Goal: Task Accomplishment & Management: Manage account settings

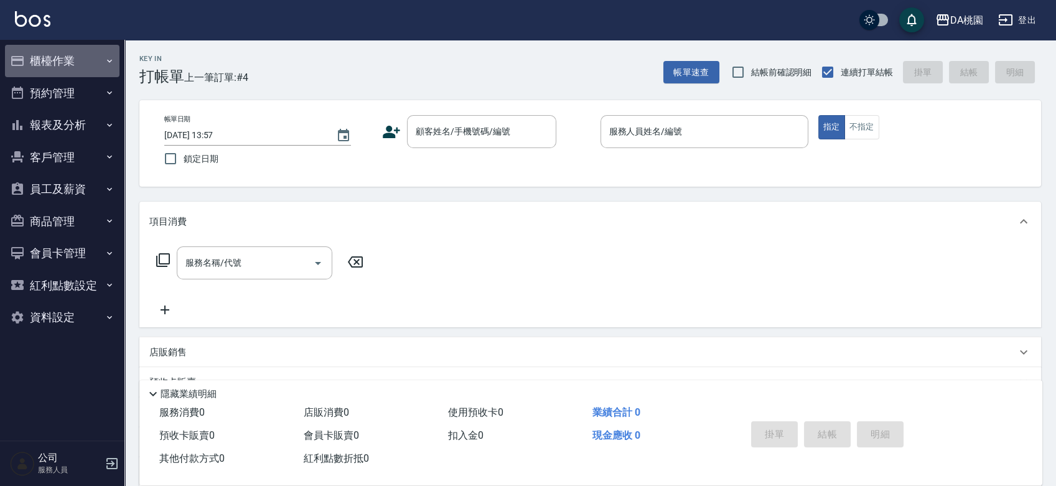
click at [74, 63] on button "櫃檯作業" at bounding box center [62, 61] width 114 height 32
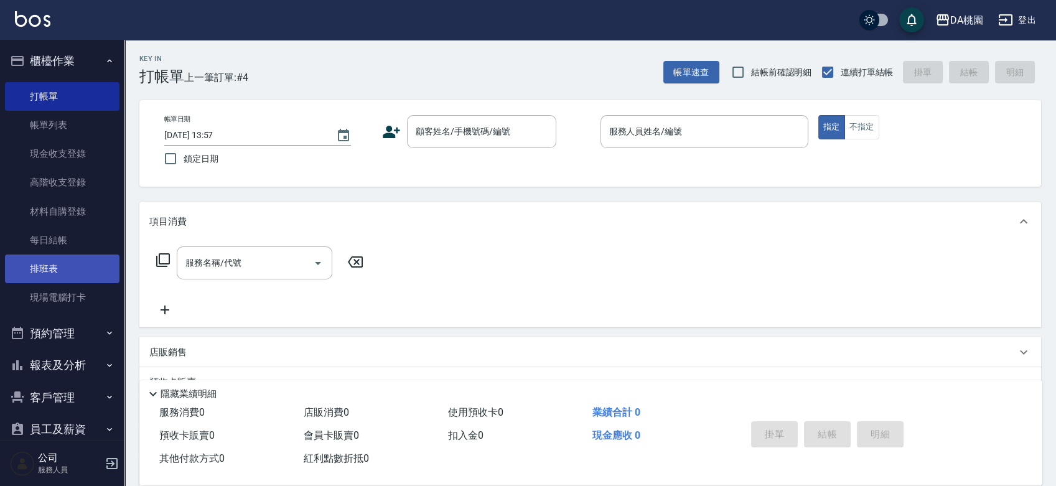
click at [70, 276] on link "排班表" at bounding box center [62, 269] width 114 height 29
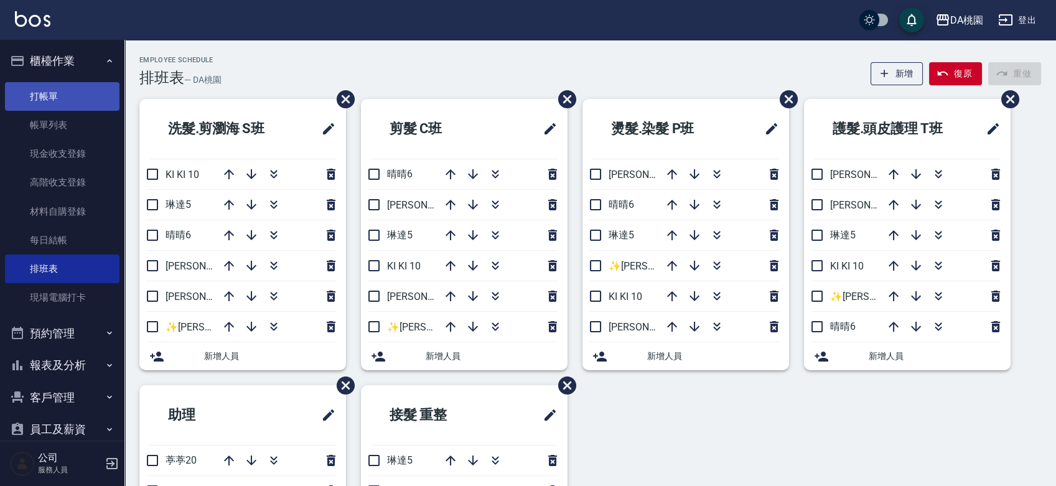
click at [54, 104] on link "打帳單" at bounding box center [62, 96] width 114 height 29
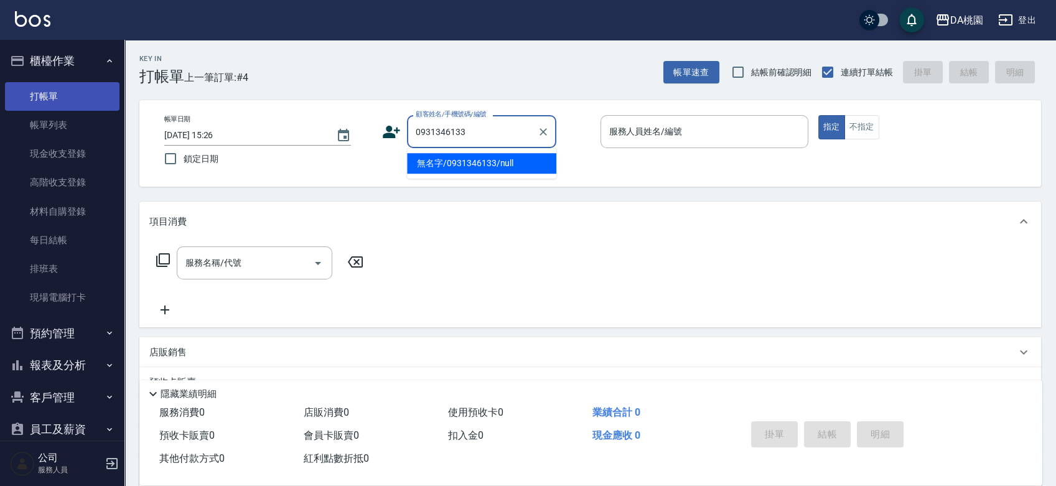
type input "無名字/0931346133/null"
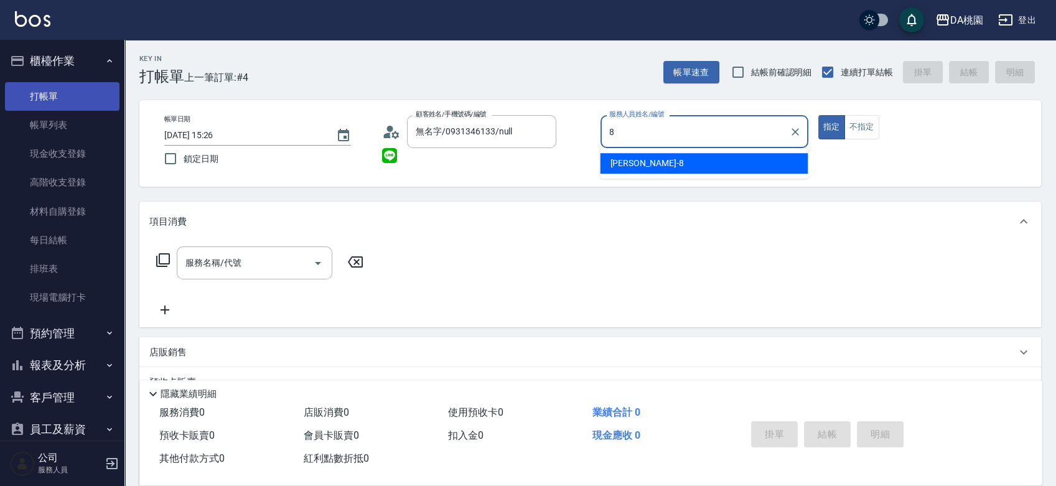
type input "桑妮-8"
type button "true"
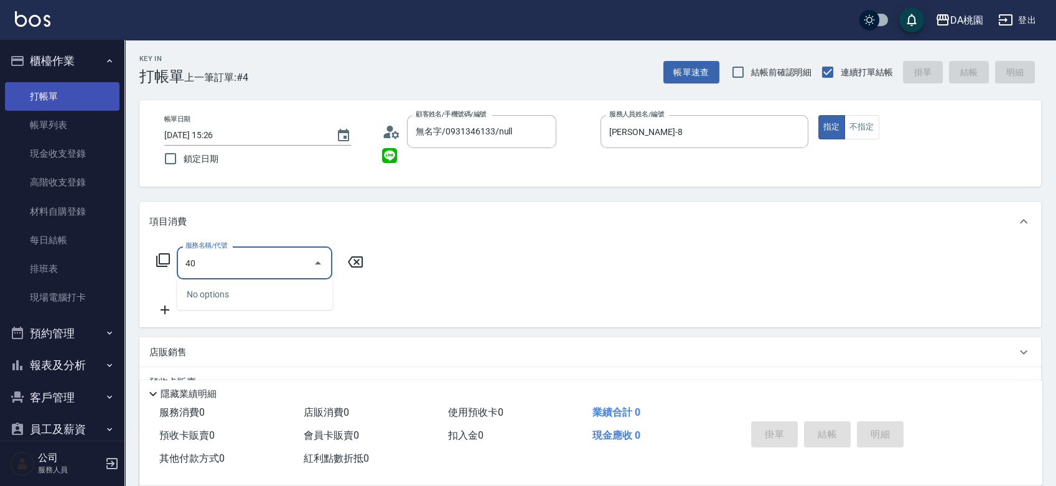
type input "400"
type input "150"
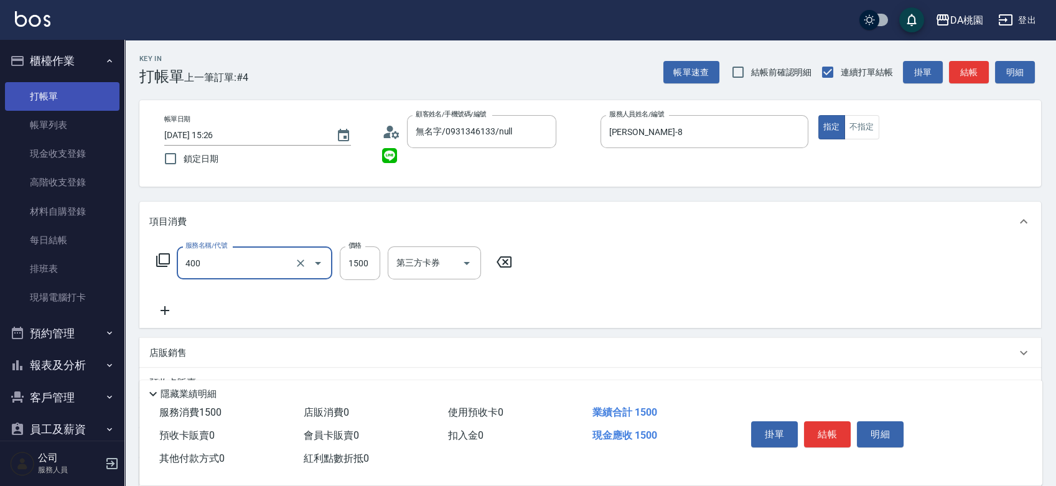
type input "染髮(400)"
type input "2"
type input "0"
type input "258"
type input "250"
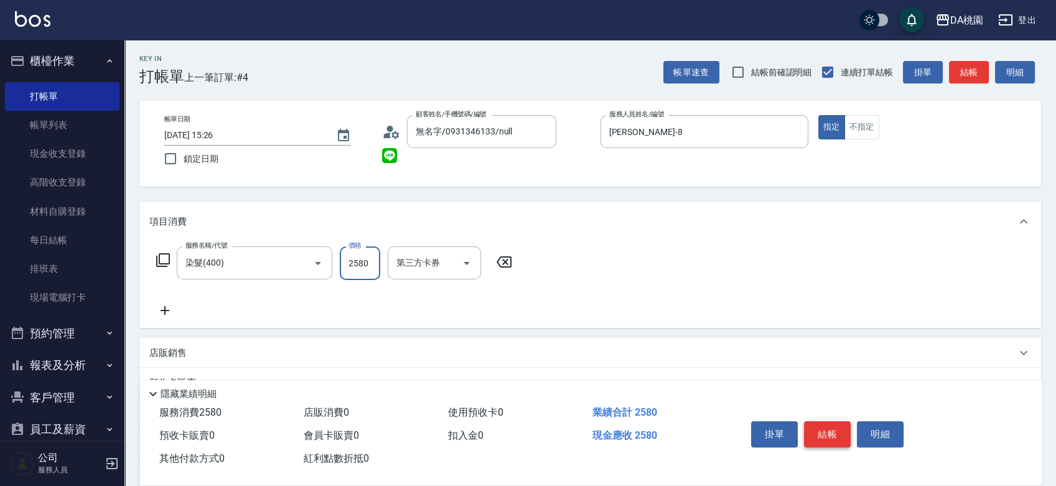
type input "2580"
click at [826, 421] on button "結帳" at bounding box center [827, 434] width 47 height 26
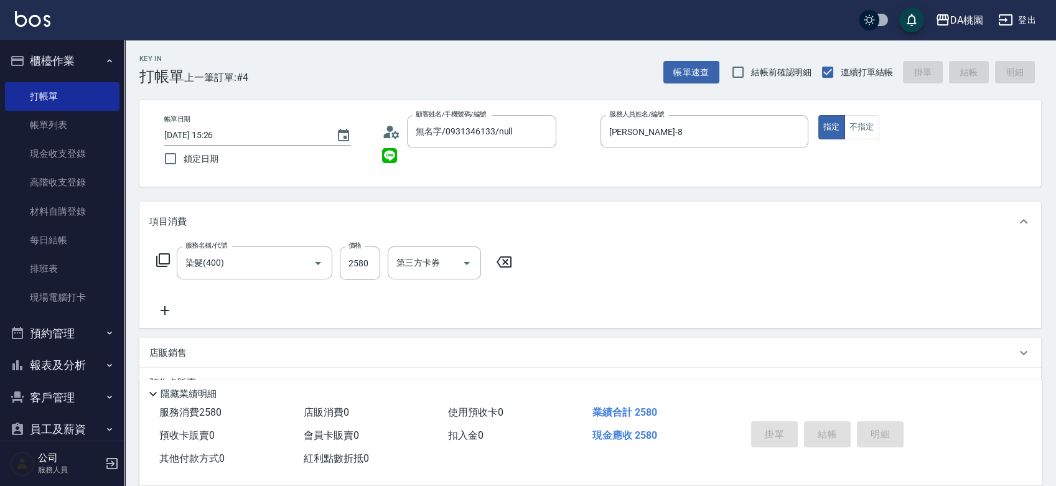
type input "2025/09/09 15:27"
type input "0"
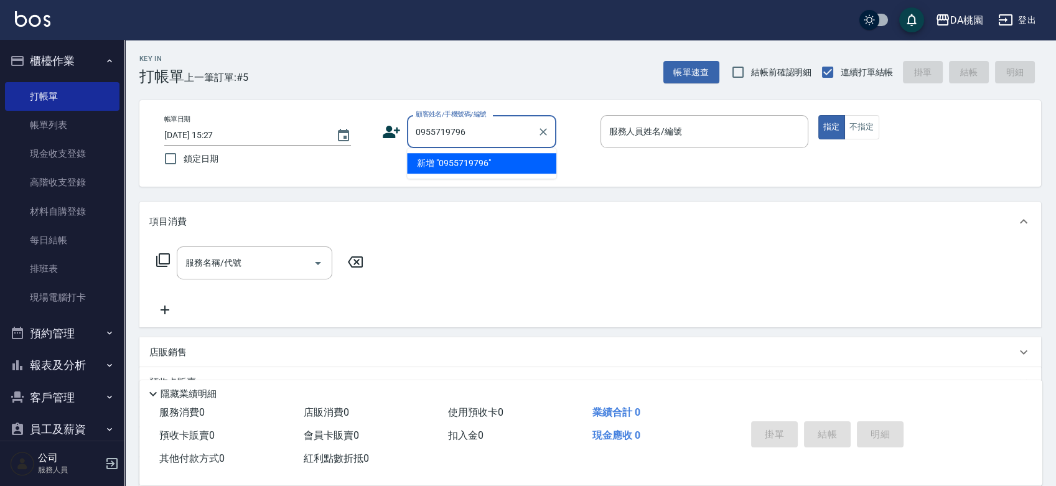
type input "0955719796"
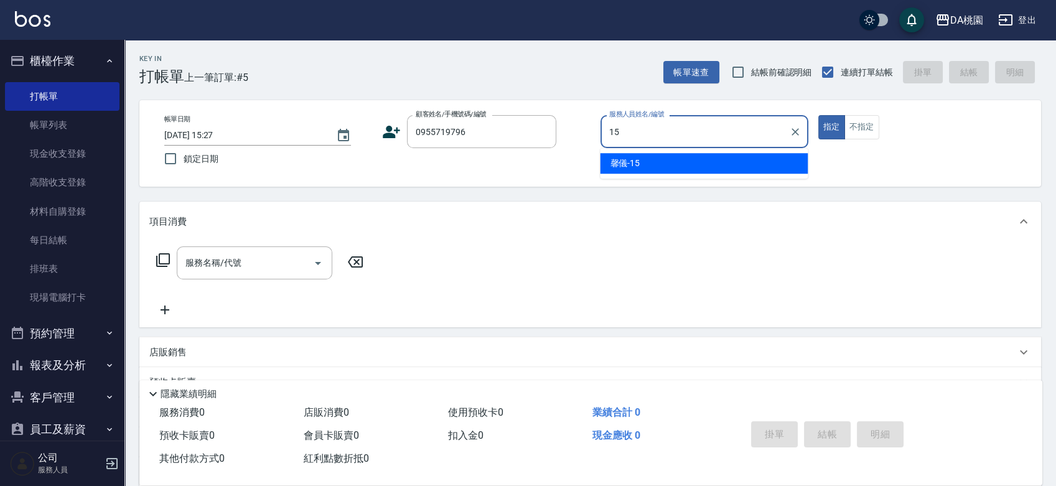
type input "馨儀-15"
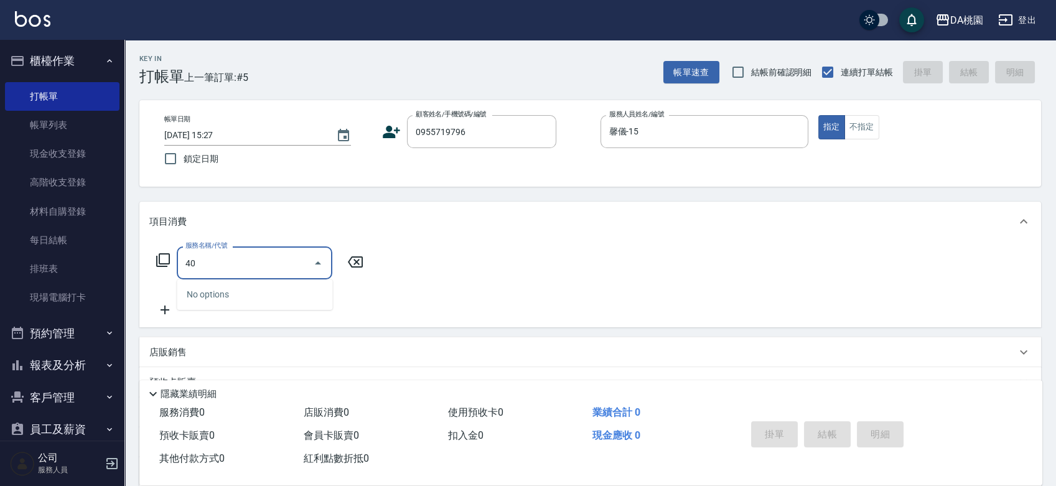
type input "400"
type input "150"
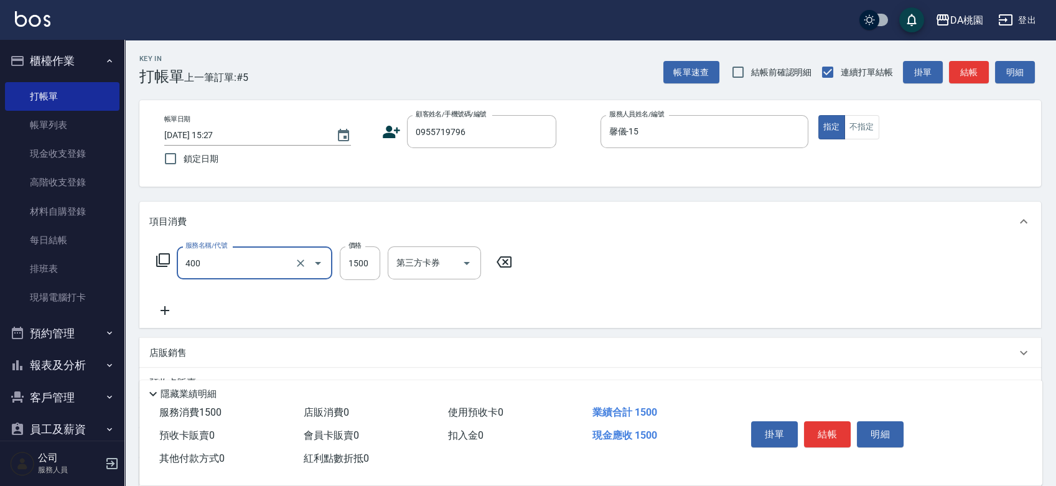
type input "染髮(400)"
type input "1"
type input "0"
type input "100"
type input "10"
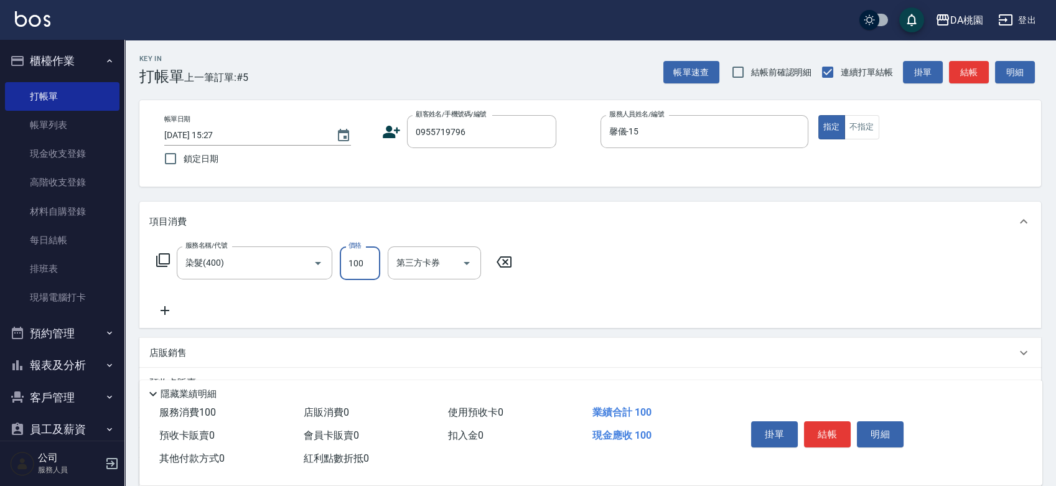
type input "1000"
type input "100"
type input "1000"
click at [826, 422] on button "結帳" at bounding box center [827, 434] width 47 height 26
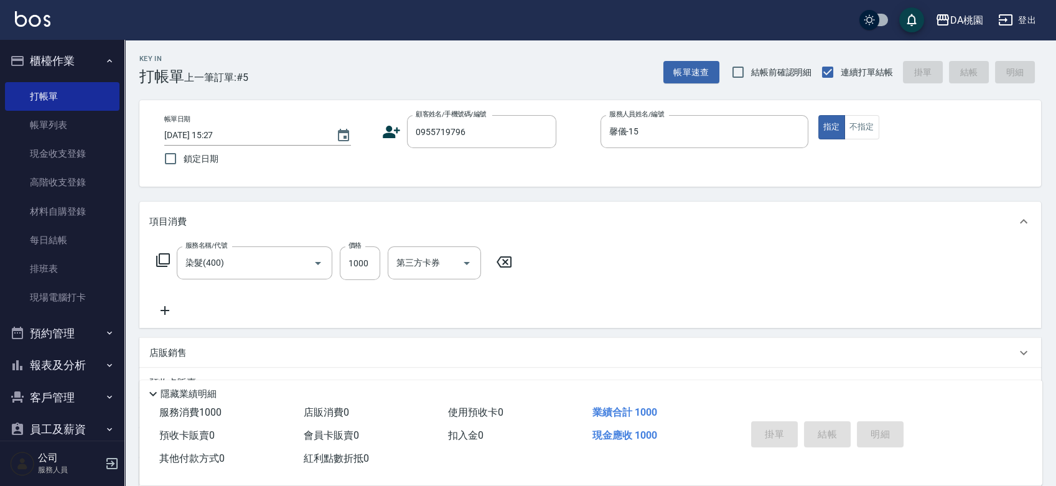
type input "0"
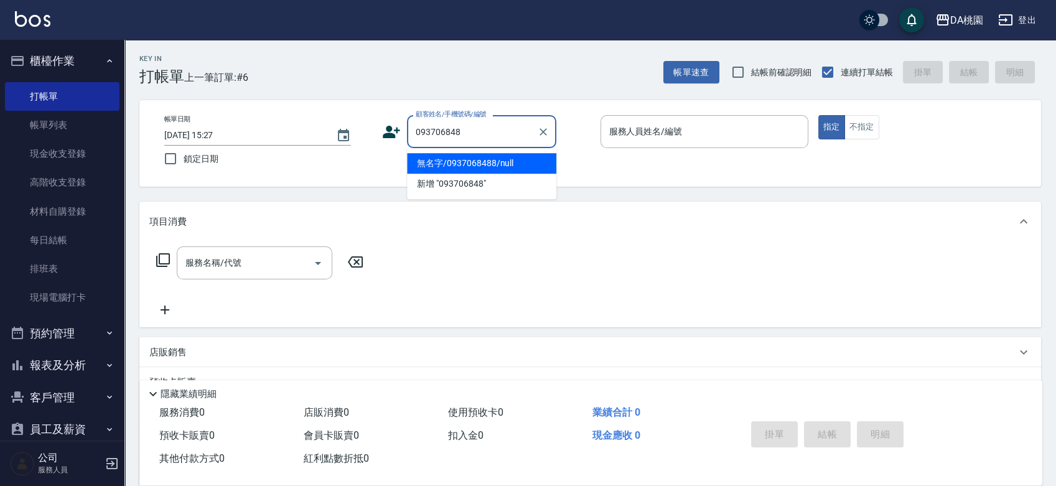
type input "0937068488"
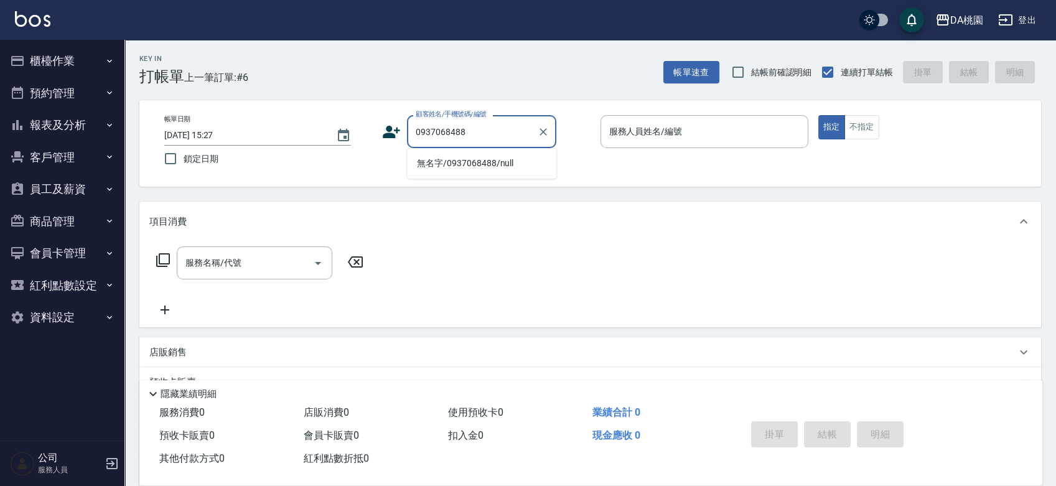
type input "無名字/0937068488/null"
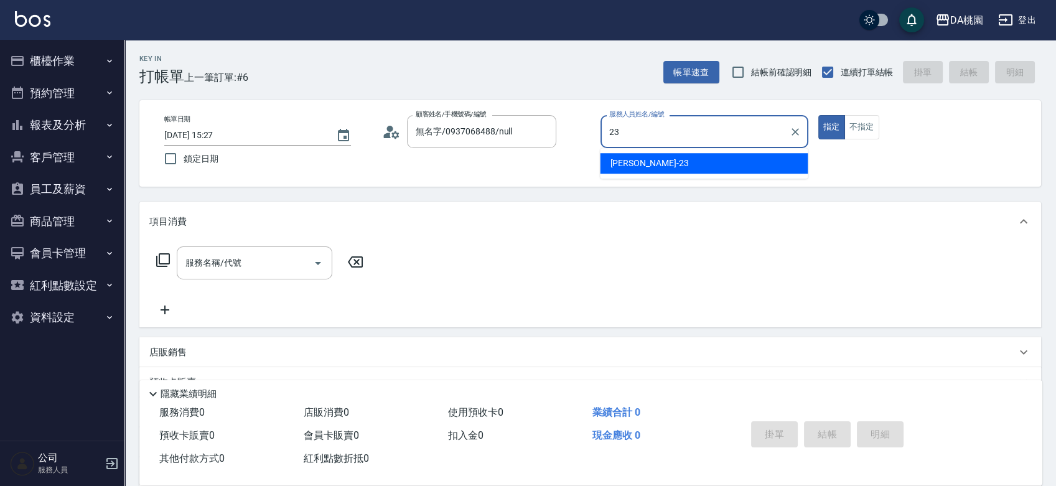
type input "亞瑟 -23"
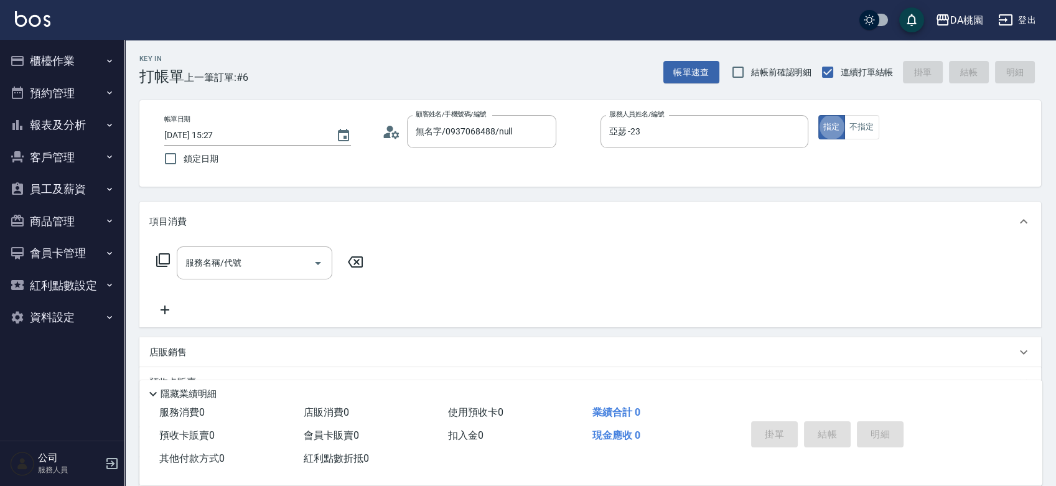
type button "true"
type input "401"
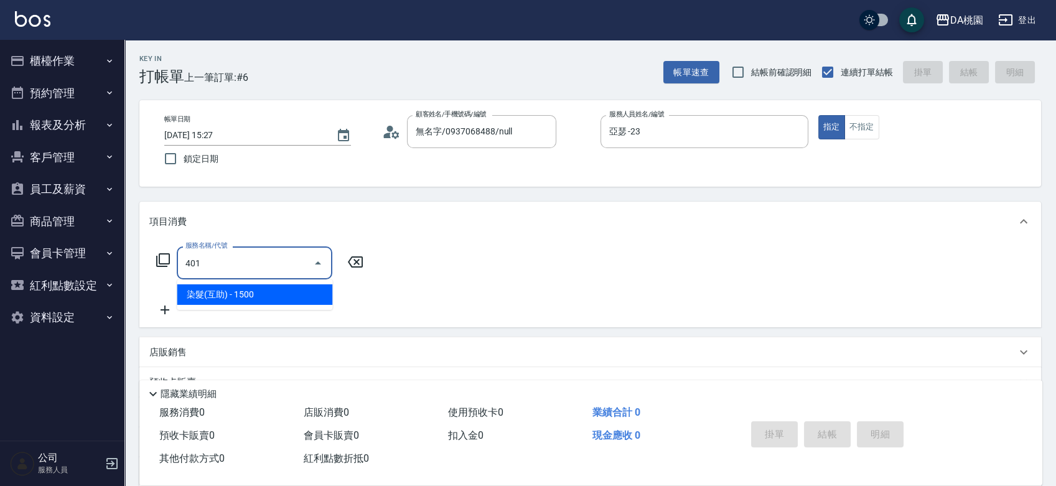
type input "150"
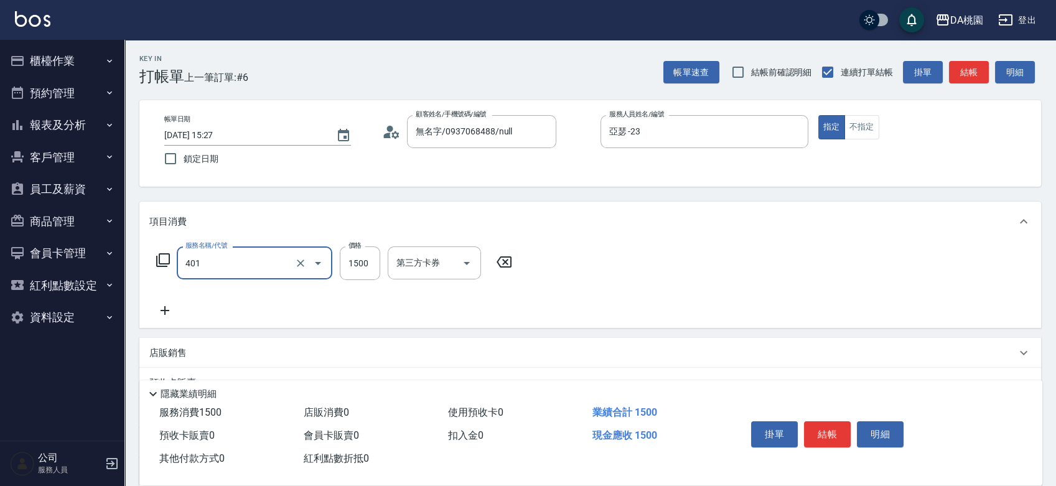
type input "染髮(互助)(401)"
type input "1"
type input "0"
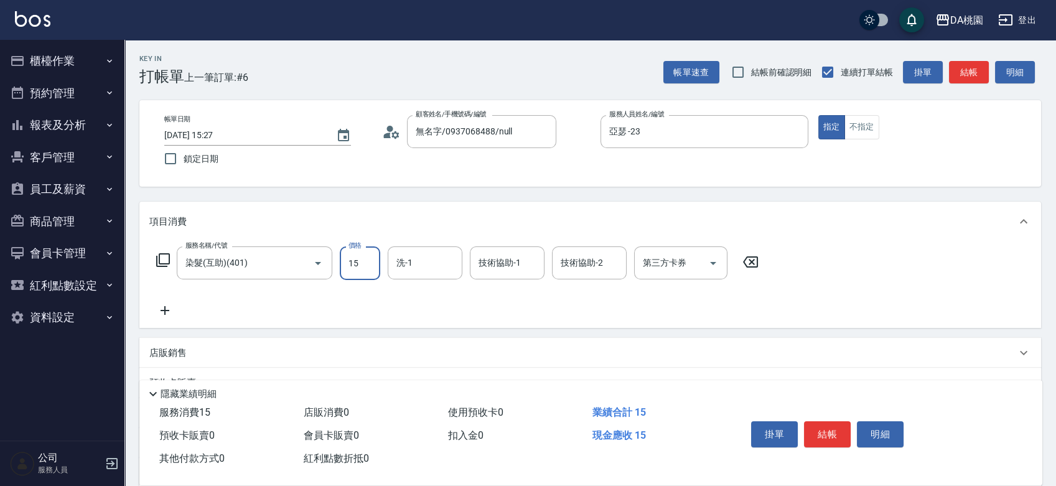
type input "158"
type input "150"
type input "1580"
type input "小妤-18"
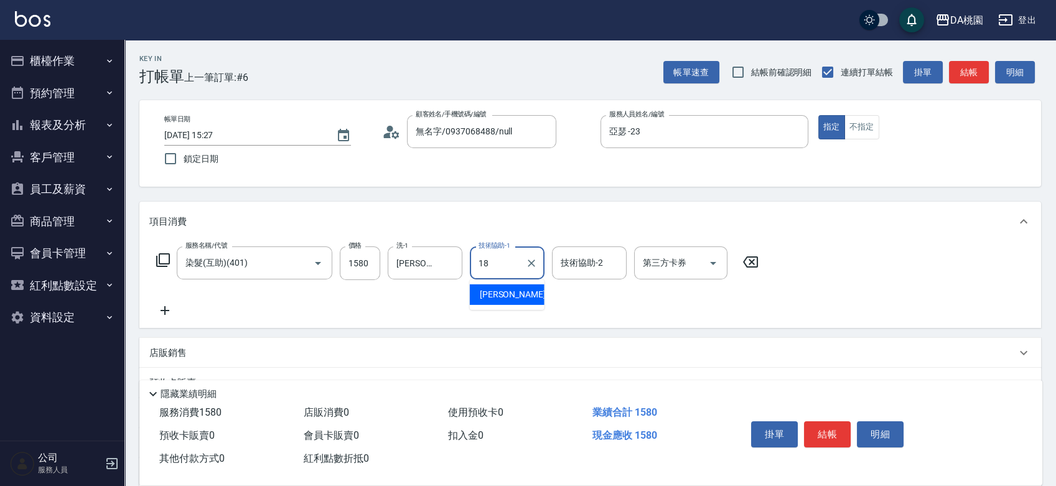
type input "小妤-18"
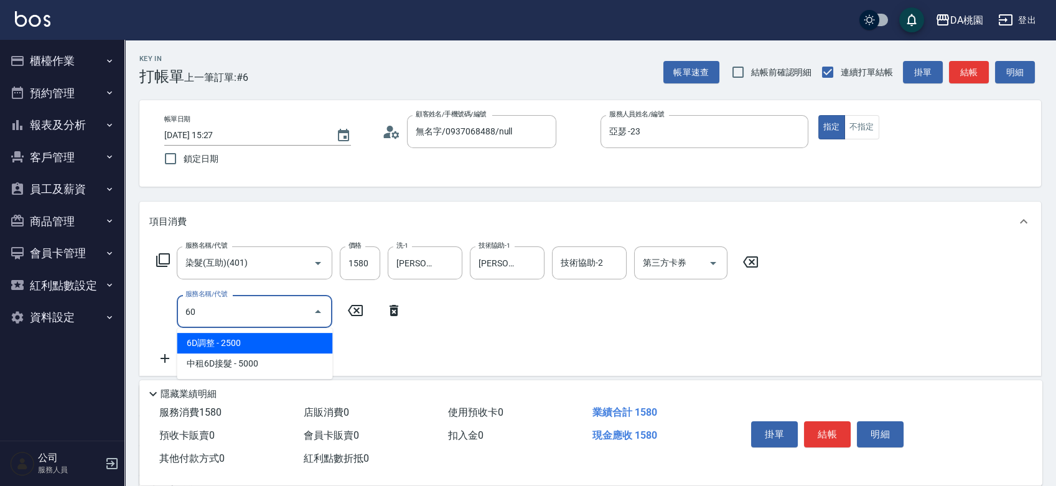
type input "609"
type input "270"
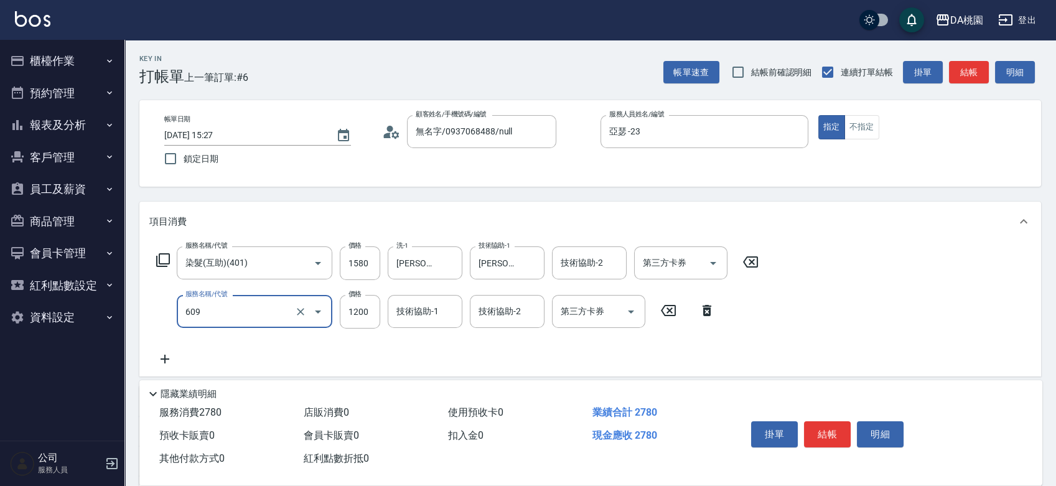
type input "鱗脂質護髮(互助)(609)"
type input "2"
type input "150"
type input "24"
type input "160"
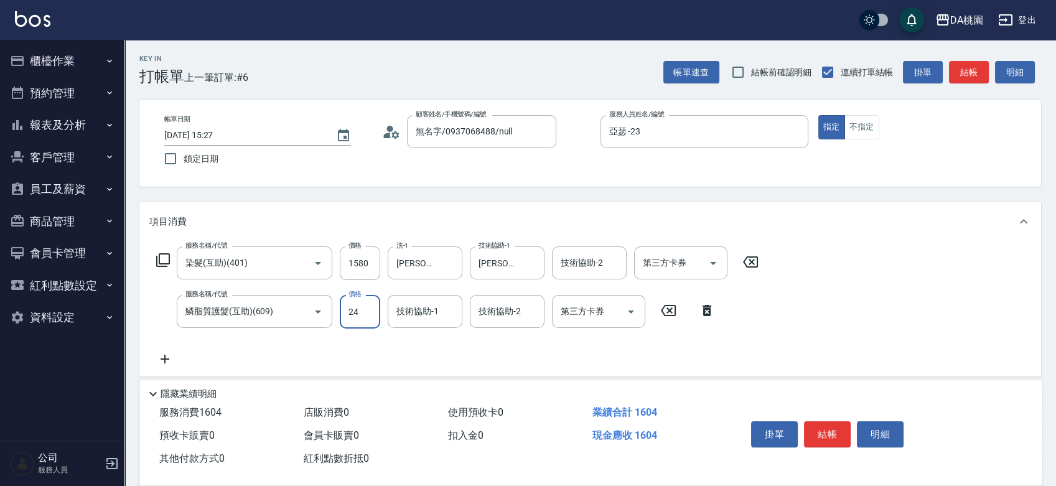
type input "240"
type input "390"
type input "2400"
type input "小妤-18"
click at [832, 427] on button "結帳" at bounding box center [827, 434] width 47 height 26
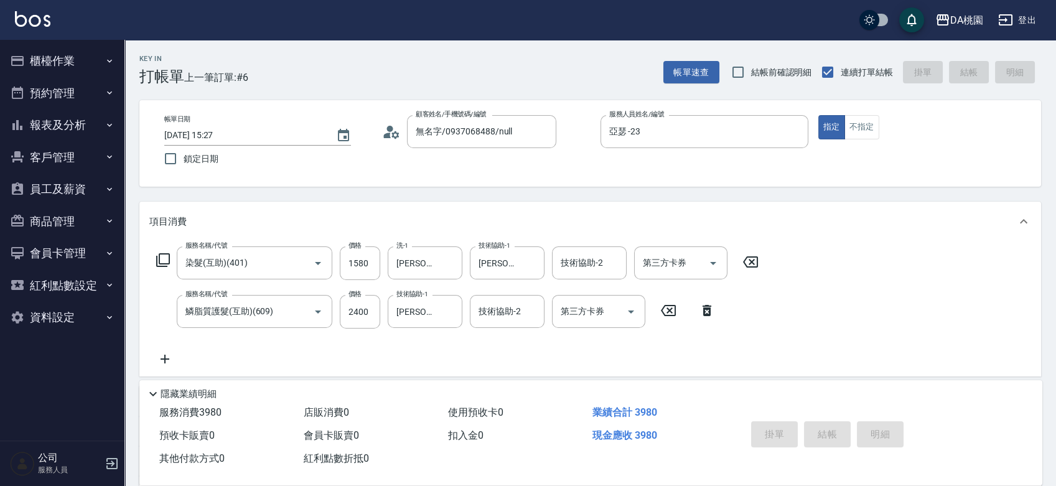
type input "2025/09/09 15:28"
type input "0"
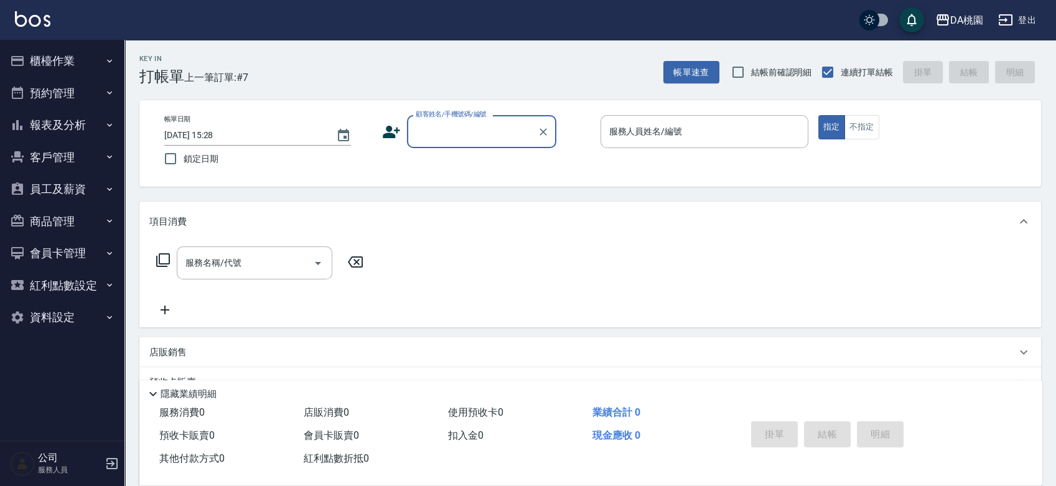
click at [577, 193] on div "Key In 打帳單 上一筆訂單:#7 帳單速查 結帳前確認明細 連續打單結帳 掛單 結帳 明細 帳單日期 2025/09/09 15:28 鎖定日期 顧客姓…" at bounding box center [590, 352] width 932 height 624
click at [577, 153] on div "帳單日期 2025/09/09 15:28 鎖定日期 顧客姓名/手機號碼/編號 顧客姓名/手機號碼/編號 服務人員姓名/編號 服務人員姓名/編號 指定 不指定" at bounding box center [590, 143] width 872 height 57
click at [582, 138] on div "顧客姓名/手機號碼/編號 顧客姓名/手機號碼/編號" at bounding box center [486, 131] width 208 height 33
click at [65, 187] on button "員工及薪資" at bounding box center [62, 189] width 114 height 32
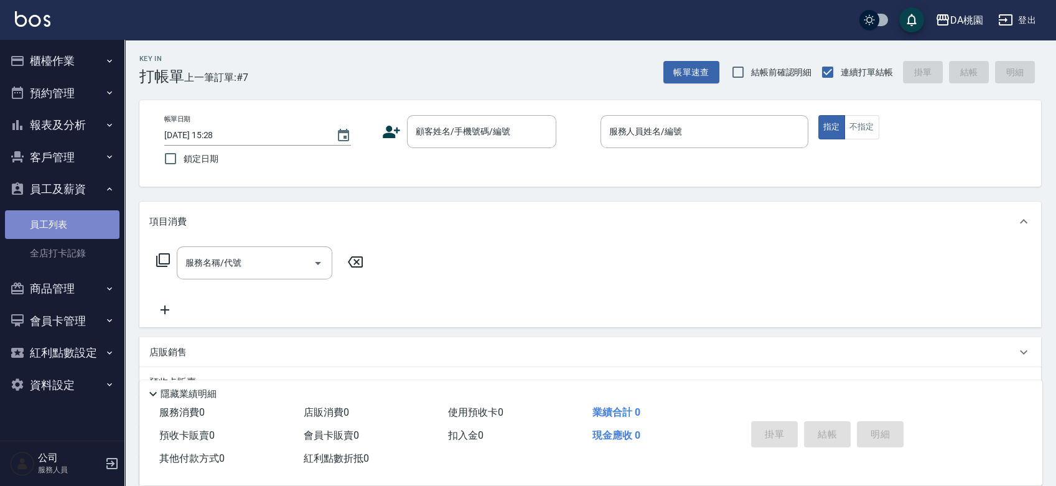
click at [59, 227] on link "員工列表" at bounding box center [62, 224] width 114 height 29
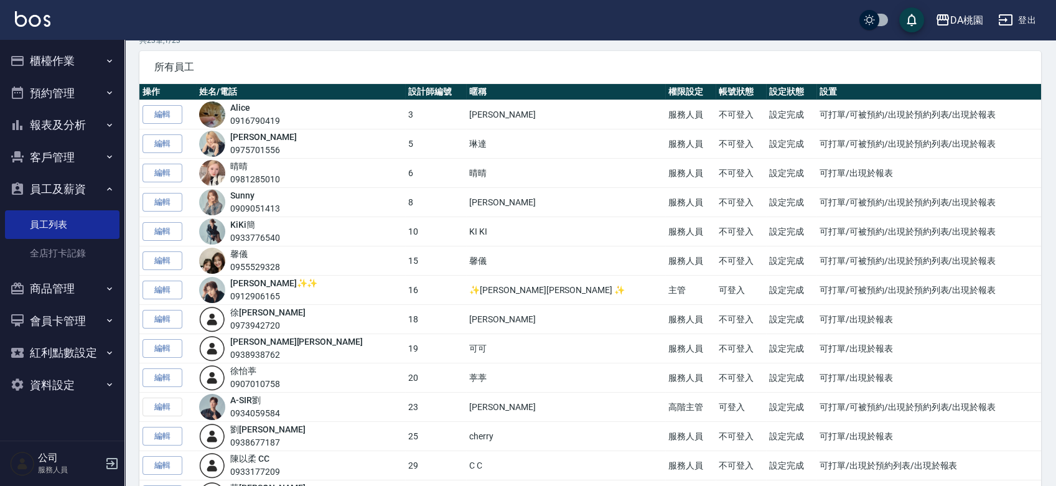
scroll to position [138, 0]
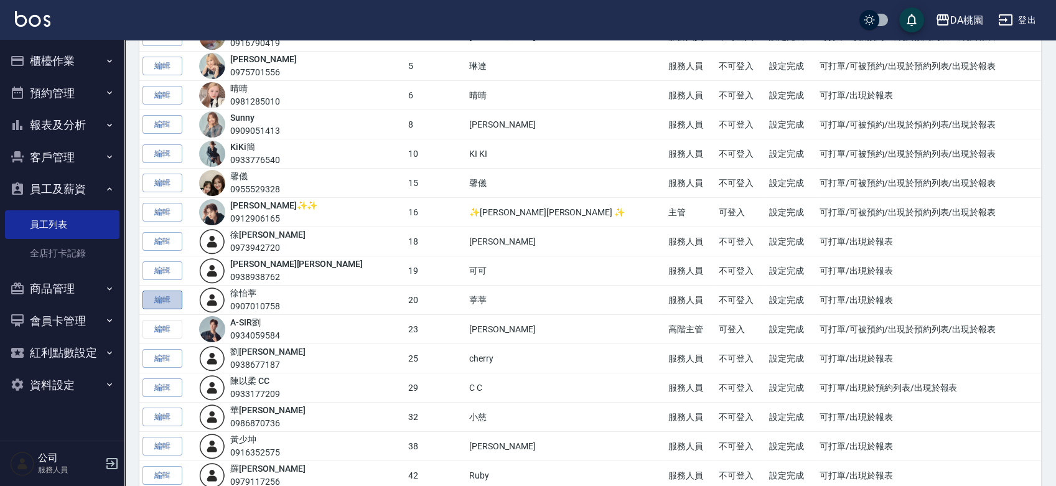
click at [163, 300] on link "編輯" at bounding box center [163, 300] width 40 height 19
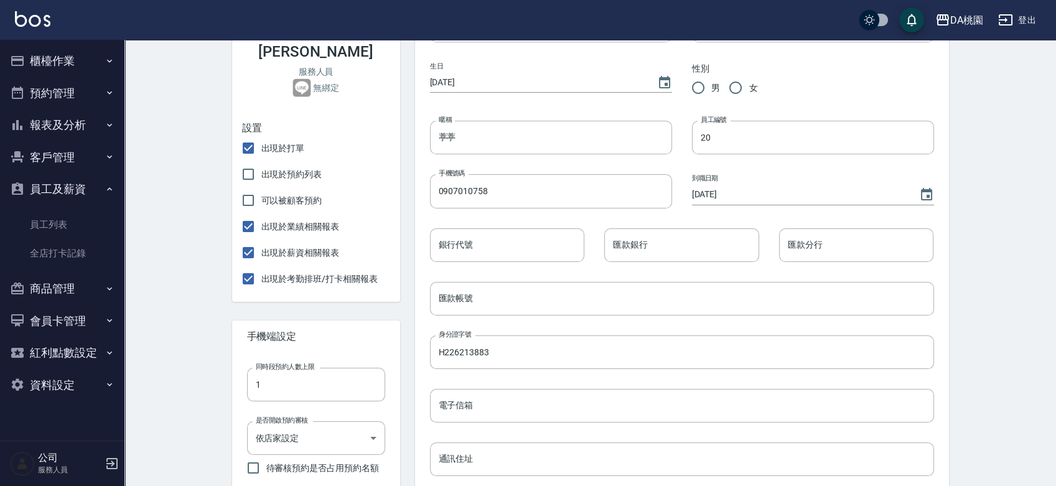
scroll to position [207, 0]
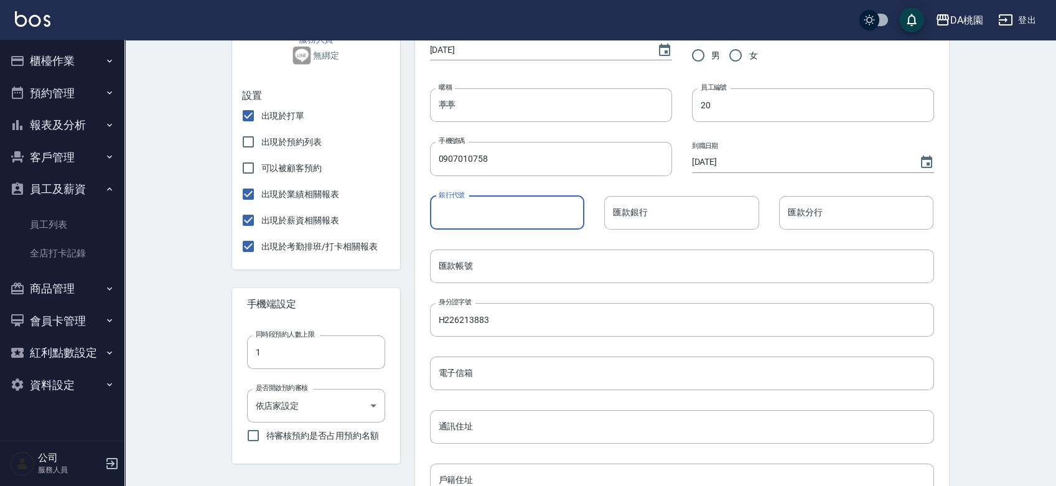
click at [482, 222] on input "銀行代號" at bounding box center [507, 213] width 155 height 34
type input "007"
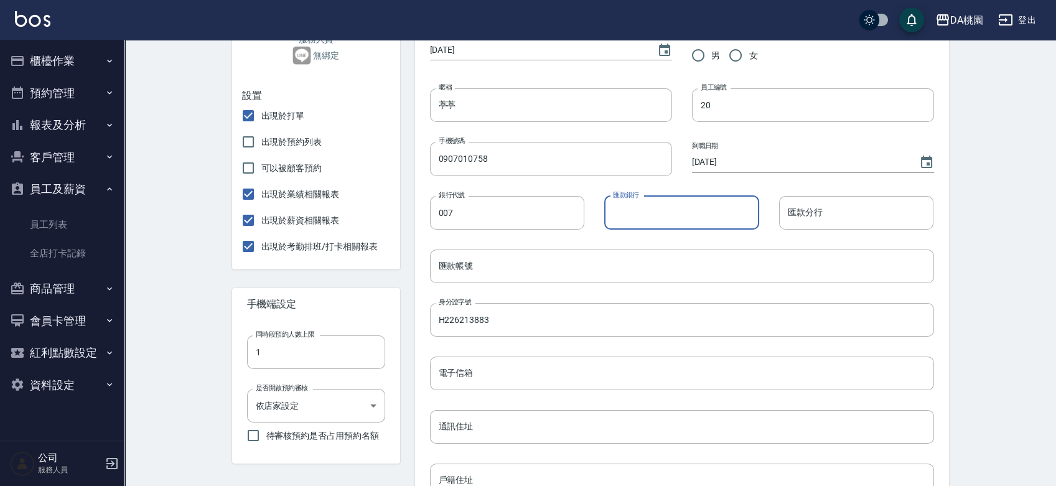
click at [665, 211] on input "匯款銀行" at bounding box center [681, 213] width 155 height 34
type input "第一銀行"
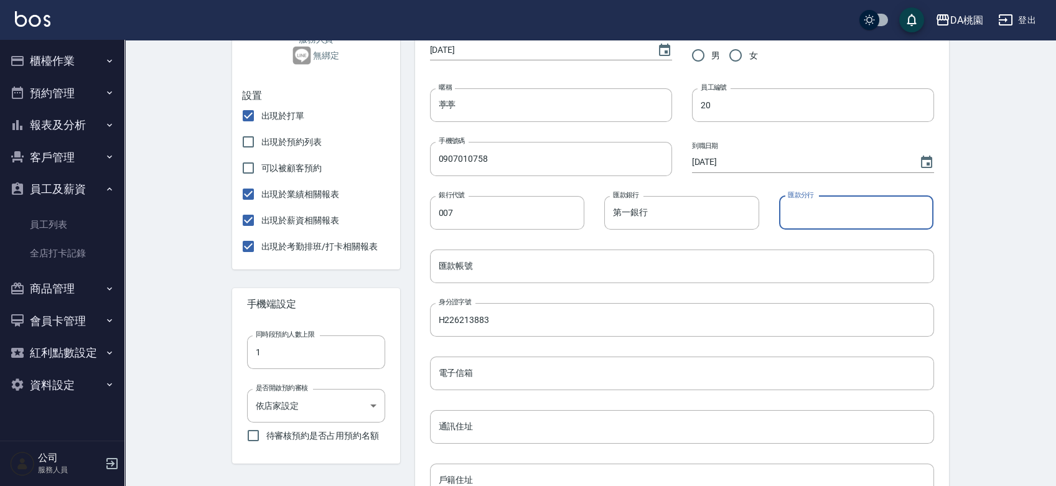
click at [844, 211] on input "匯款分行" at bounding box center [856, 213] width 155 height 34
type input "楊梅分行"
click at [549, 264] on input "匯款帳號" at bounding box center [682, 267] width 504 height 34
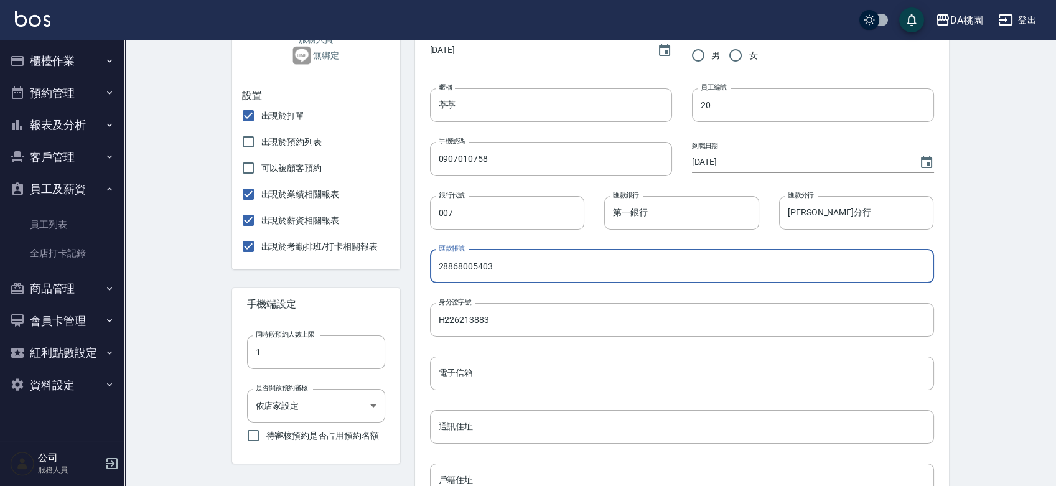
click at [549, 264] on input "28868005403" at bounding box center [682, 267] width 504 height 34
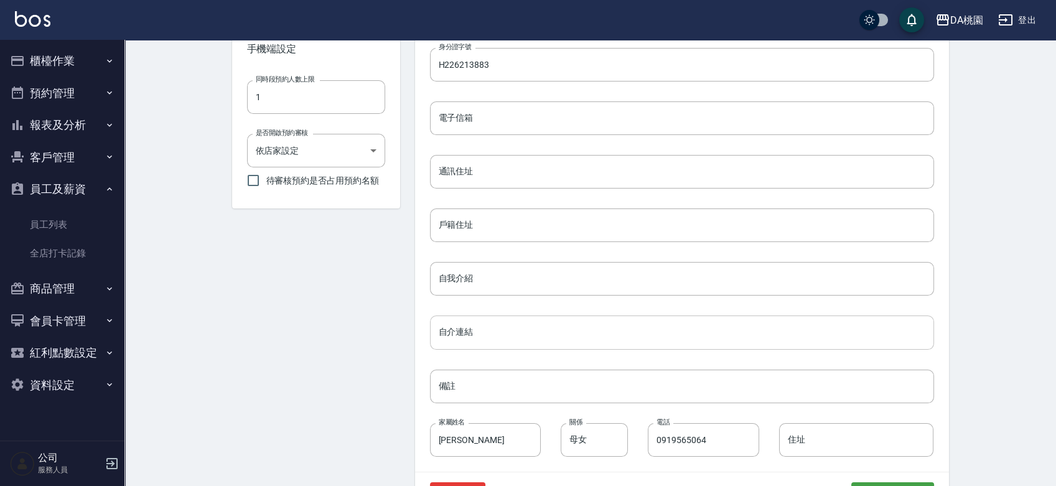
scroll to position [506, 0]
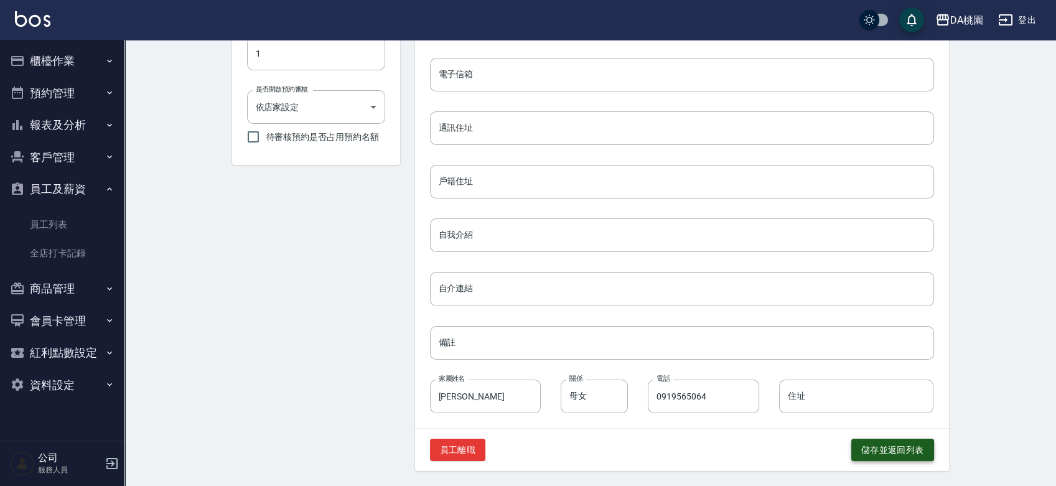
type input "28868005403"
click at [869, 452] on button "儲存並返回列表" at bounding box center [892, 450] width 83 height 23
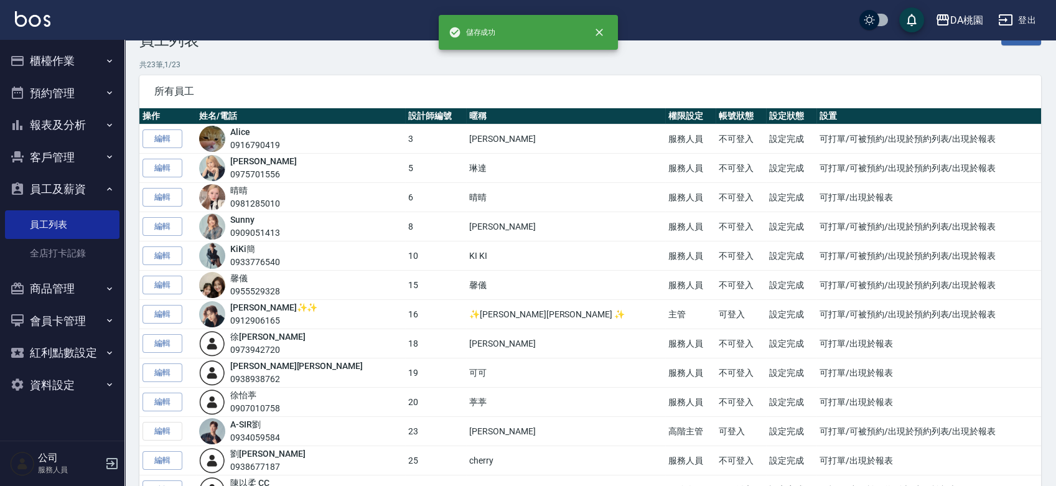
scroll to position [276, 0]
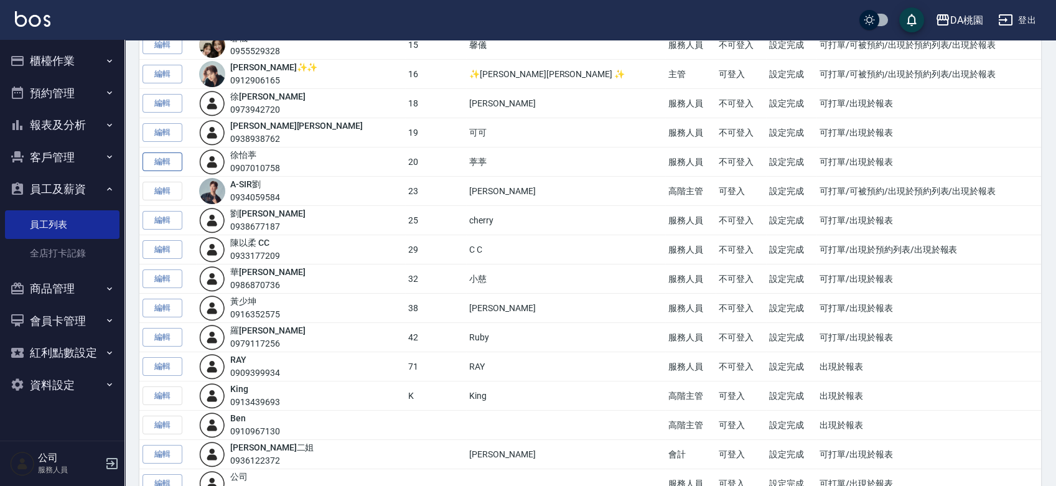
click at [179, 160] on link "編輯" at bounding box center [163, 161] width 40 height 19
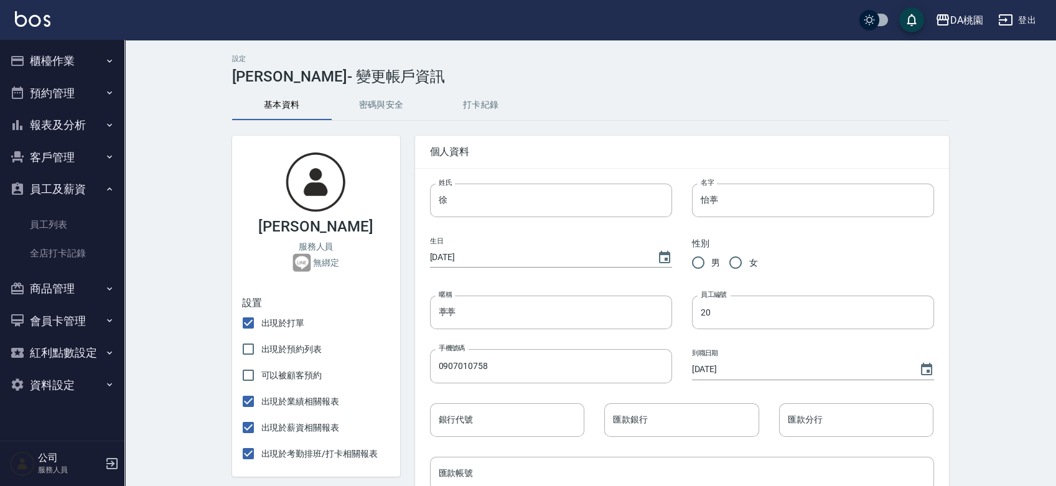
type input "007"
type input "第一銀行"
type input "楊梅分行"
type input "28868005403"
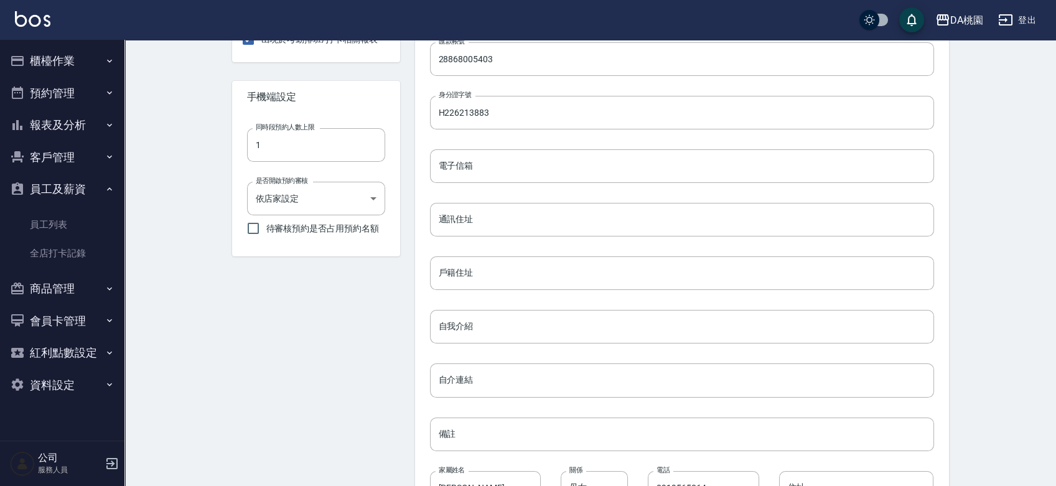
scroll to position [506, 0]
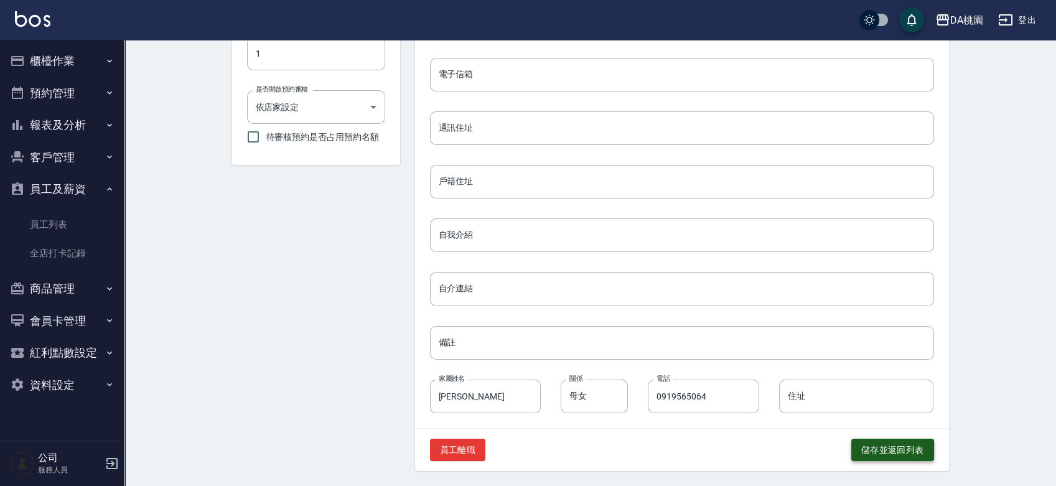
click at [861, 442] on button "儲存並返回列表" at bounding box center [892, 450] width 83 height 23
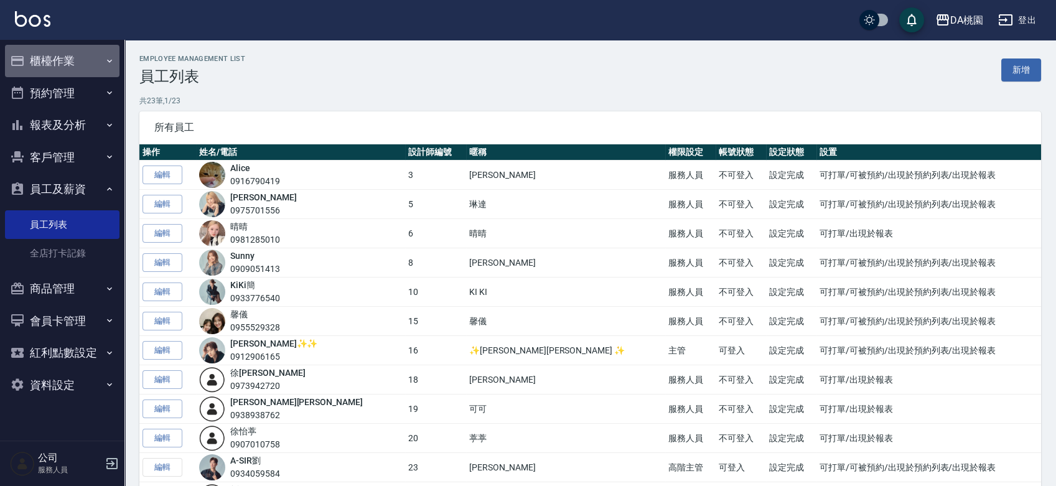
click at [54, 62] on button "櫃檯作業" at bounding box center [62, 61] width 114 height 32
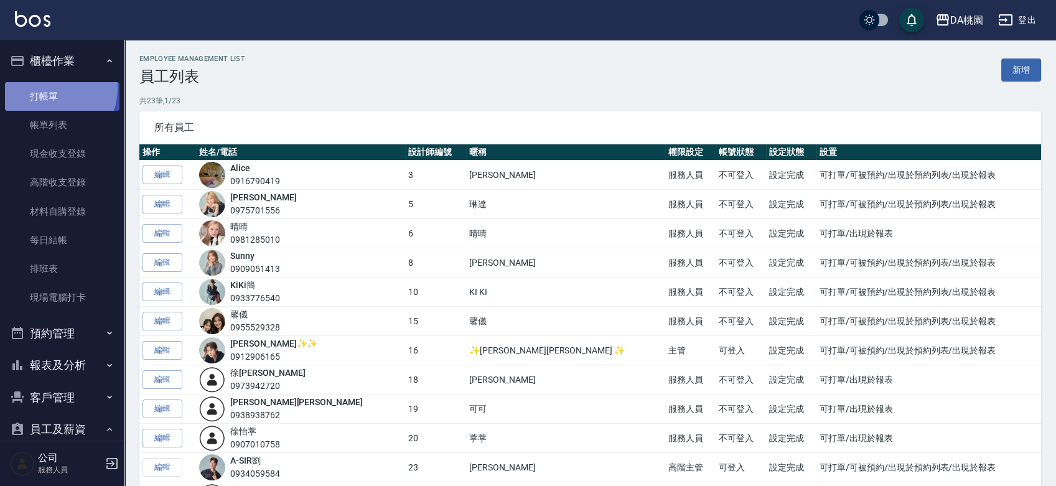
click at [50, 88] on link "打帳單" at bounding box center [62, 96] width 114 height 29
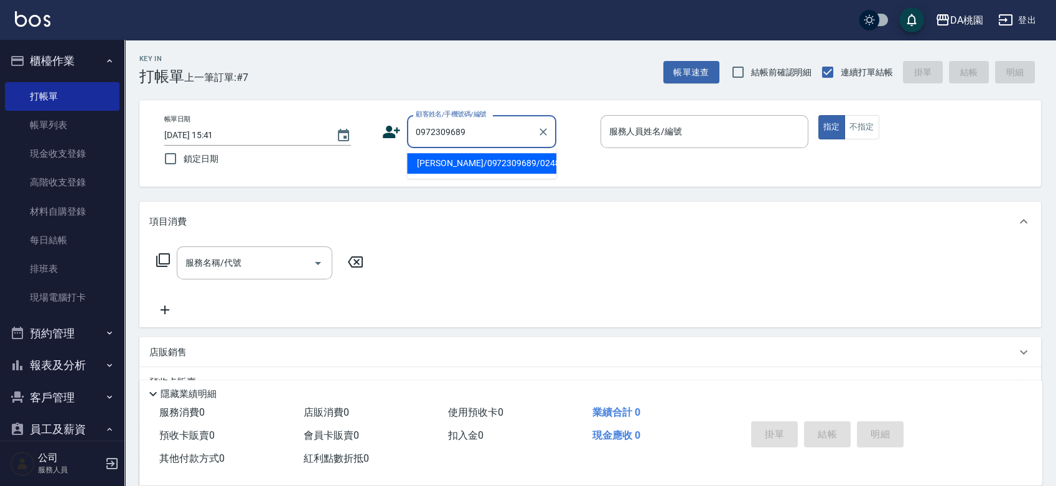
type input "張維庭/0972309689/02484"
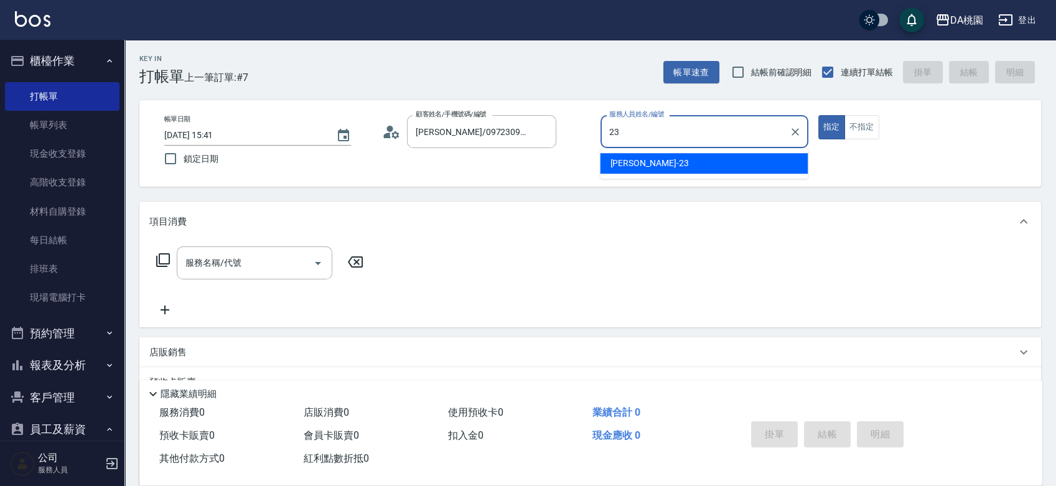
type input "亞瑟 -23"
type button "true"
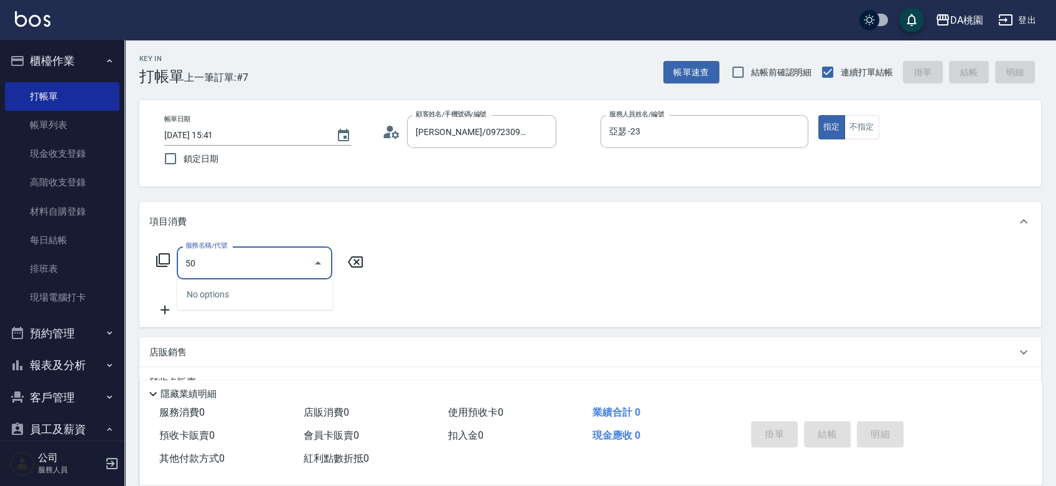
type input "500"
type input "20"
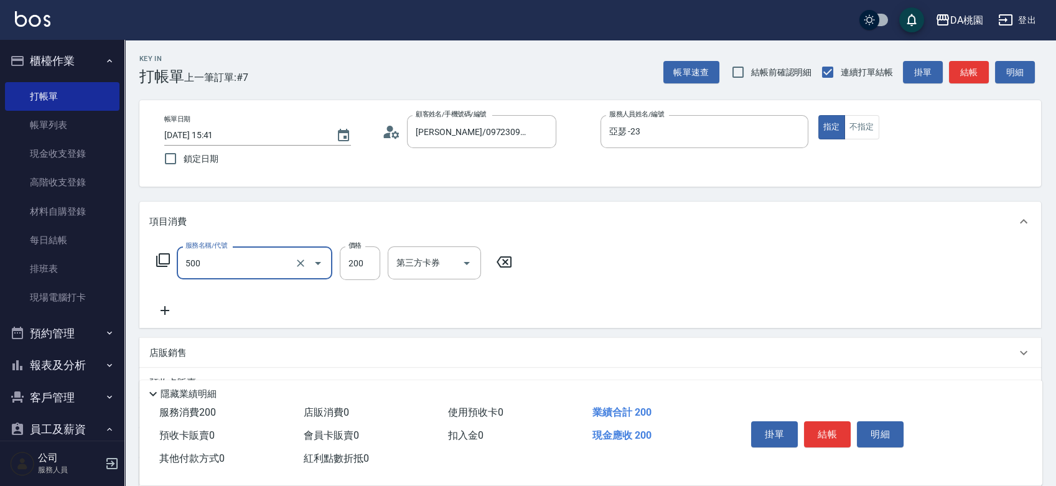
type input "洗髮(500)"
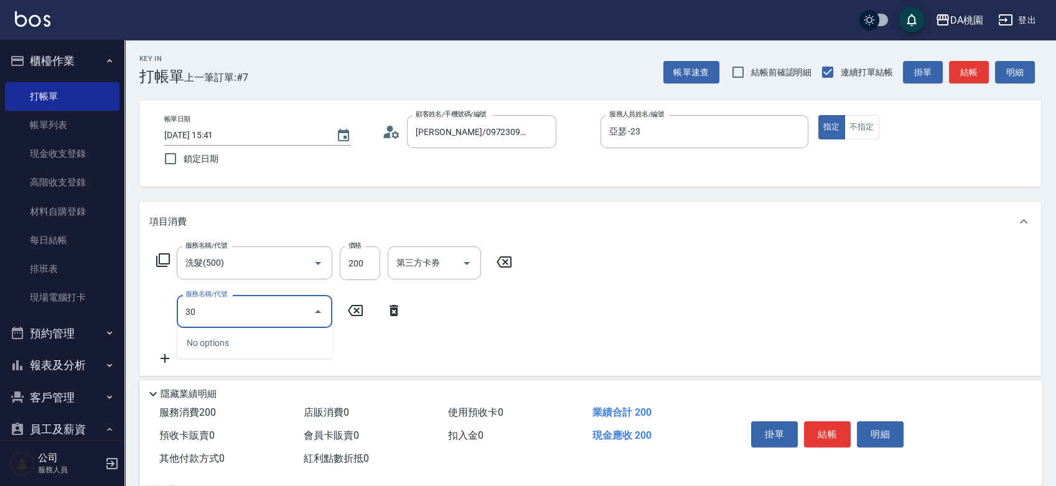
type input "303"
type input "50"
type input "A級剪髮(303)"
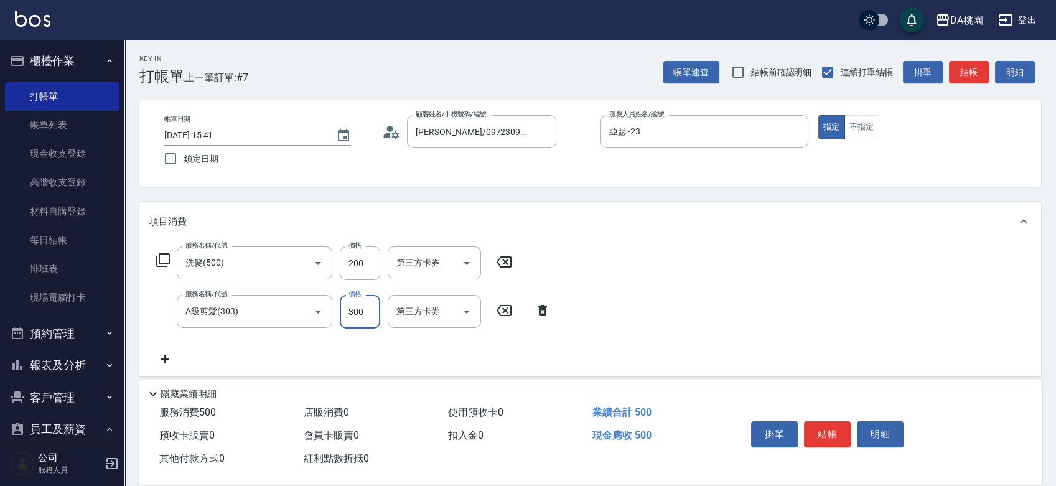
type input "5"
type input "20"
type input "500"
type input "70"
type input "500"
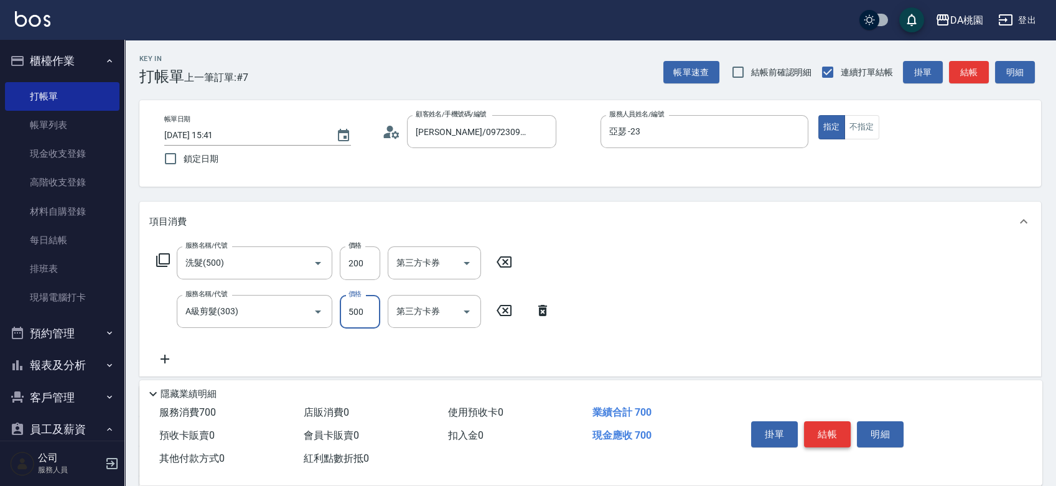
click at [816, 431] on button "結帳" at bounding box center [827, 434] width 47 height 26
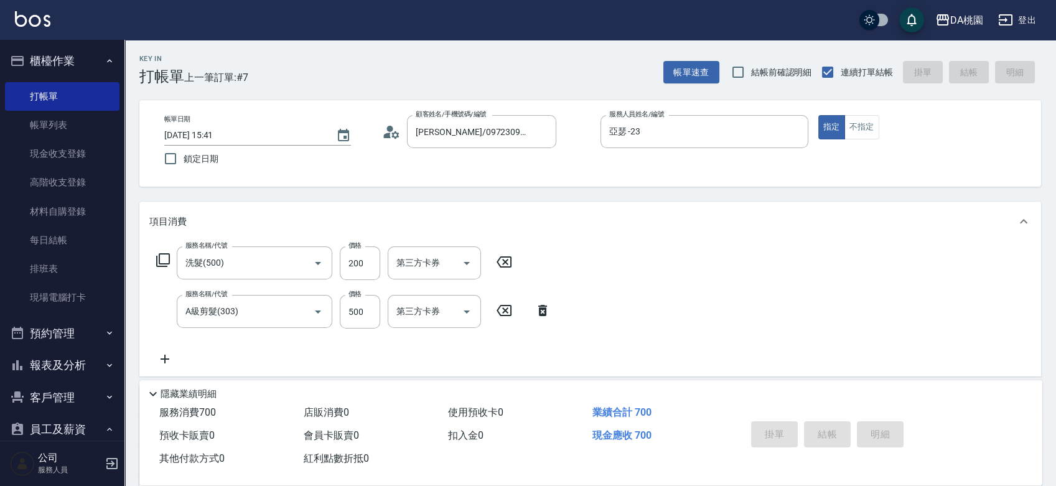
type input "2025/09/09 15:49"
type input "0"
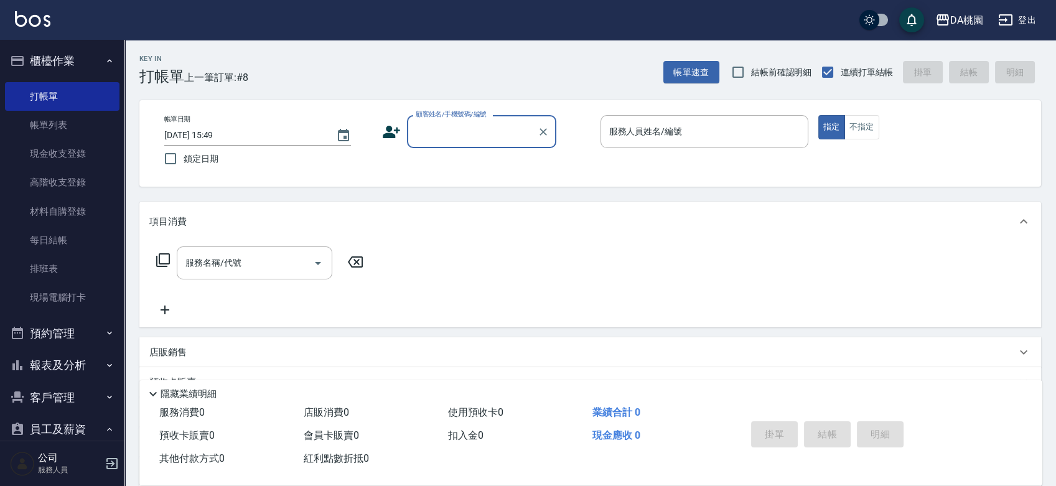
click at [572, 156] on div "帳單日期 2025/09/09 15:49 鎖定日期 顧客姓名/手機號碼/編號 顧客姓名/手機號碼/編號 服務人員姓名/編號 服務人員姓名/編號 指定 不指定" at bounding box center [590, 143] width 872 height 57
click at [469, 133] on input "顧客姓名/手機號碼/編號" at bounding box center [472, 132] width 119 height 22
type input "公司/公司00040/00040"
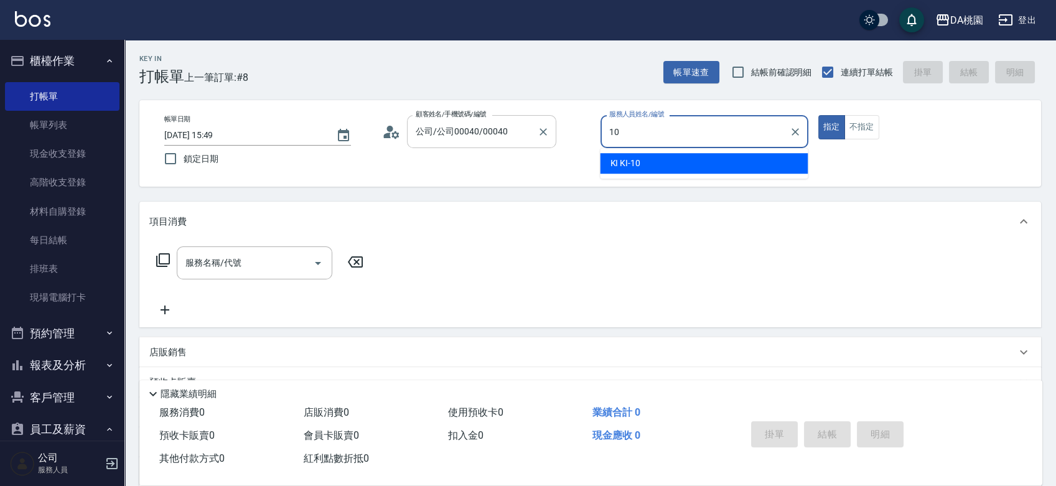
type input "KI KI -10"
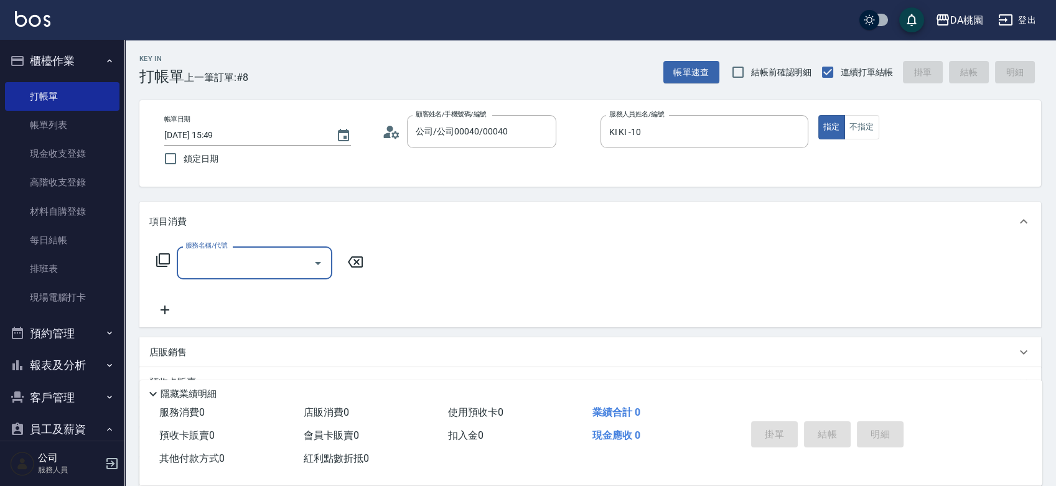
click at [261, 259] on input "服務名稱/代號" at bounding box center [245, 263] width 126 height 22
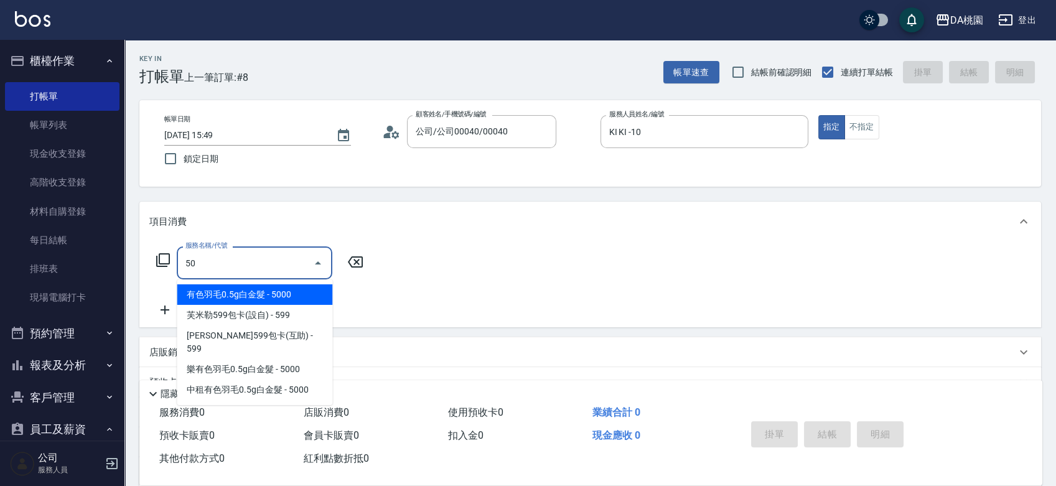
type input "500"
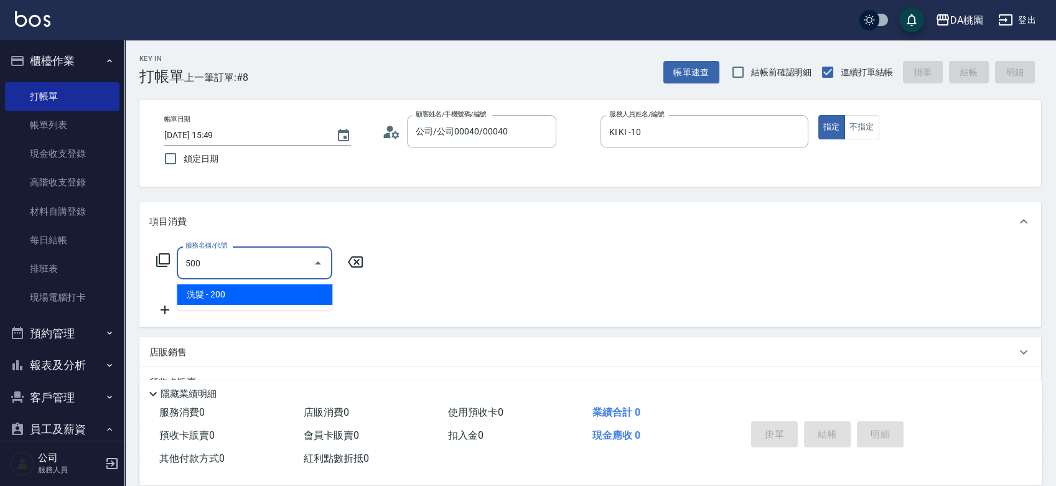
type input "20"
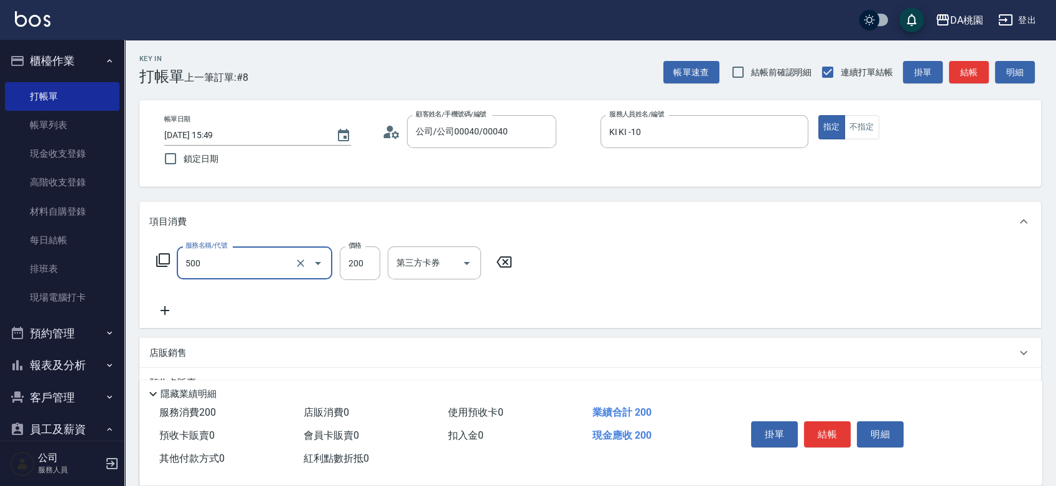
type input "洗髮(500)"
type input "0"
type input "250"
type input "20"
type input "250"
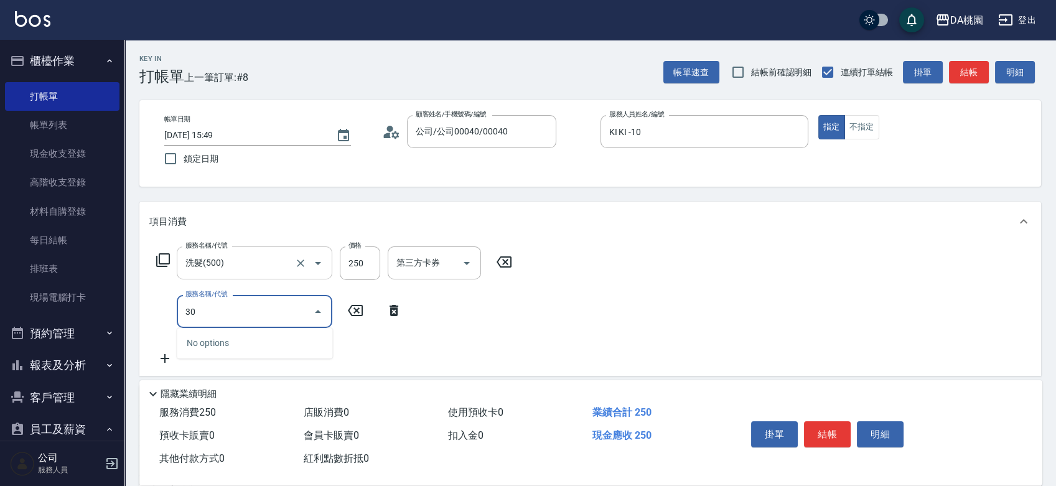
type input "303"
type input "50"
type input "A級剪髮(303)"
type input "20"
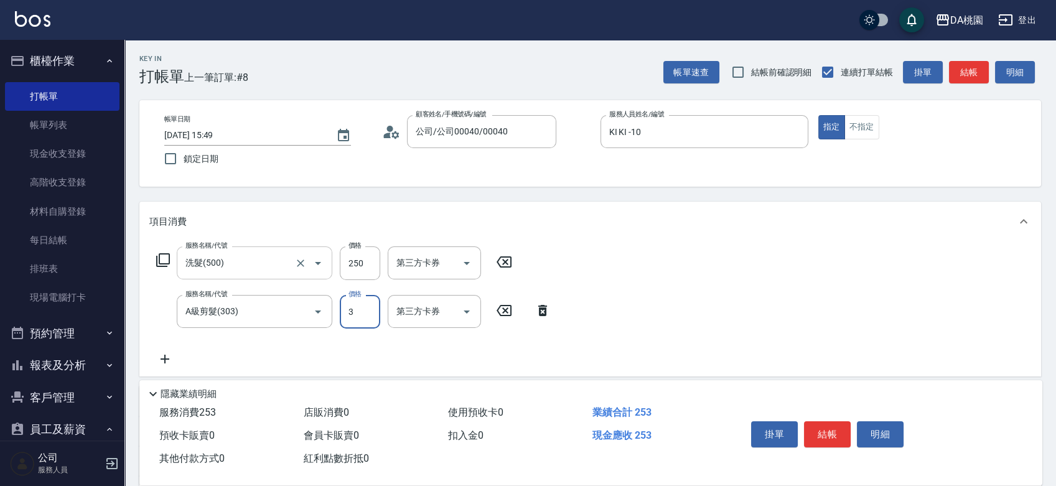
type input "35"
type input "60"
type input "350"
click at [822, 421] on button "結帳" at bounding box center [827, 434] width 47 height 26
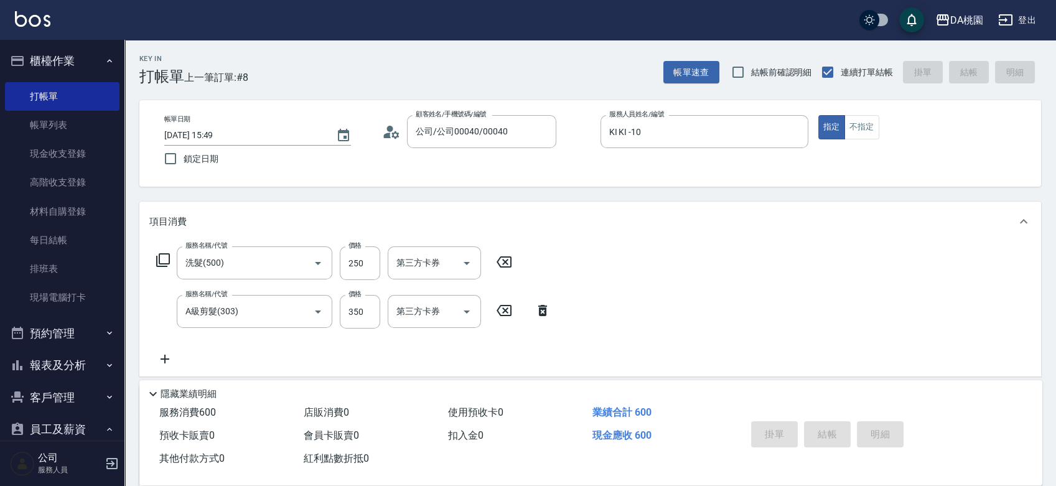
type input "2025/09/09 15:58"
type input "0"
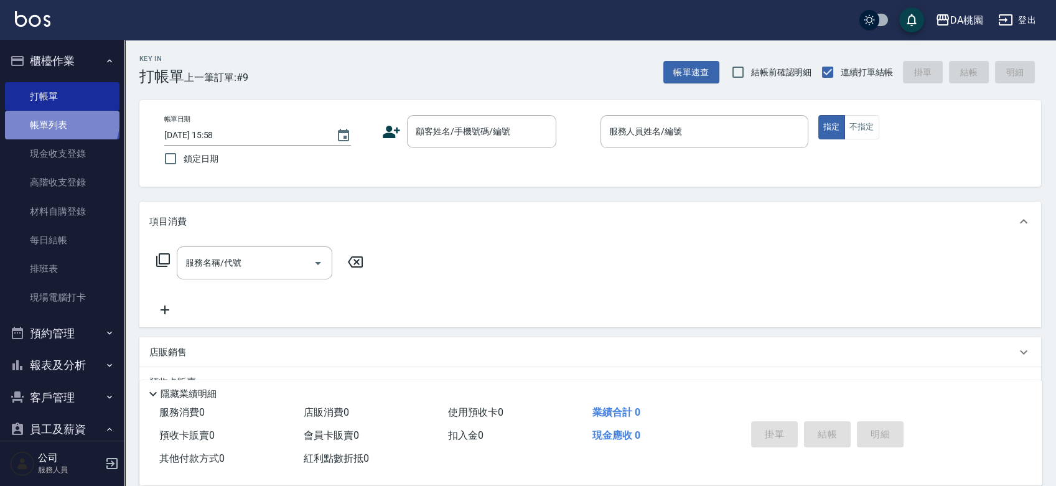
click at [60, 119] on link "帳單列表" at bounding box center [62, 125] width 114 height 29
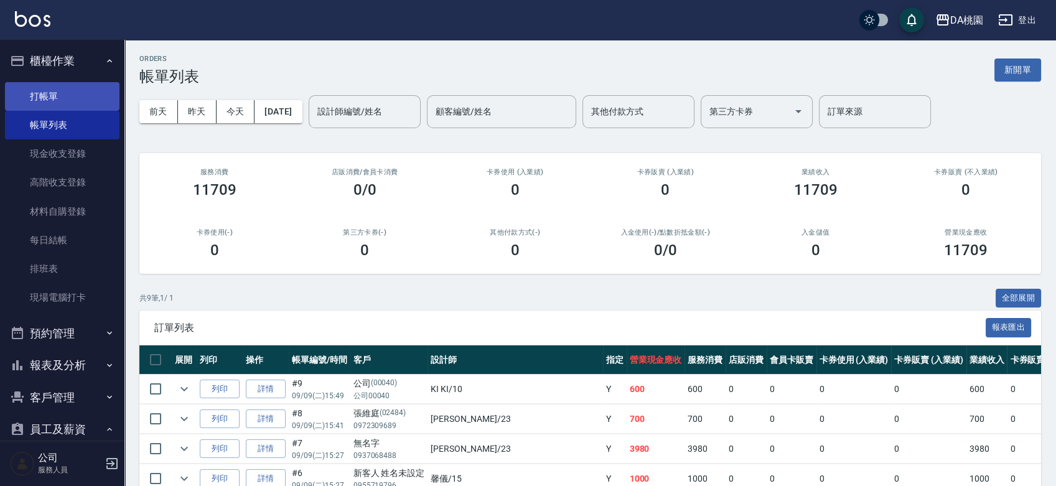
click at [60, 98] on link "打帳單" at bounding box center [62, 96] width 114 height 29
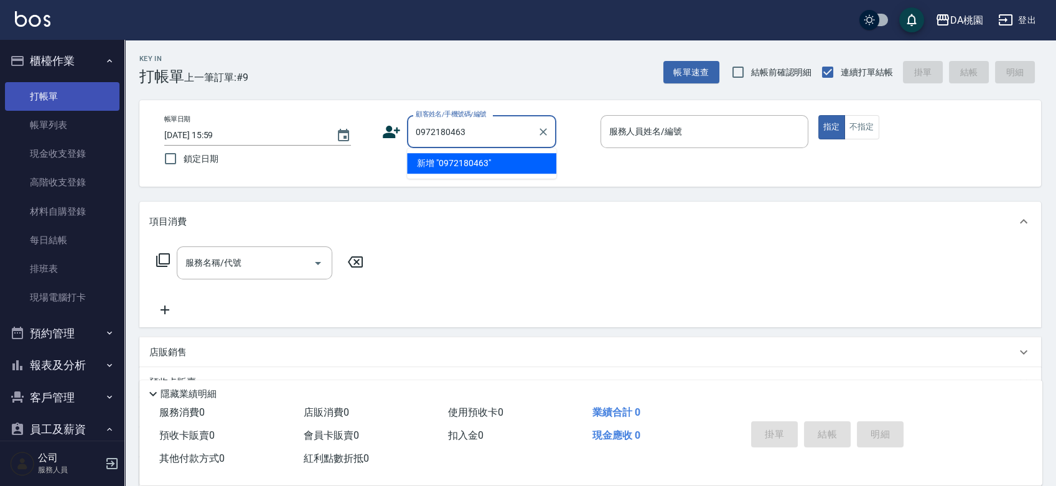
type input "0972180463"
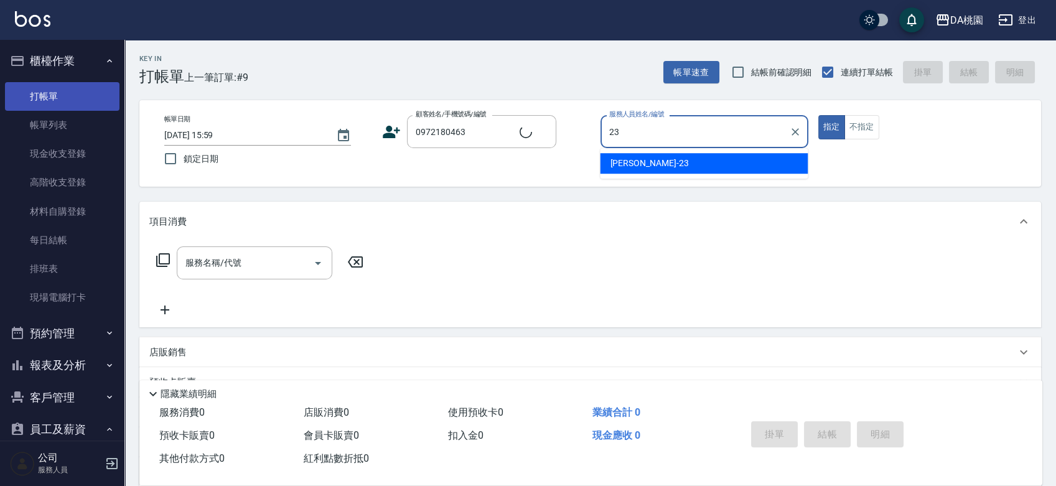
type input "亞瑟 -23"
type button "true"
type input "廖瑋珍/0972180463/00861"
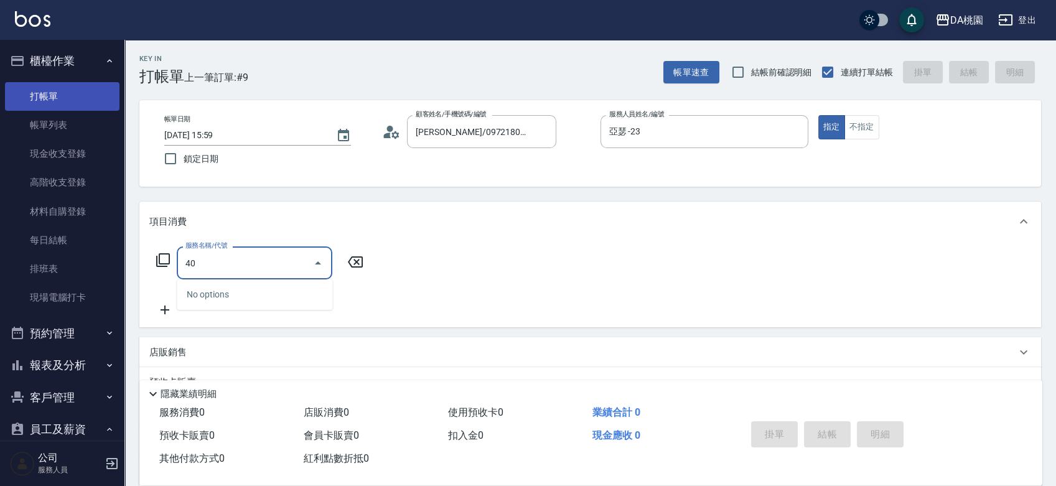
type input "400"
type input "150"
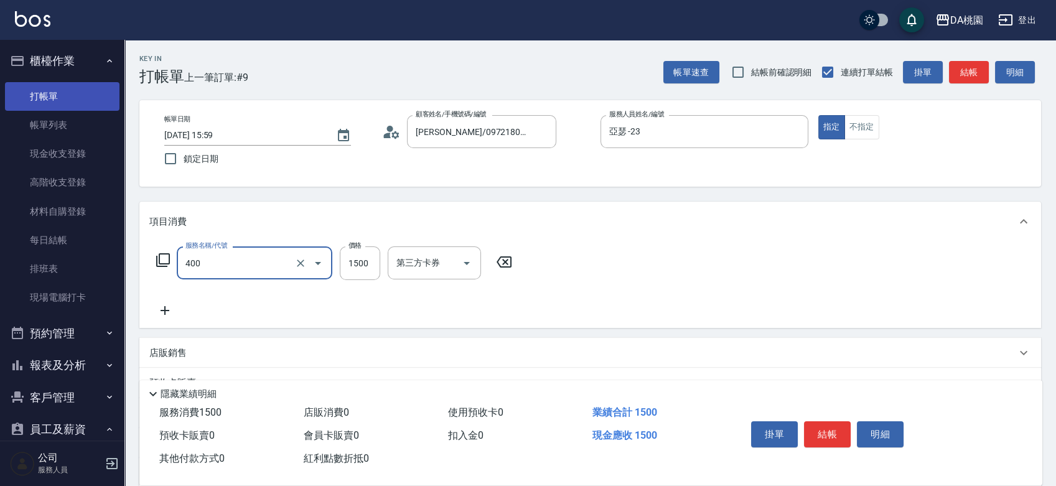
type input "染髮(400)"
type input "1"
type input "0"
type input "100"
type input "10"
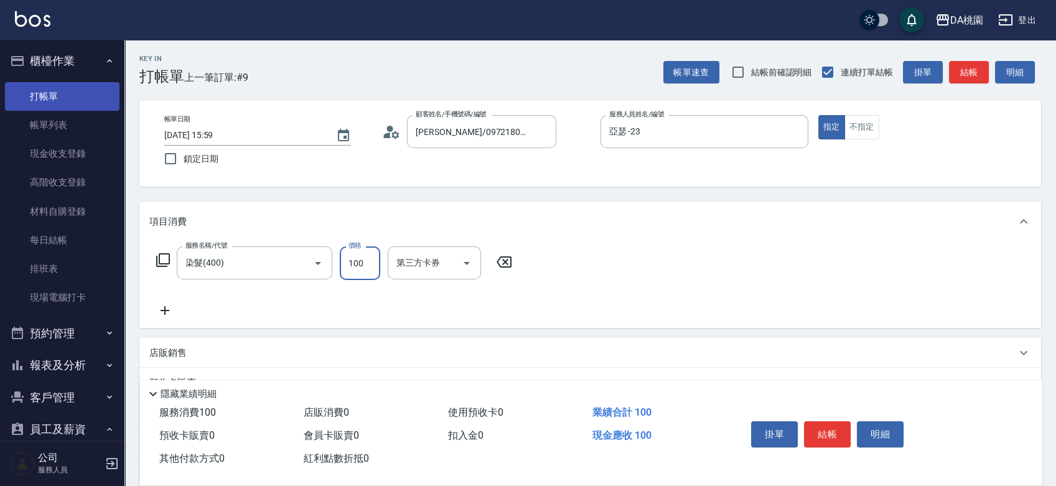
type input "1000"
type input "100"
type input "1000"
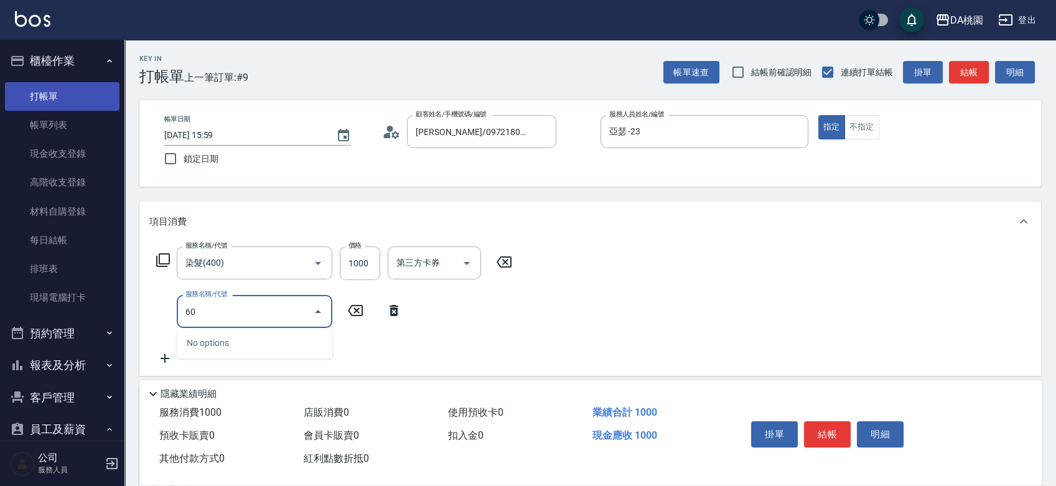
type input "608"
type input "220"
type input "鱗脂質護髮(608)"
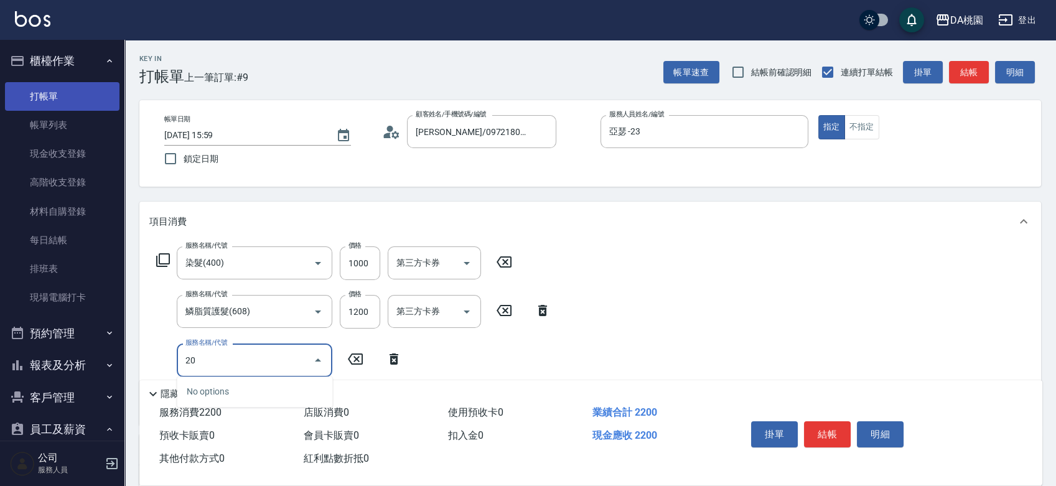
type input "200"
type input "370"
type input "離子燙(200)"
type input "2"
type input "220"
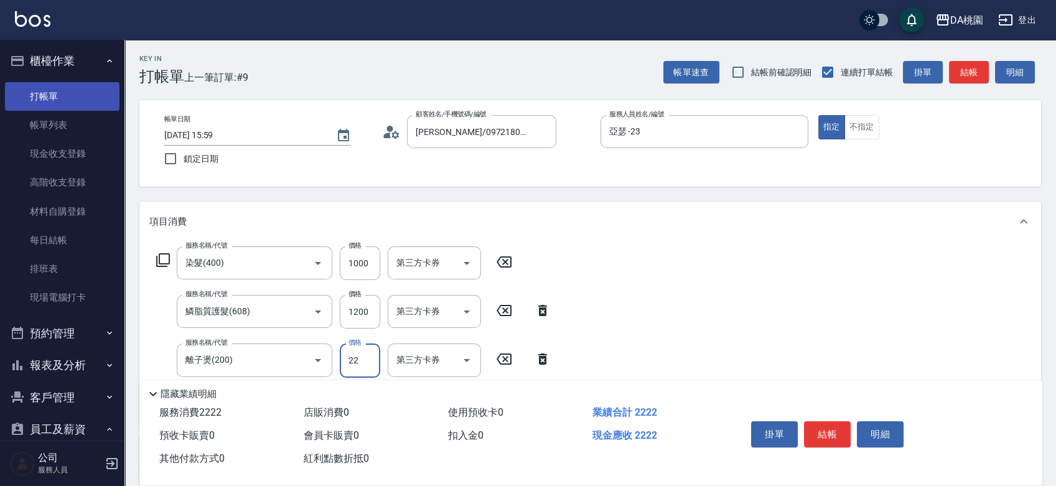
type input "226"
type input "240"
type input "2260"
type input "440"
type input "2260"
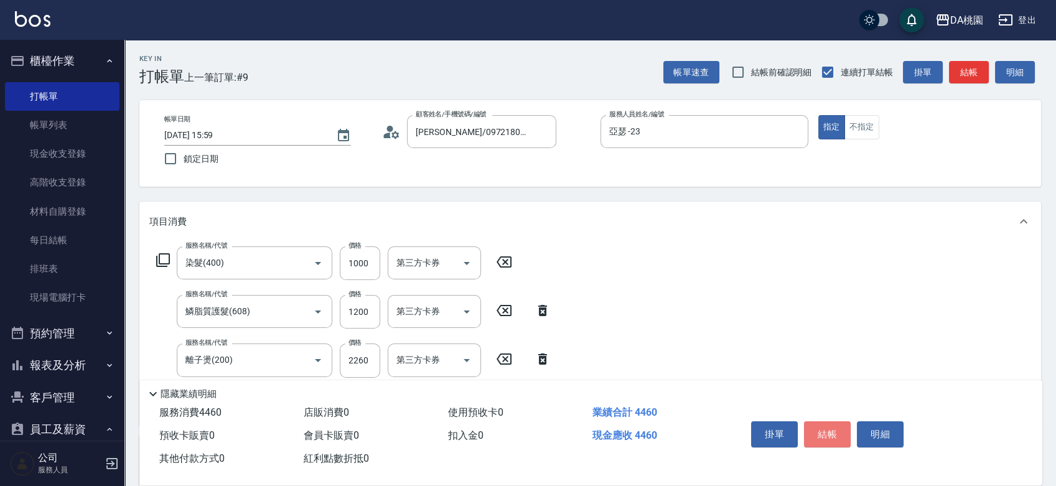
click at [830, 431] on button "結帳" at bounding box center [827, 434] width 47 height 26
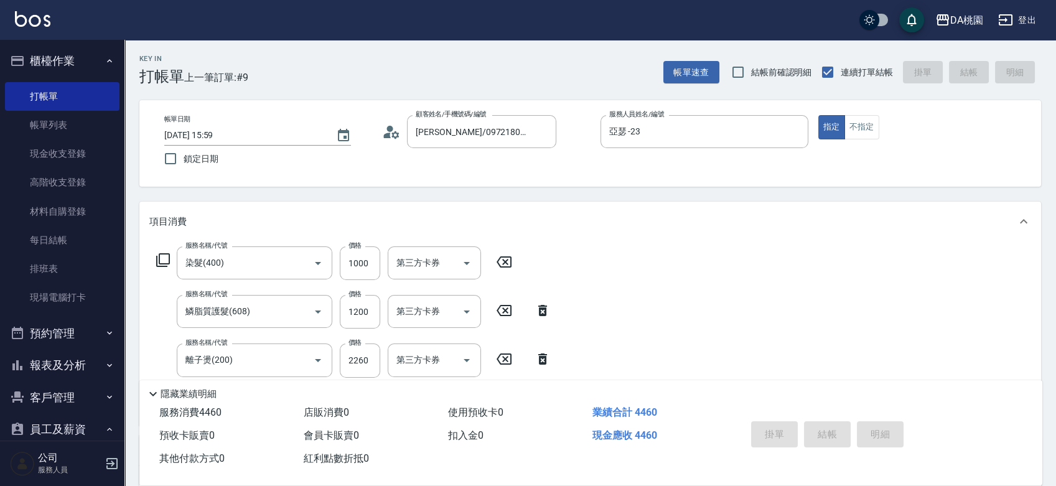
type input "2025/09/09 16:01"
type input "0"
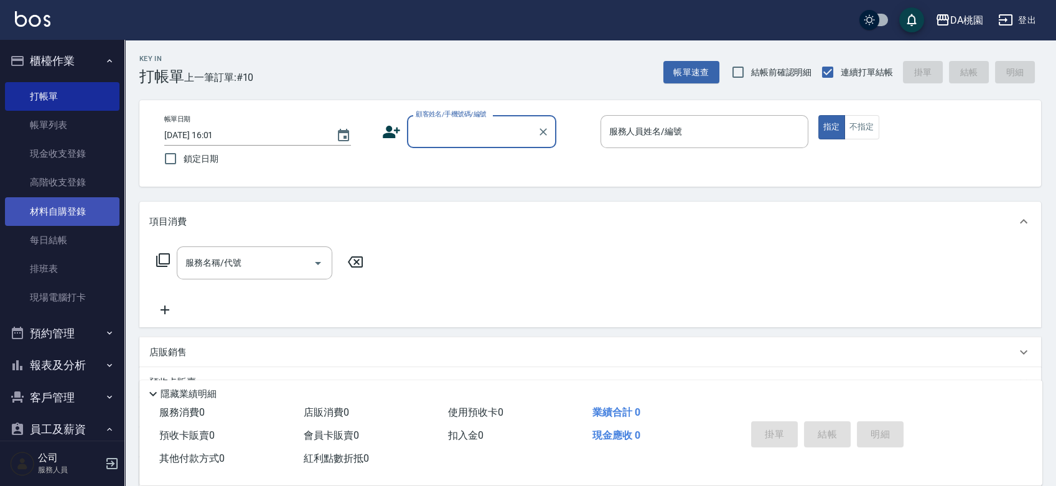
click at [54, 210] on link "材料自購登錄" at bounding box center [62, 211] width 114 height 29
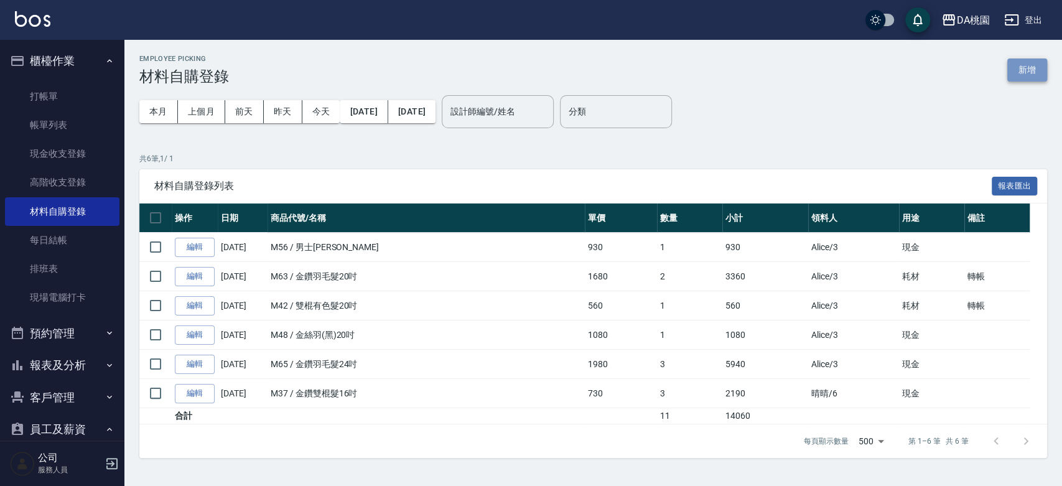
click at [1021, 73] on button "新增" at bounding box center [1027, 69] width 40 height 23
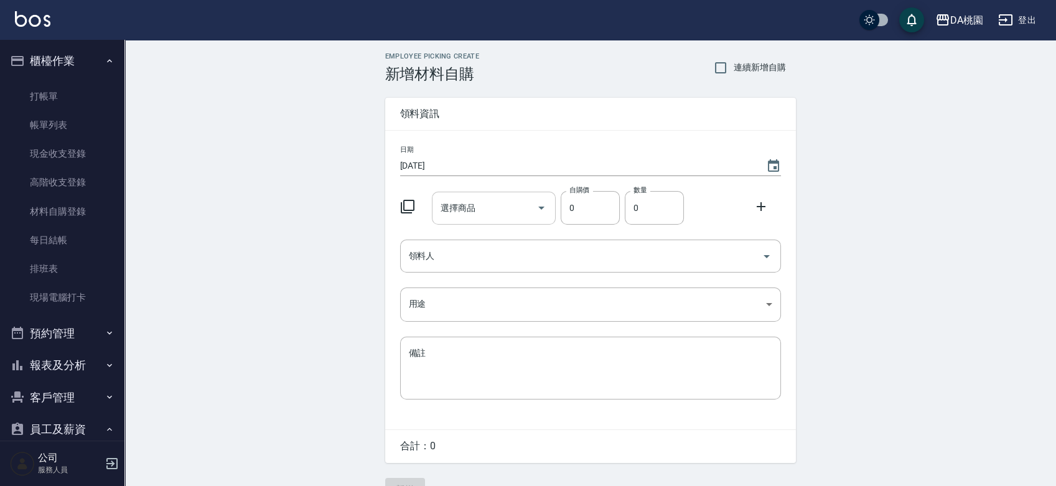
click at [453, 208] on div "選擇商品 選擇商品" at bounding box center [494, 208] width 124 height 33
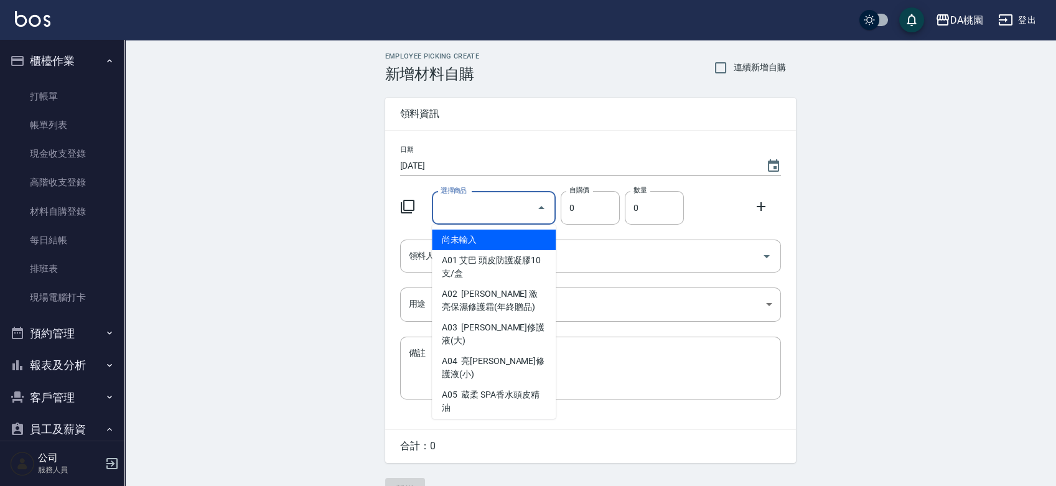
click at [406, 207] on icon at bounding box center [407, 206] width 15 height 15
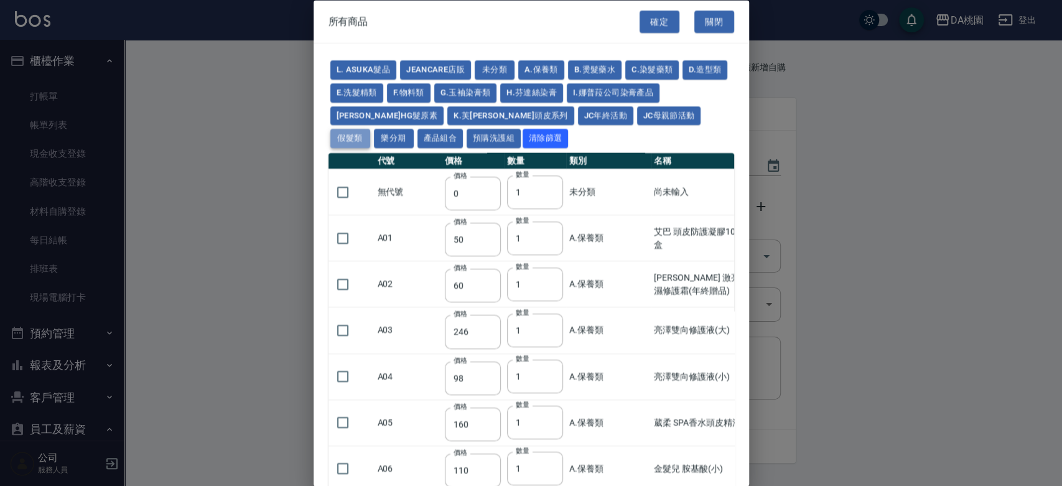
click at [370, 129] on button "假髮類" at bounding box center [350, 138] width 40 height 19
type input "62"
type input "64"
type input "350"
type input "800"
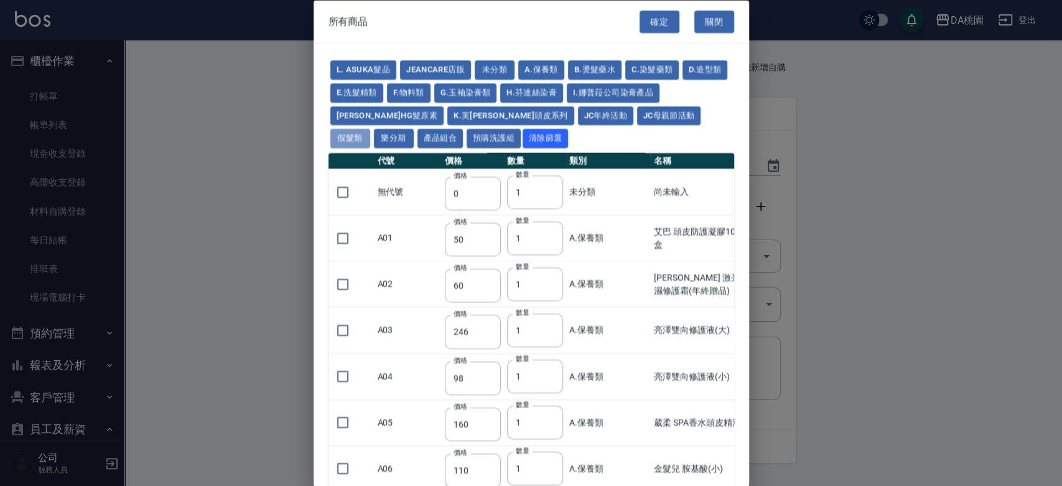
type input "80"
type input "350"
type input "25"
type input "400"
type input "100"
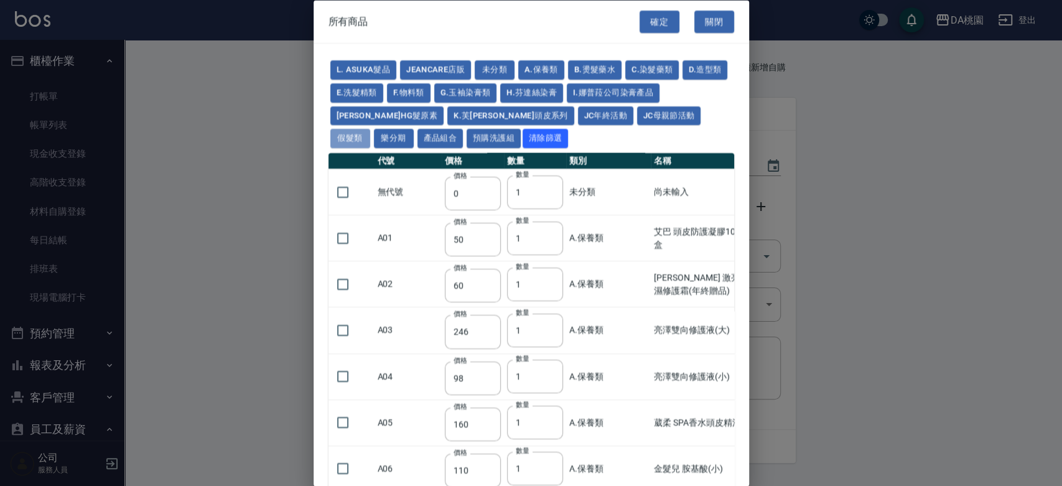
type input "100"
type input "880"
type input "930"
type input "980"
type input "1030"
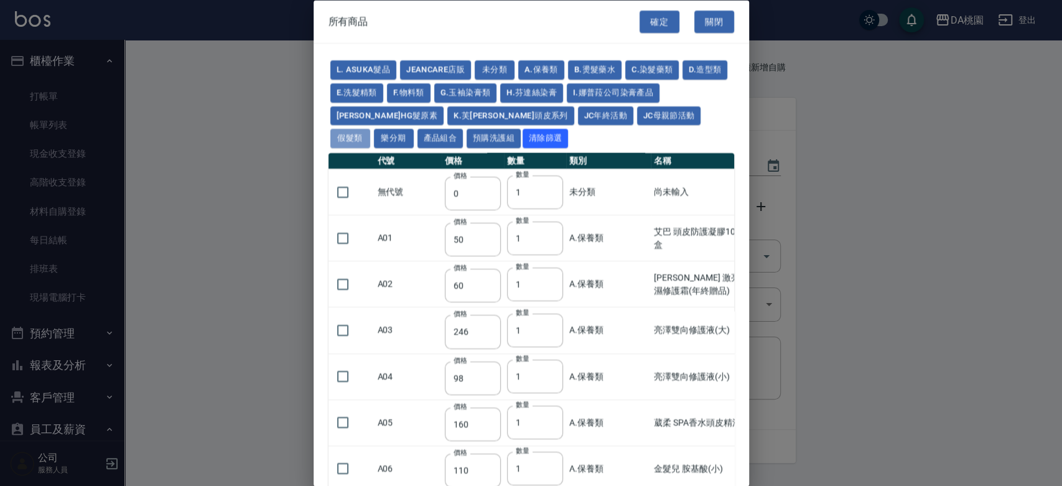
type input "1130"
type input "1230"
type input "1330"
type input "1780"
type input "1980"
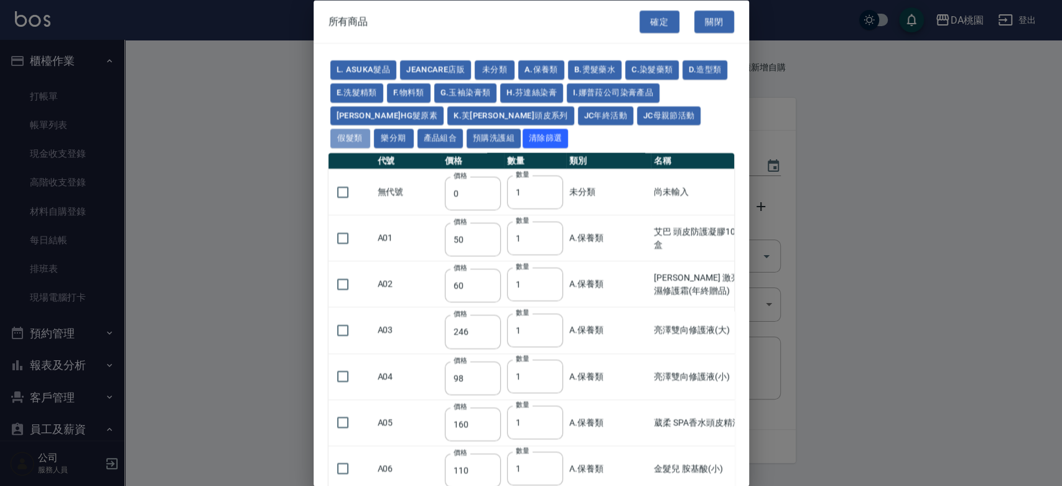
type input "2180"
type input "2380"
type input "2580"
type input "2780"
type input "2980"
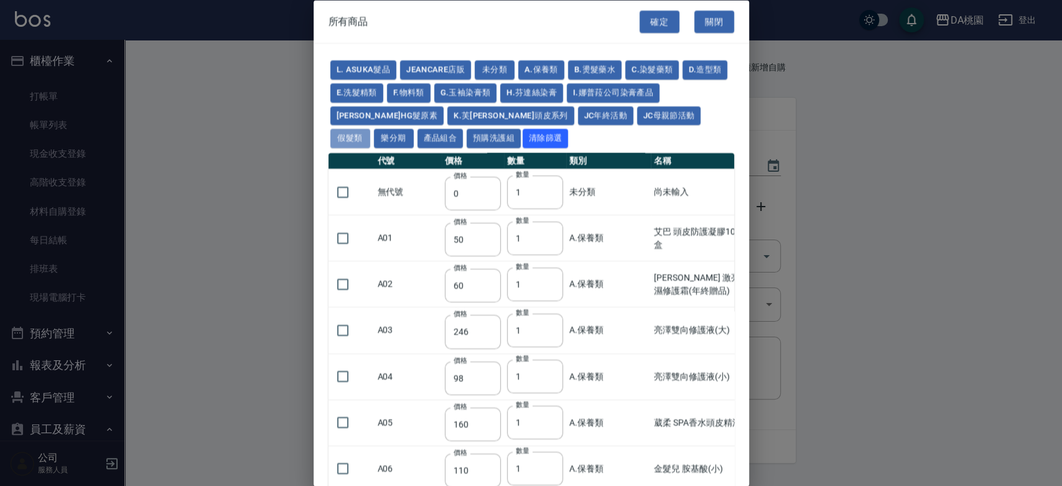
type input "1030"
type input "1080"
type input "1130"
type input "1230"
type input "1280"
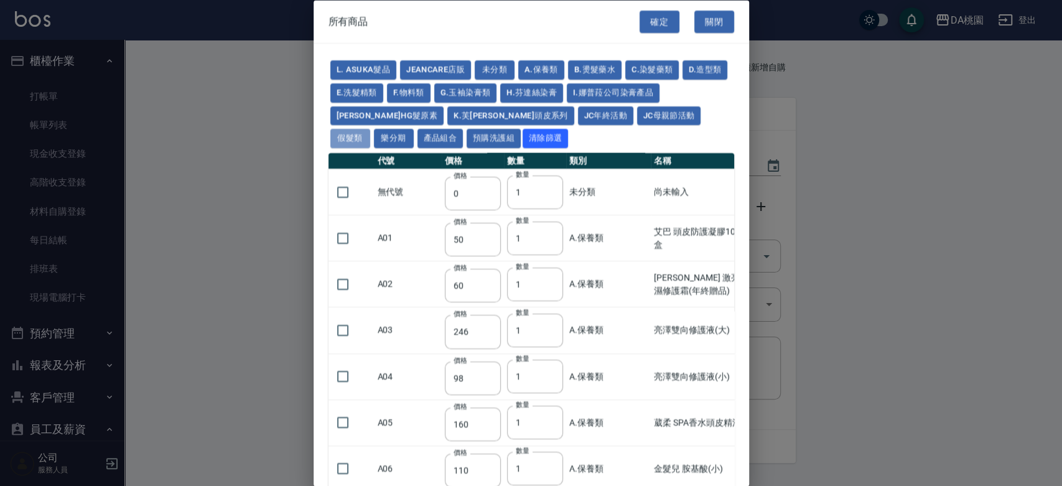
type input "1380"
type input "2180"
type input "2380"
type input "2580"
type input "2780"
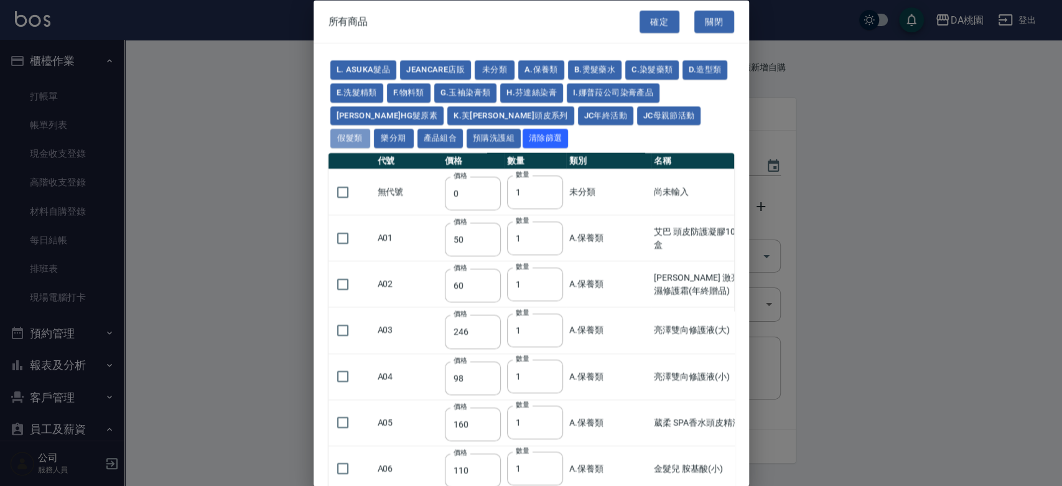
type input "2980"
type input "730"
type input "780"
type input "830"
type input "930"
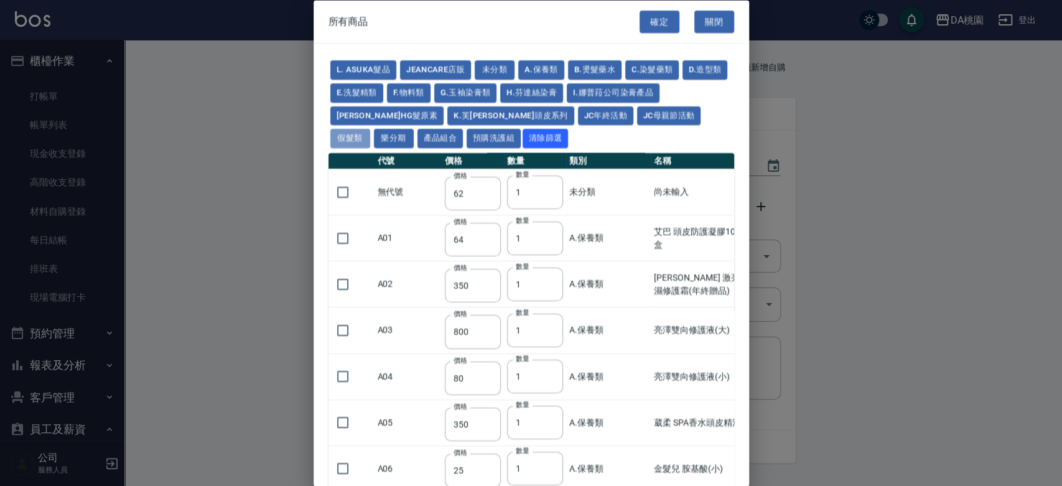
type input "980"
type input "560"
type input "775"
type input "580"
type input "2230"
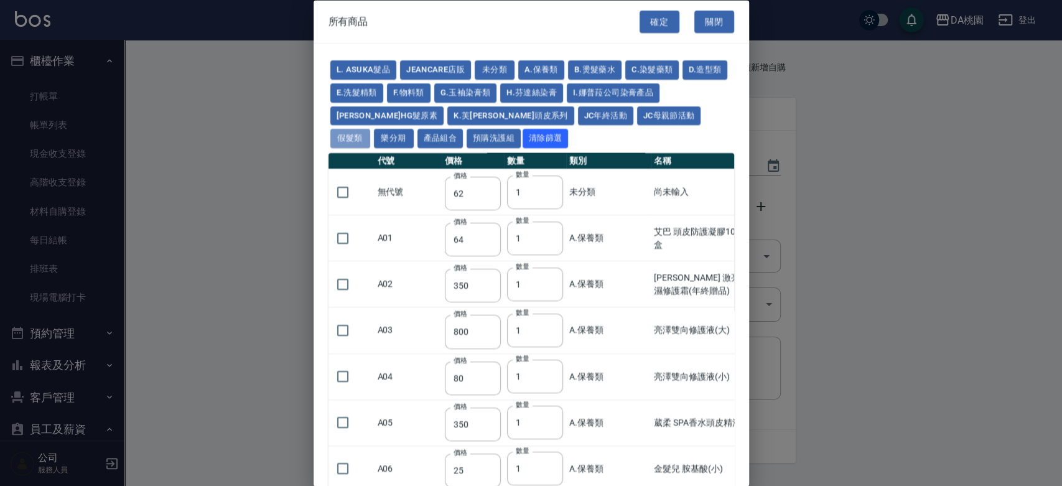
type input "1180"
type input "1030"
type input "1080"
type input "1130"
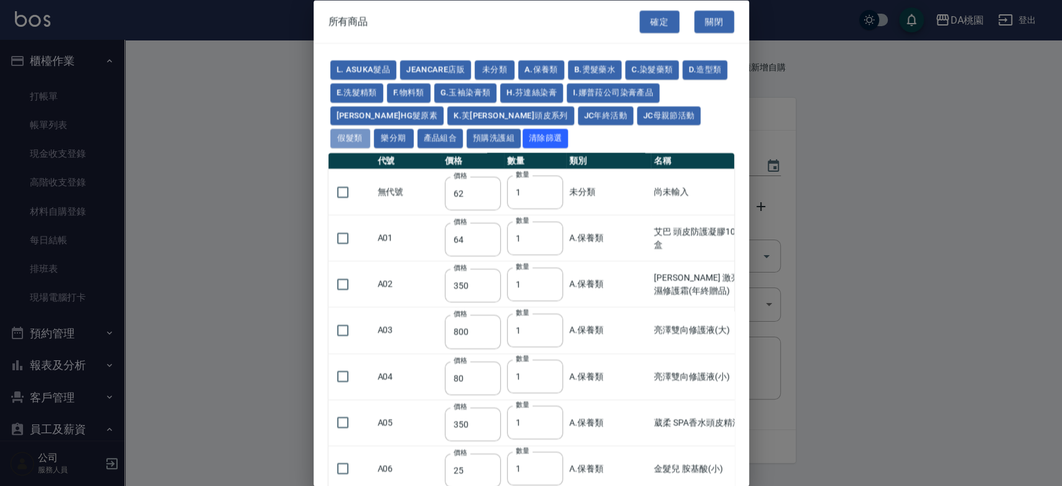
type input "1180"
type input "1230"
type input "2130"
type input "2330"
type input "2530"
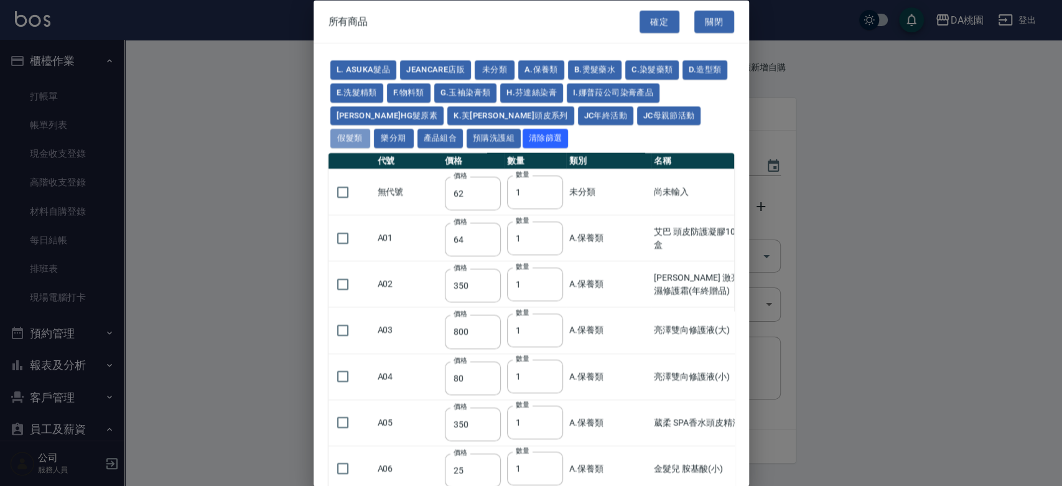
type input "930"
type input "170"
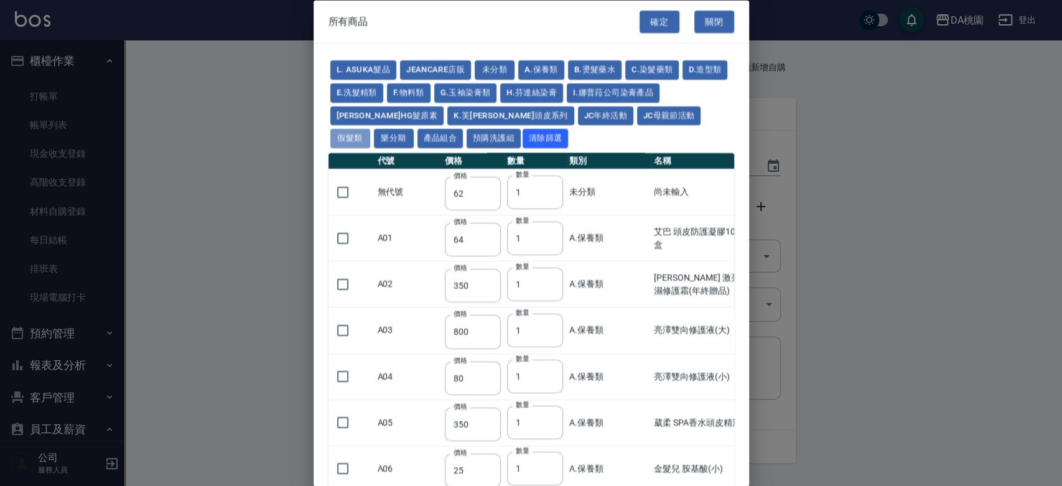
type input "1380"
type input "1530"
type input "1680"
type input "1830"
type input "1980"
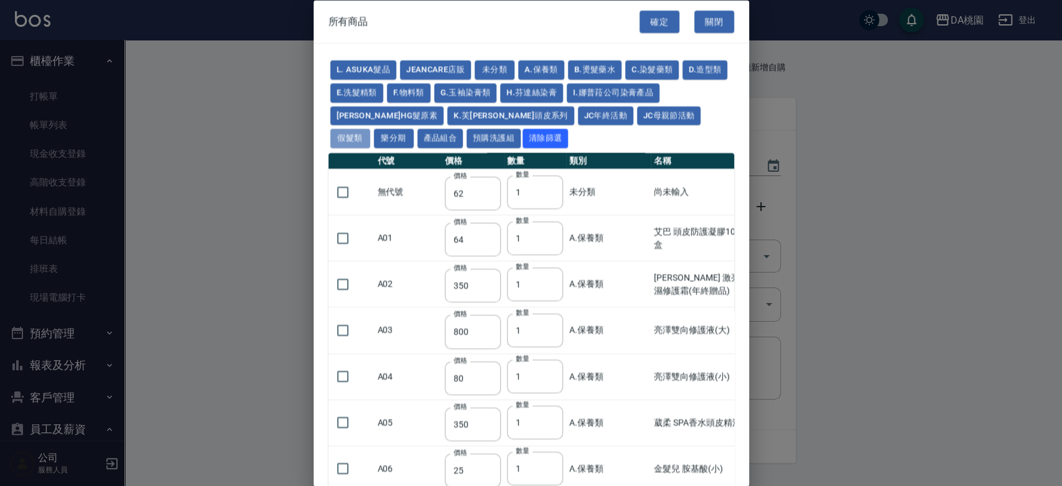
type input "2130"
type input "2780"
type input "1930"
type input "2730"
type input "2380"
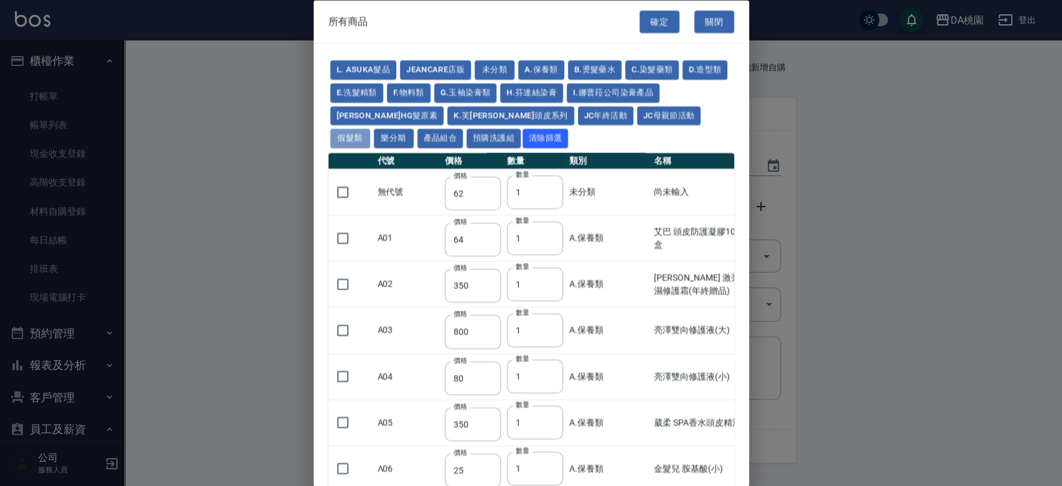
type input "2580"
type input "2780"
type input "2980"
type input "3180"
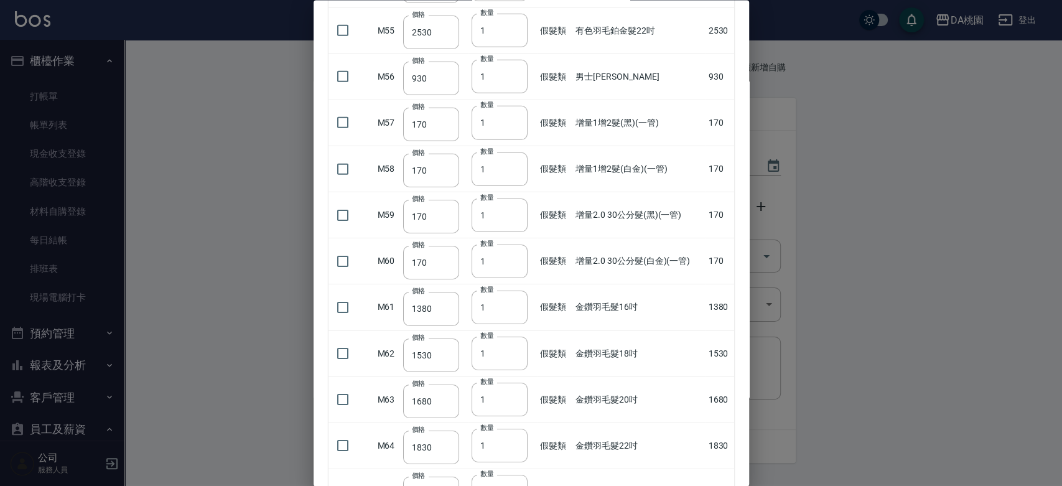
scroll to position [2765, 0]
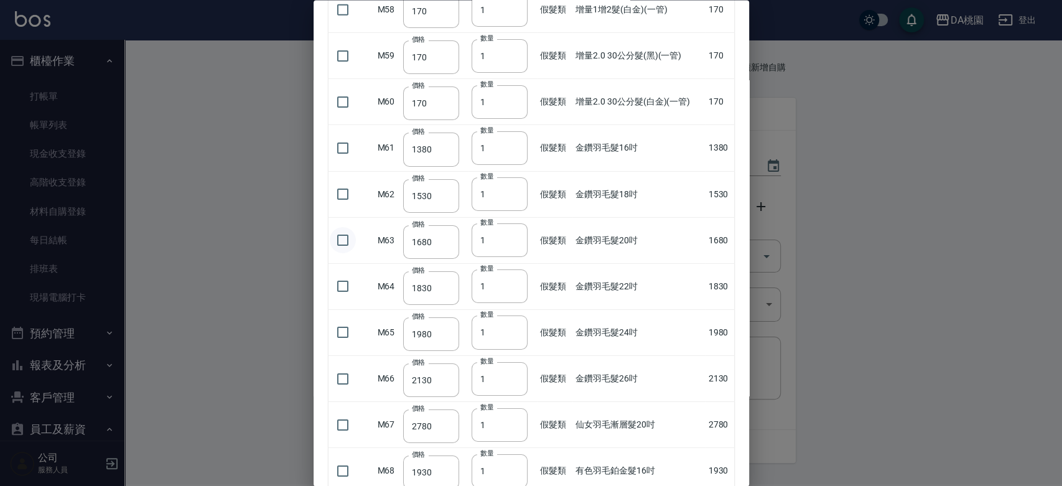
click at [343, 238] on input "checkbox" at bounding box center [343, 240] width 26 height 26
checkbox input "true"
click at [512, 232] on input "2" at bounding box center [500, 240] width 56 height 34
type input "3"
click at [512, 232] on input "3" at bounding box center [500, 240] width 56 height 34
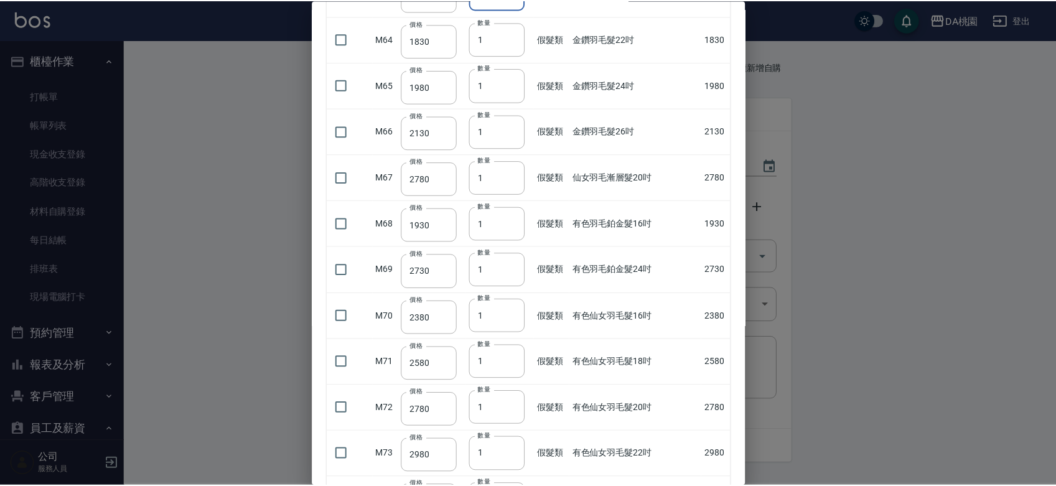
scroll to position [3121, 0]
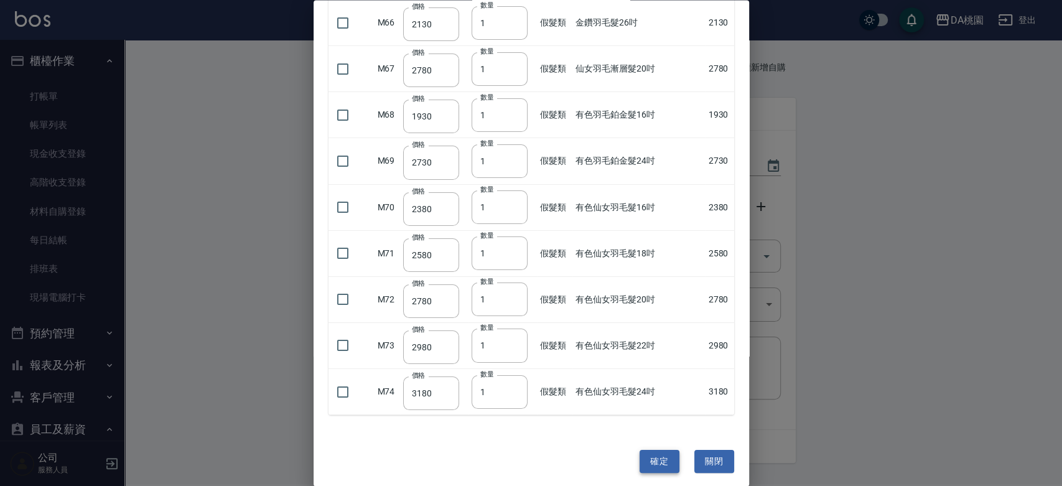
click at [652, 452] on button "確定" at bounding box center [660, 461] width 40 height 23
type input "金鑽羽毛髮20吋"
type input "1680"
type input "3"
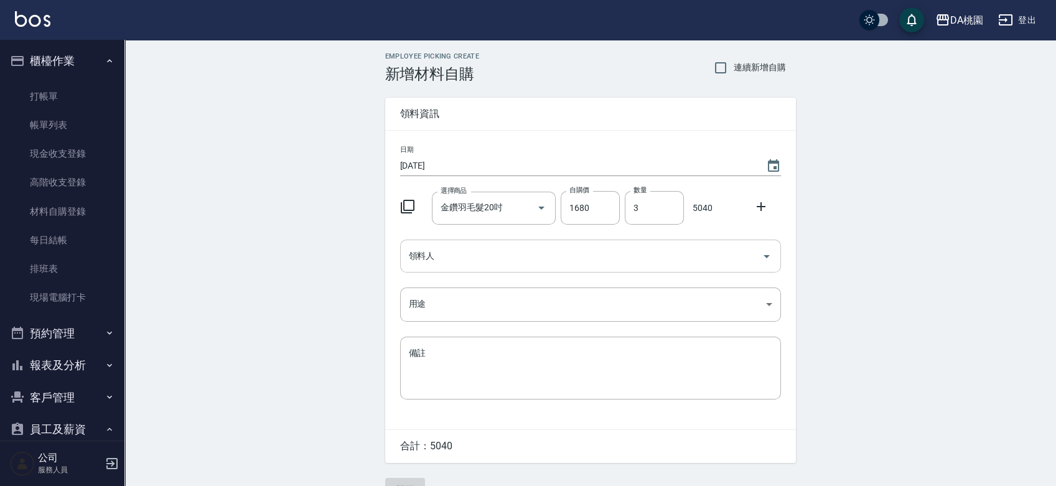
click at [472, 251] on input "領料人" at bounding box center [581, 256] width 351 height 22
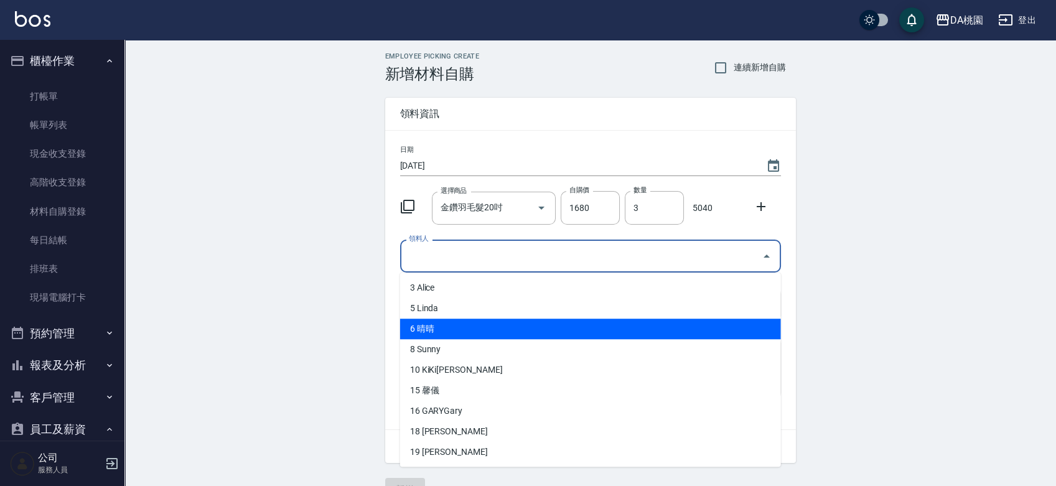
click at [441, 327] on li "6 晴晴" at bounding box center [590, 329] width 381 height 21
type input "晴晴"
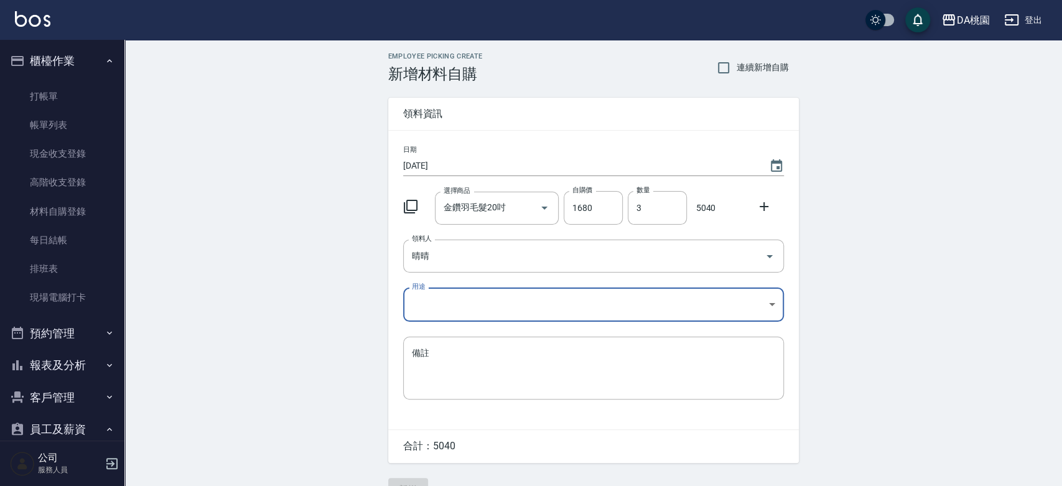
click at [472, 304] on body "DA桃園 登出 櫃檯作業 打帳單 帳單列表 現金收支登錄 高階收支登錄 材料自購登錄 每日結帳 排班表 現場電腦打卡 預約管理 預約管理 單日預約紀錄 單週預…" at bounding box center [531, 256] width 1062 height 513
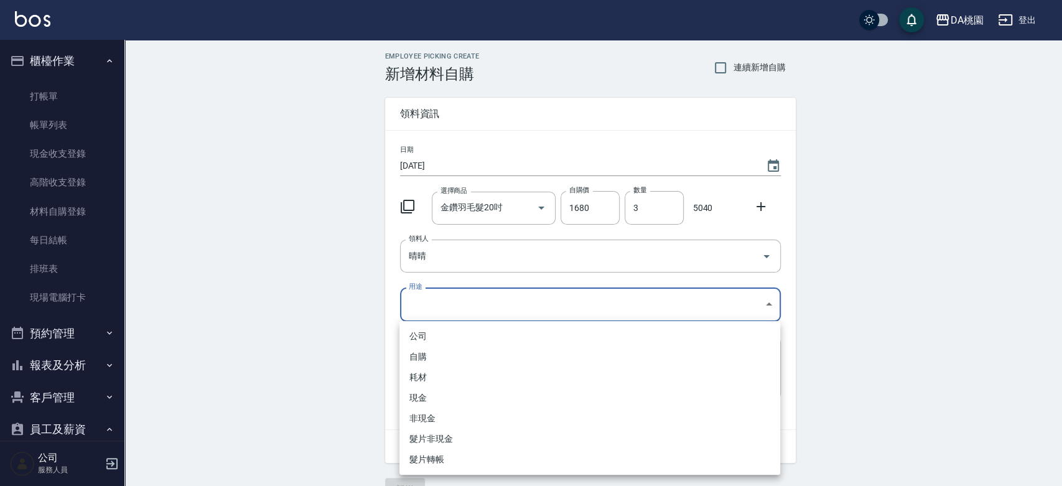
click at [456, 401] on li "現金" at bounding box center [590, 398] width 381 height 21
type input "現金"
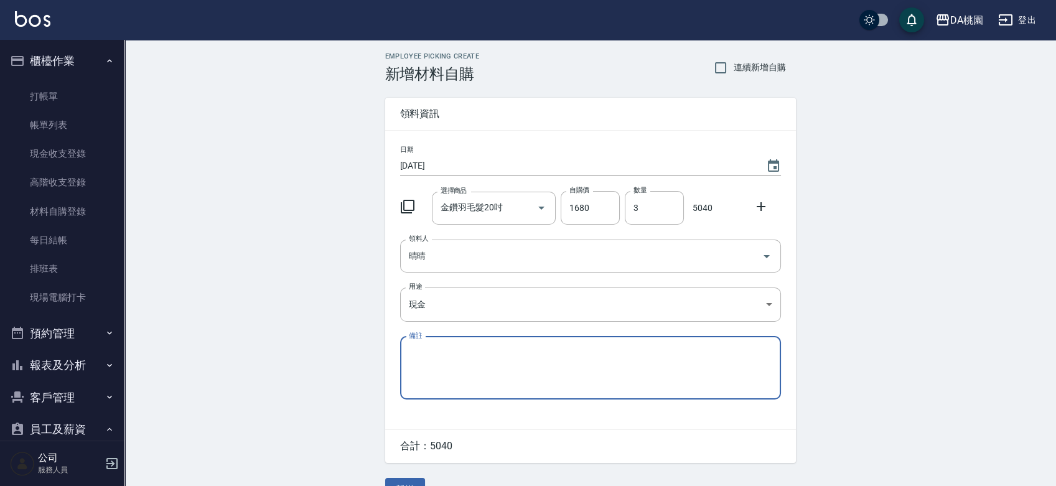
scroll to position [27, 0]
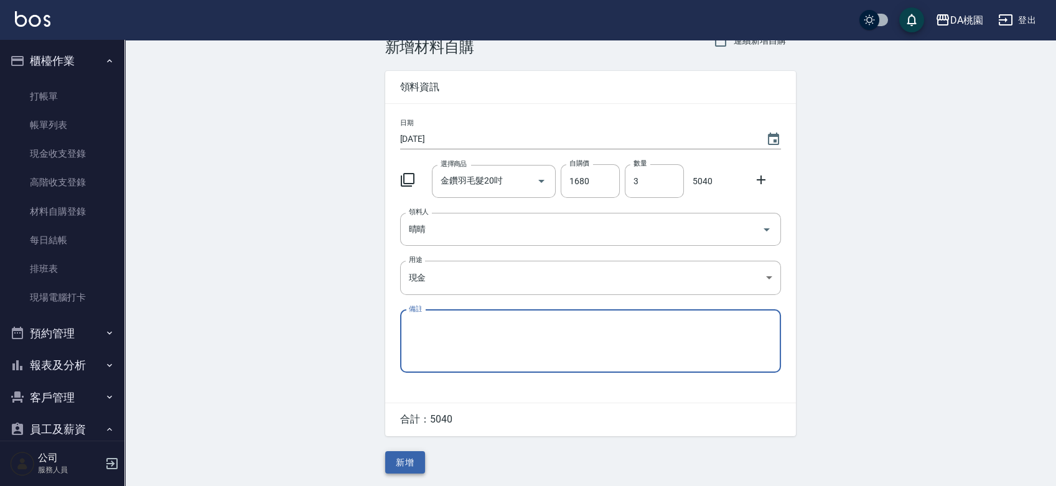
click at [403, 464] on button "新增" at bounding box center [405, 462] width 40 height 23
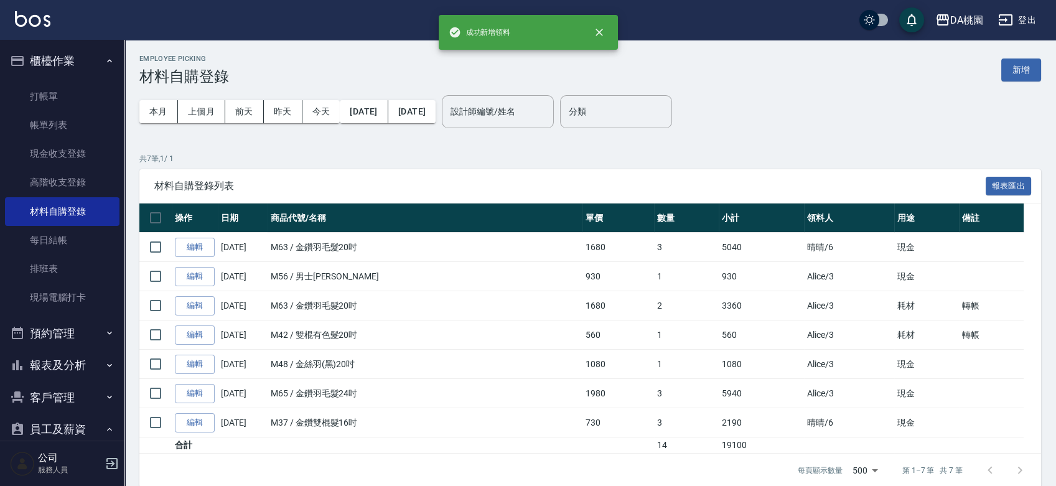
click at [62, 80] on ul "打帳單 帳單列表 現金收支登錄 高階收支登錄 材料自購登錄 每日結帳 排班表 現場電腦打卡" at bounding box center [62, 197] width 114 height 240
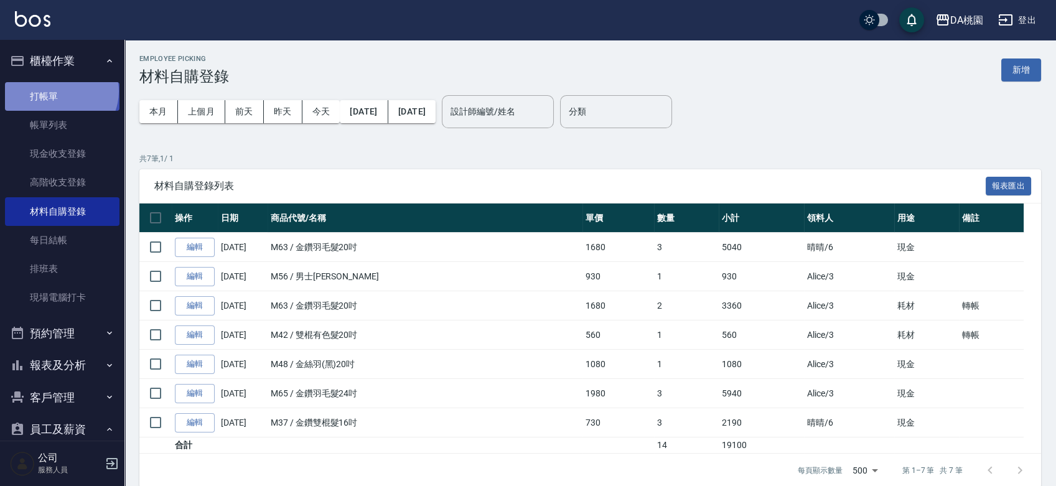
click at [60, 91] on link "打帳單" at bounding box center [62, 96] width 114 height 29
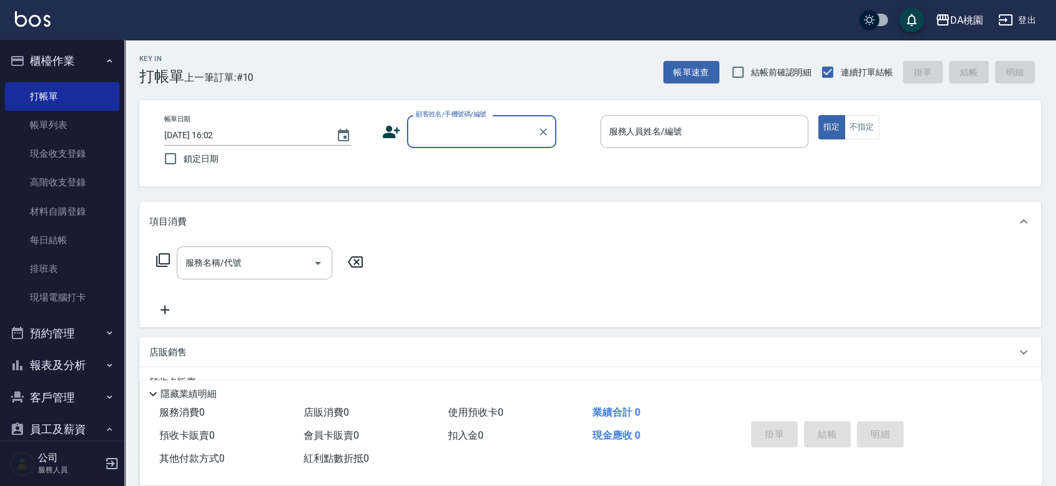
click at [473, 130] on input "顧客姓名/手機號碼/編號" at bounding box center [472, 132] width 119 height 22
type input "0981526366"
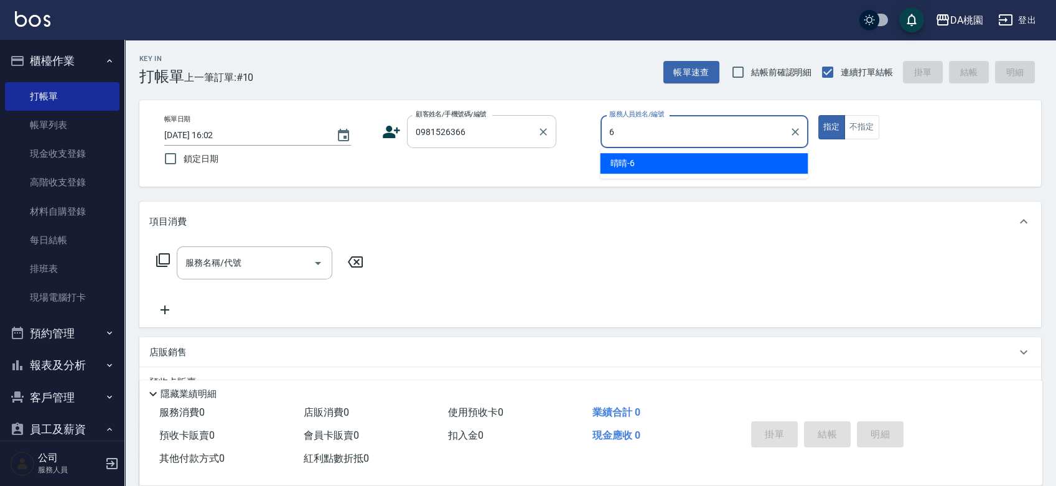
type input "晴晴-6"
type button "true"
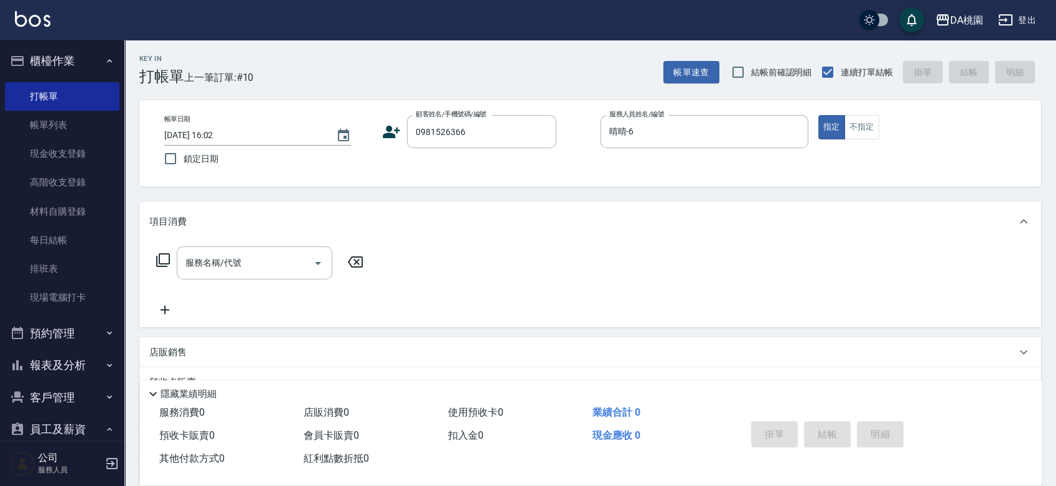
click at [164, 263] on icon at bounding box center [163, 260] width 15 height 15
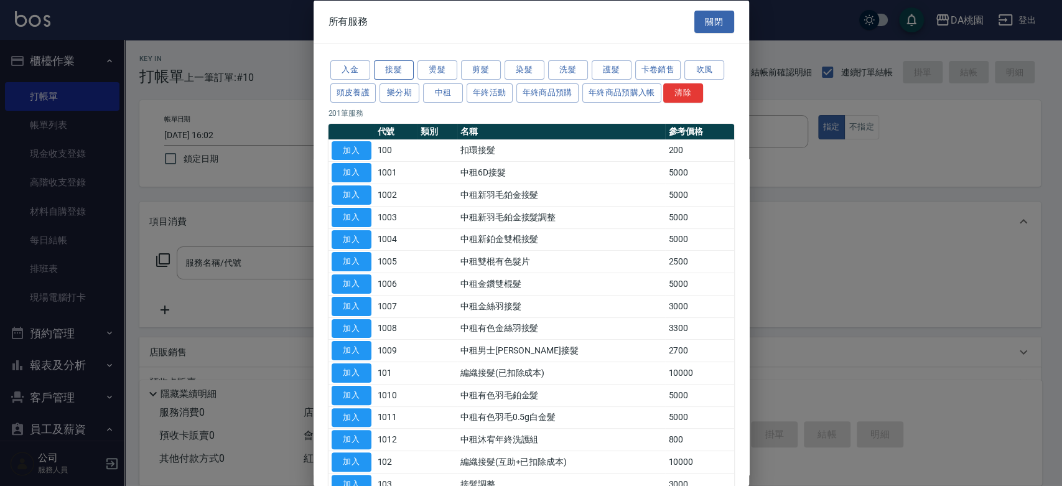
click at [401, 67] on button "接髮" at bounding box center [394, 69] width 40 height 19
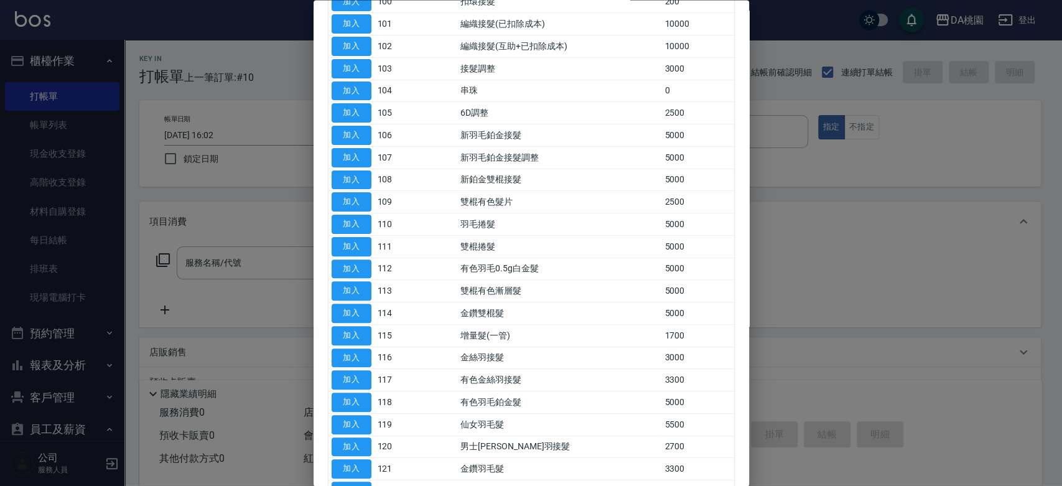
scroll to position [253, 0]
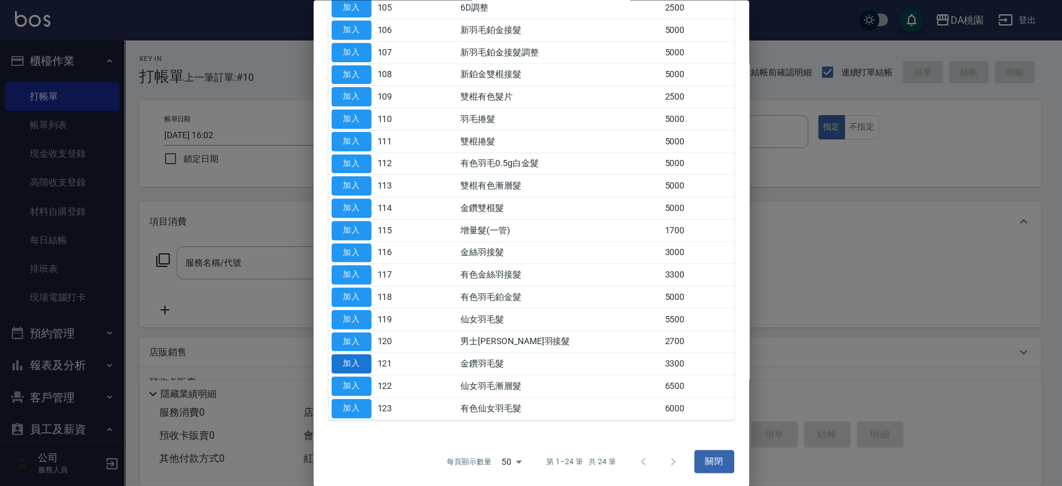
click at [348, 357] on button "加入" at bounding box center [352, 364] width 40 height 19
type input "金鑽羽毛髮(121)"
type input "330"
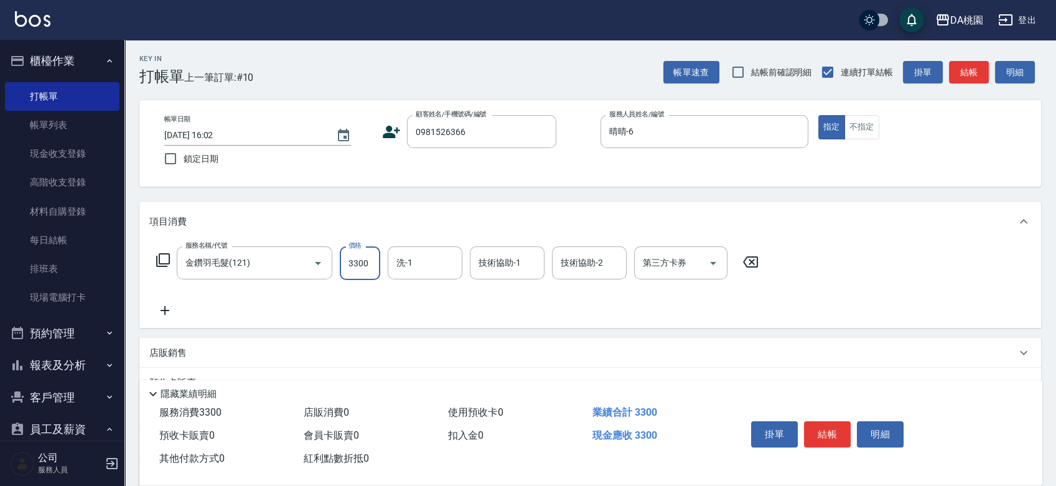
click at [367, 269] on input "3300" at bounding box center [360, 263] width 40 height 34
type input "0"
click at [165, 259] on icon at bounding box center [163, 260] width 15 height 15
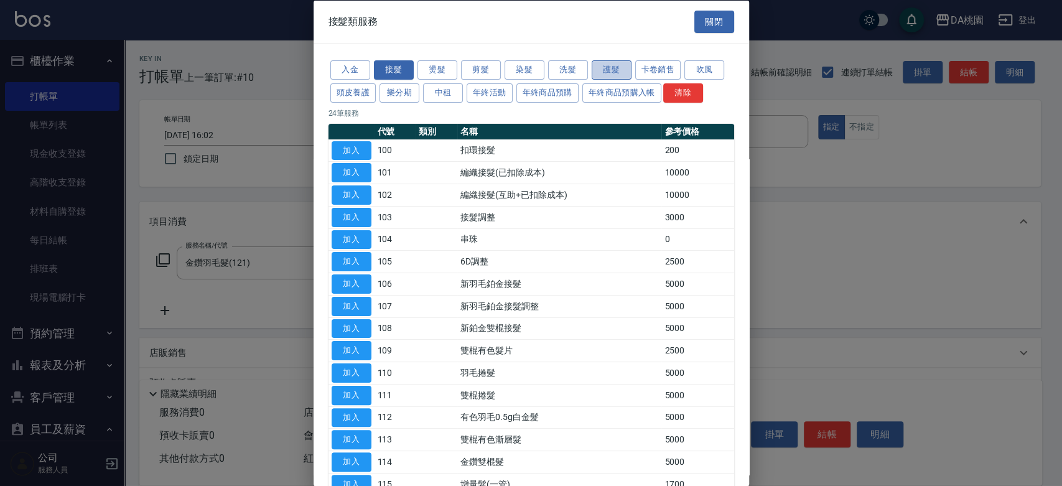
click at [607, 68] on button "護髮" at bounding box center [612, 69] width 40 height 19
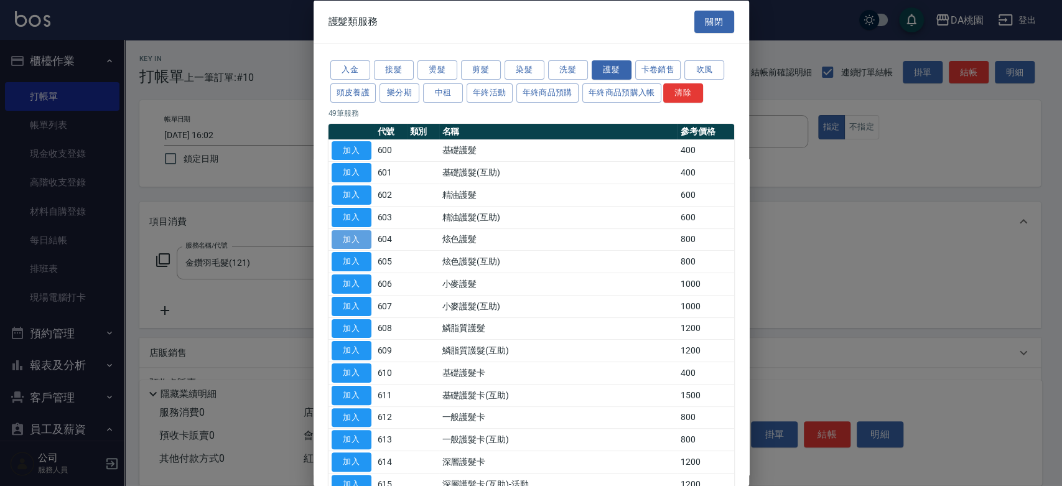
click at [358, 239] on button "加入" at bounding box center [352, 239] width 40 height 19
type input "80"
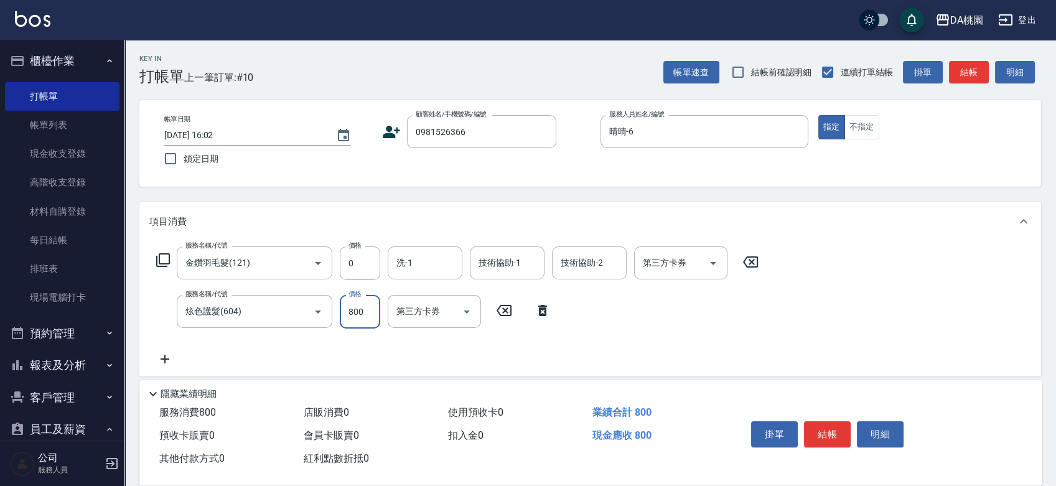
click at [373, 312] on input "800" at bounding box center [360, 312] width 40 height 34
click at [353, 309] on input "800" at bounding box center [360, 312] width 40 height 34
type input "0"
click at [350, 264] on input "0" at bounding box center [360, 263] width 40 height 34
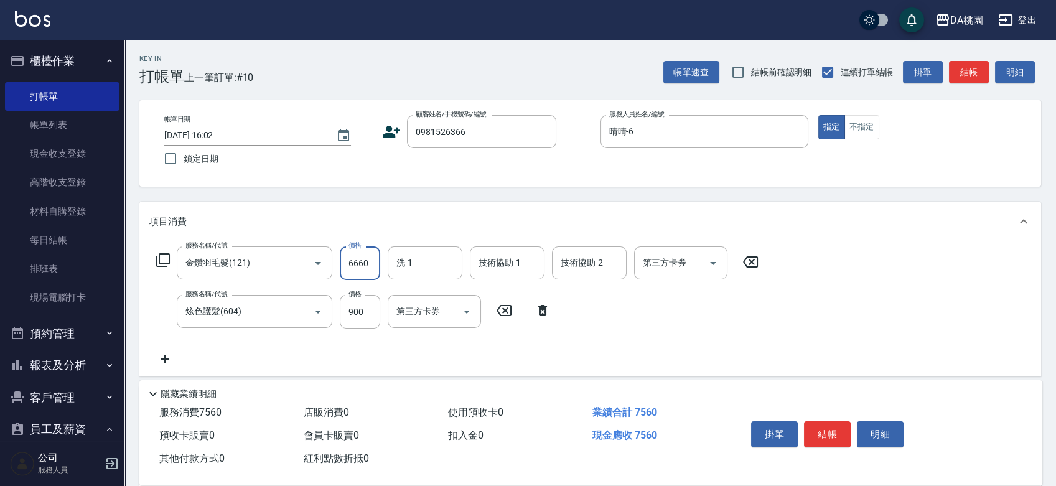
click at [810, 354] on div "服務名稱/代號 金鑽羽毛髮(121) 服務名稱/代號 價格 6660 價格 洗-1 洗-1 技術協助-1 技術協助-1 技術協助-2 技術協助-2 第三方卡券…" at bounding box center [590, 308] width 902 height 135
click at [828, 431] on button "結帳" at bounding box center [827, 434] width 47 height 26
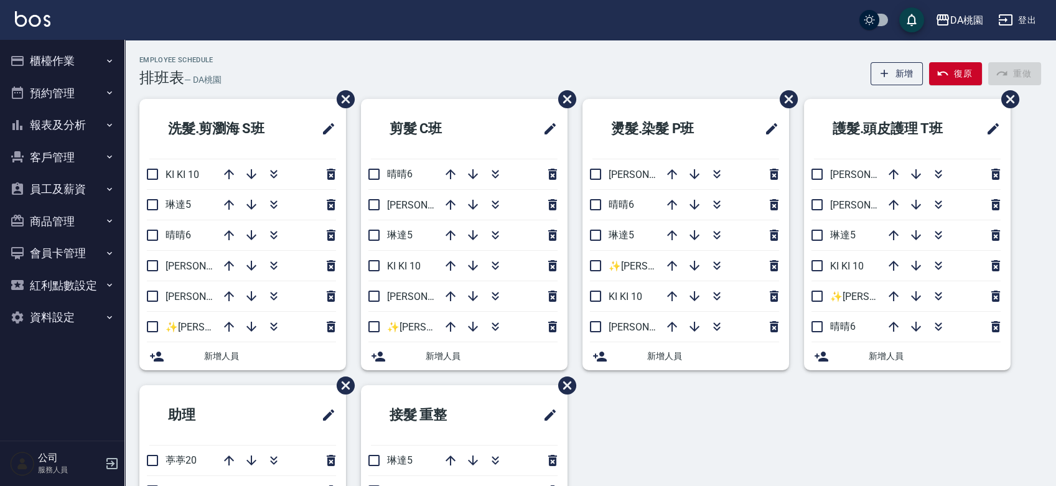
click at [273, 176] on icon "button" at bounding box center [273, 176] width 7 height 4
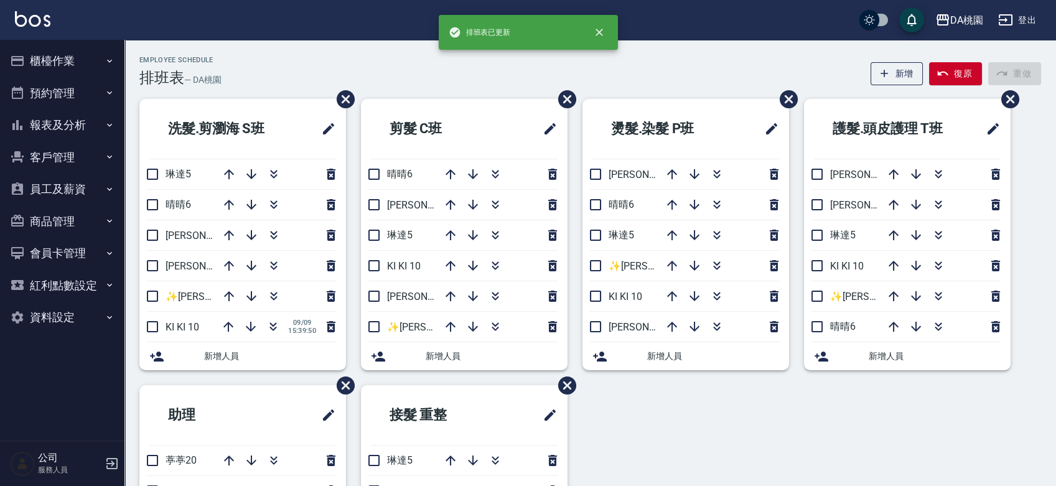
click at [472, 63] on div "Employee Schedule 排班表 — DA桃園 新增 復原 重做" at bounding box center [590, 71] width 902 height 30
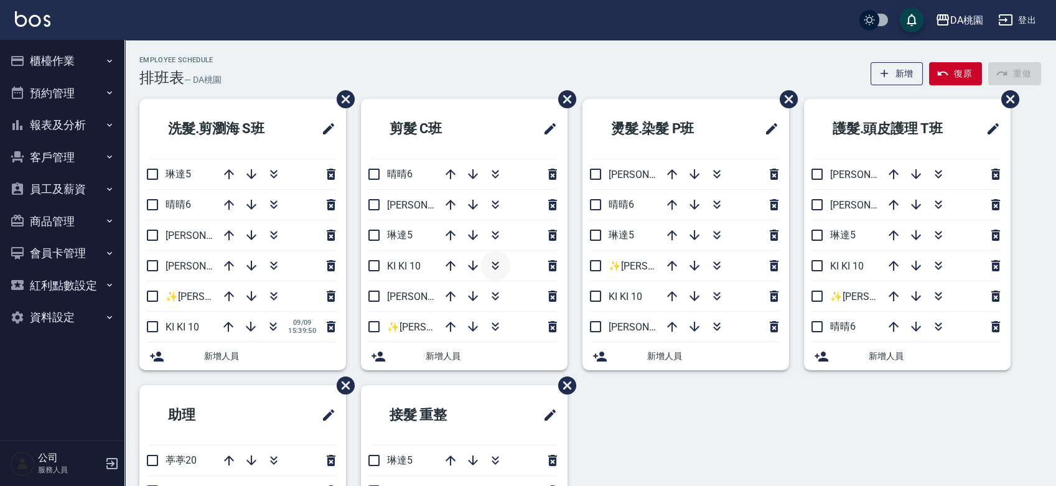
click at [491, 262] on icon "button" at bounding box center [495, 265] width 15 height 15
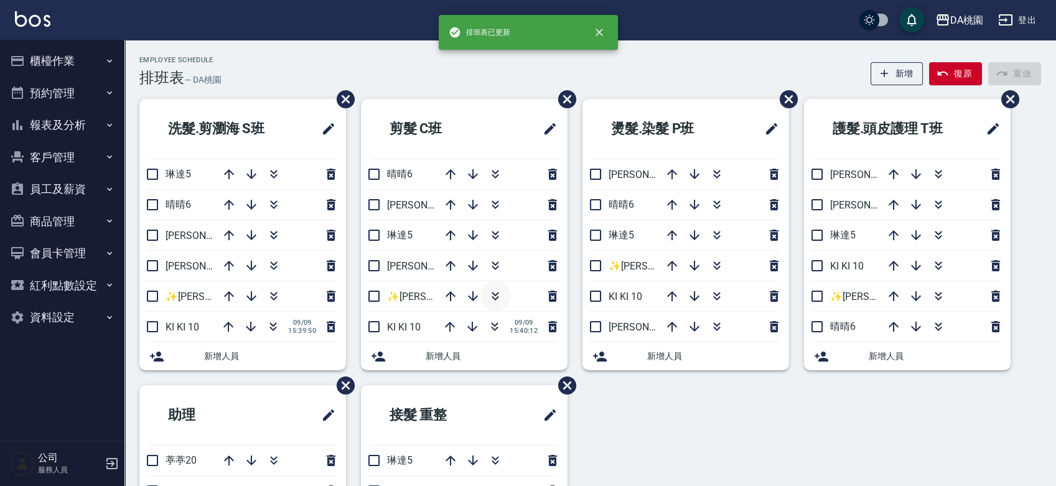
click at [496, 290] on icon "button" at bounding box center [495, 296] width 15 height 15
click at [251, 329] on icon "button" at bounding box center [250, 326] width 15 height 15
click at [159, 171] on input "checkbox" at bounding box center [152, 174] width 26 height 26
checkbox input "false"
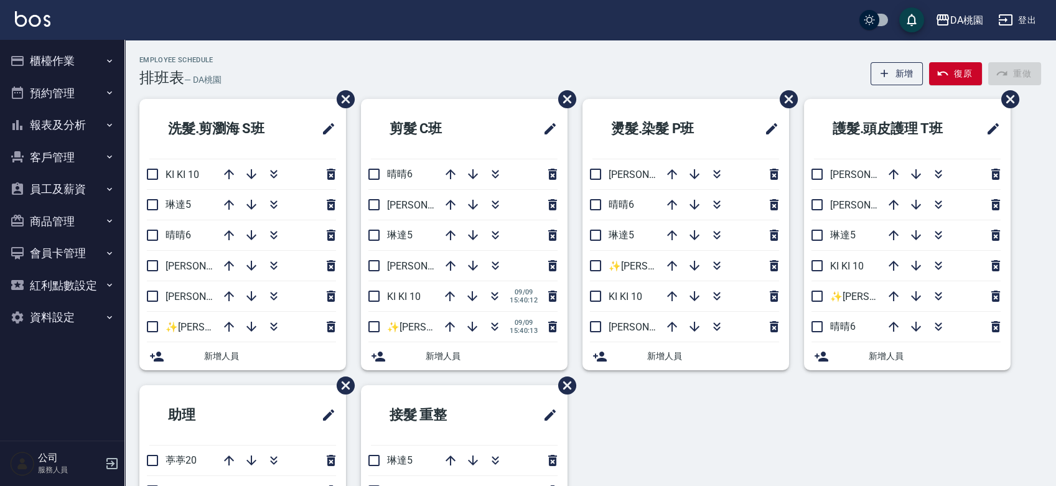
click at [411, 72] on div "Employee Schedule 排班表 — DA桃園 新增 復原 重做" at bounding box center [590, 71] width 902 height 30
click at [437, 68] on div "Employee Schedule 排班表 — DA桃園 新增 復原 重做" at bounding box center [590, 71] width 902 height 30
click at [448, 64] on div "Employee Schedule 排班表 — DA桃園 新增 復原 重做" at bounding box center [590, 71] width 902 height 30
click at [424, 53] on div "Employee Schedule 排班表 — DA桃園 新增 復原 重做 洗髮.剪瀏海 S[PERSON_NAME]KI KI 10 [PERSON_NAM…" at bounding box center [590, 358] width 932 height 637
click at [431, 64] on div "Employee Schedule 排班表 — DA桃園 新增 復原 重做" at bounding box center [590, 71] width 902 height 30
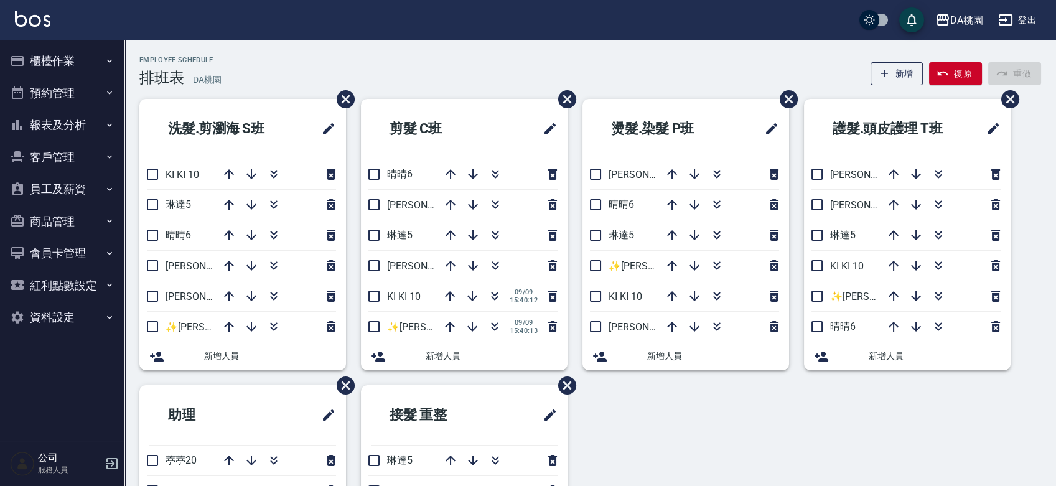
click at [49, 63] on button "櫃檯作業" at bounding box center [62, 61] width 114 height 32
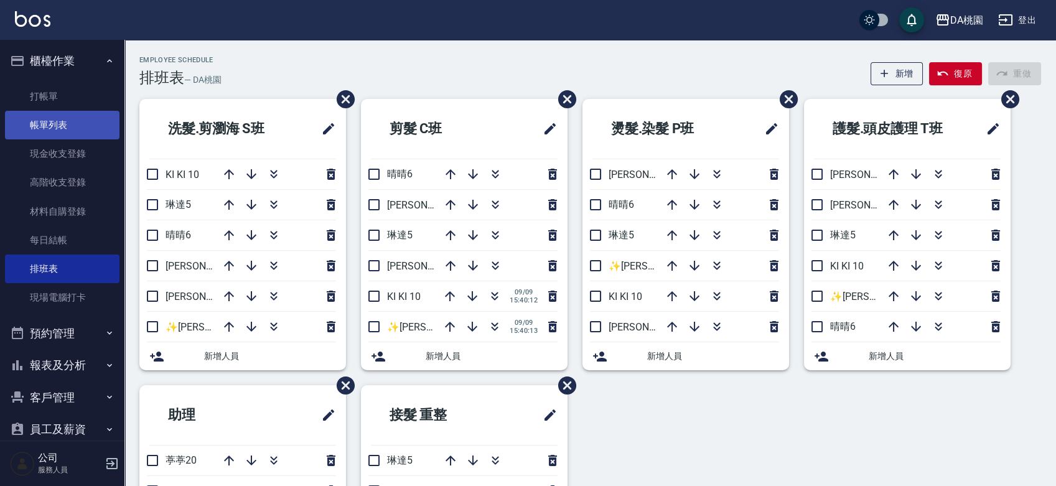
click at [52, 118] on link "帳單列表" at bounding box center [62, 125] width 114 height 29
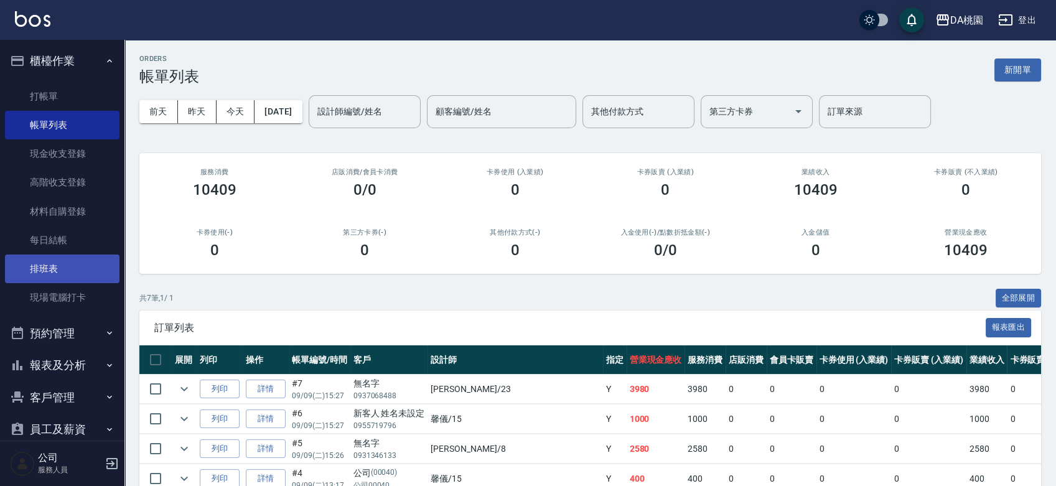
click at [44, 264] on link "排班表" at bounding box center [62, 269] width 114 height 29
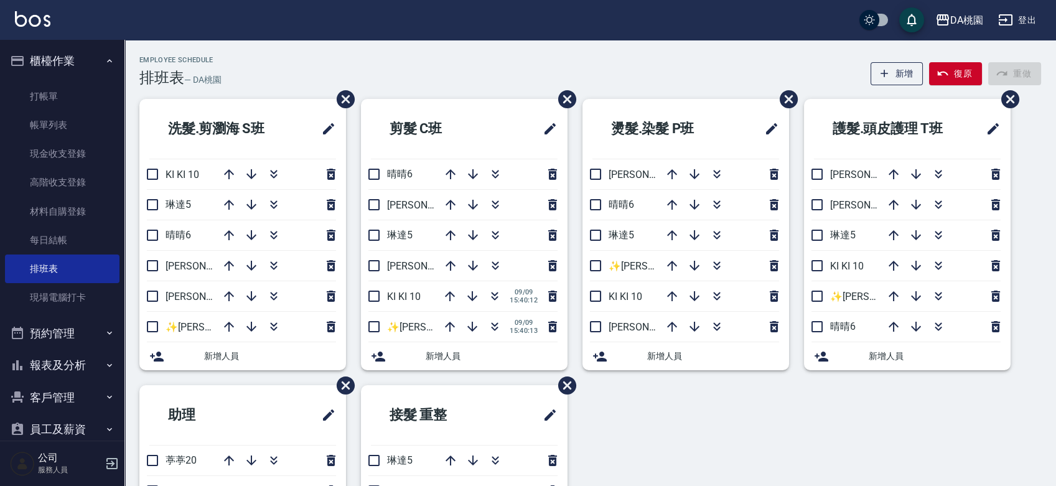
click at [286, 69] on div "Employee Schedule 排班表 — DA桃園 新增 復原 重做" at bounding box center [590, 71] width 902 height 30
click at [436, 67] on div "Employee Schedule 排班表 — DA桃園 新增 復原 重做" at bounding box center [590, 71] width 902 height 30
click at [637, 423] on div "洗髮.剪瀏海 S[PERSON_NAME]KI KI 10 [PERSON_NAME]5 晴晴6 [PERSON_NAME]8 [PERSON_NAME]3 …" at bounding box center [582, 385] width 917 height 572
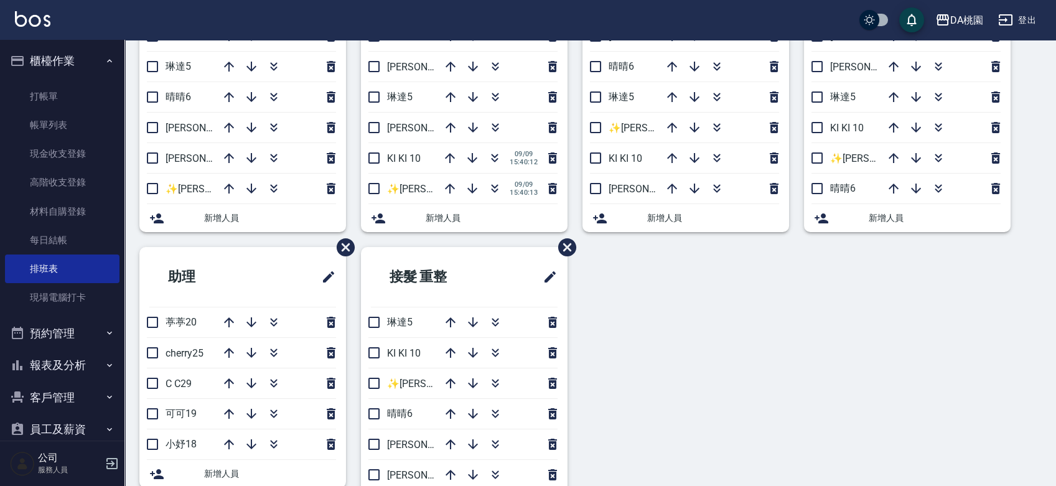
scroll to position [189, 0]
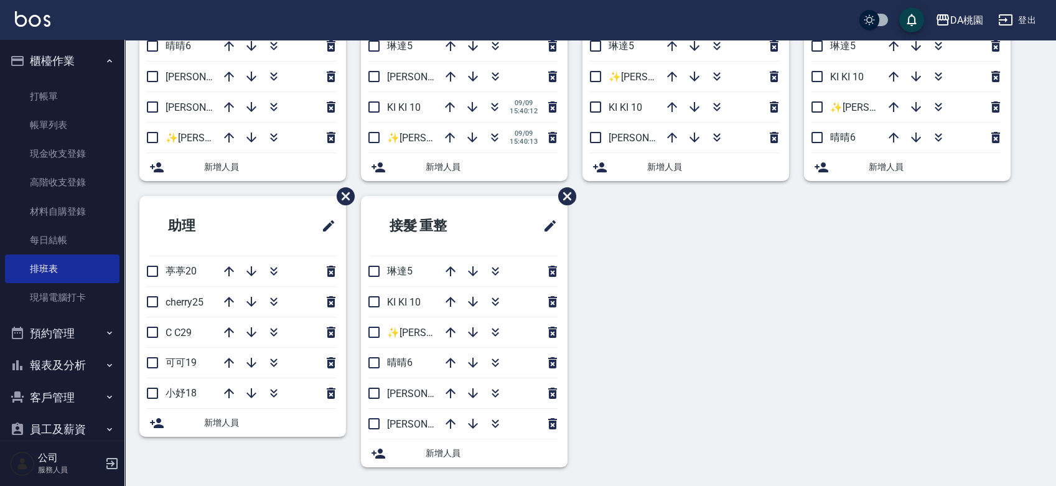
click at [671, 332] on div "洗髮.剪瀏海 S[PERSON_NAME]KI KI 10 [PERSON_NAME]5 晴晴6 [PERSON_NAME]8 [PERSON_NAME]3 …" at bounding box center [582, 196] width 917 height 572
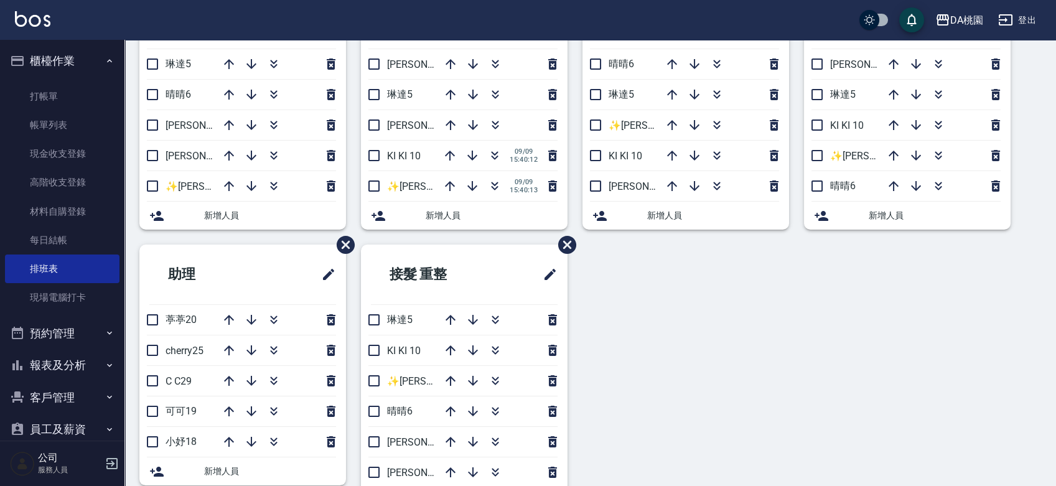
scroll to position [119, 0]
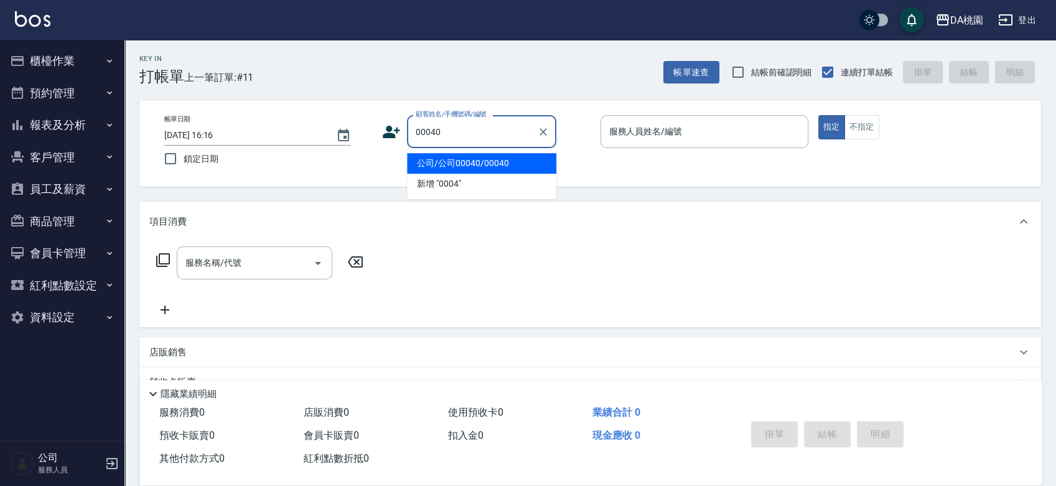
type input "公司/公司00040/00040"
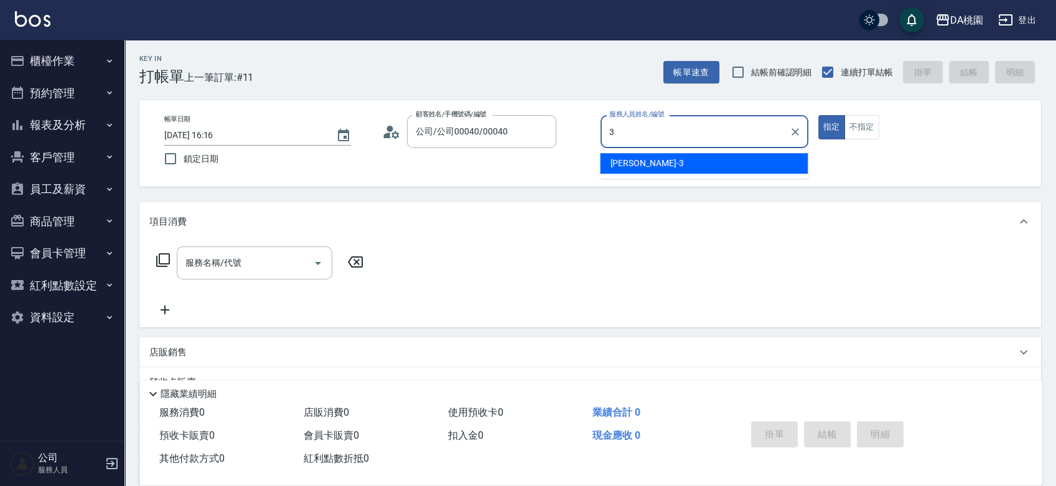
type input "愛莉絲-3"
type button "true"
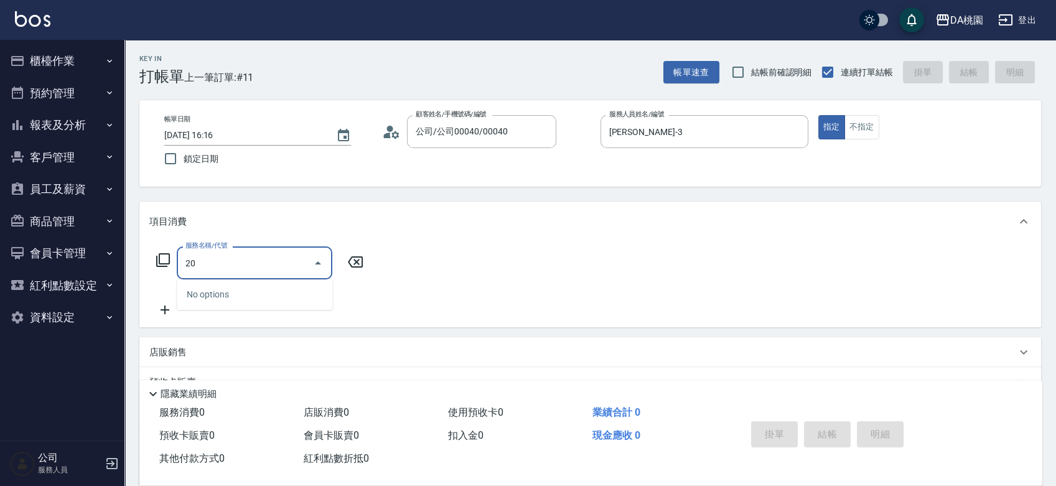
type input "200"
type input "150"
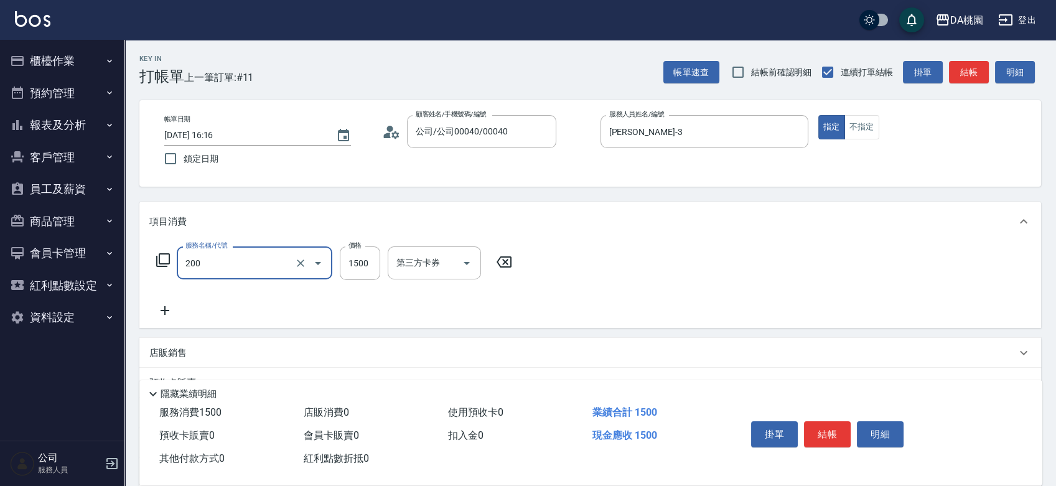
type input "離子燙(200)"
type input "2"
type input "0"
type input "20"
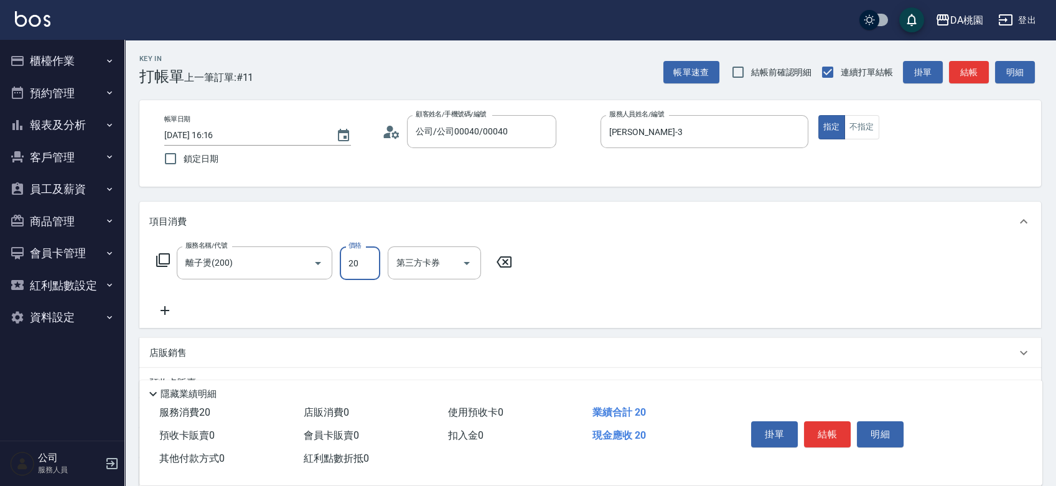
type input "200"
type input "2000"
click at [813, 424] on button "結帳" at bounding box center [827, 434] width 47 height 26
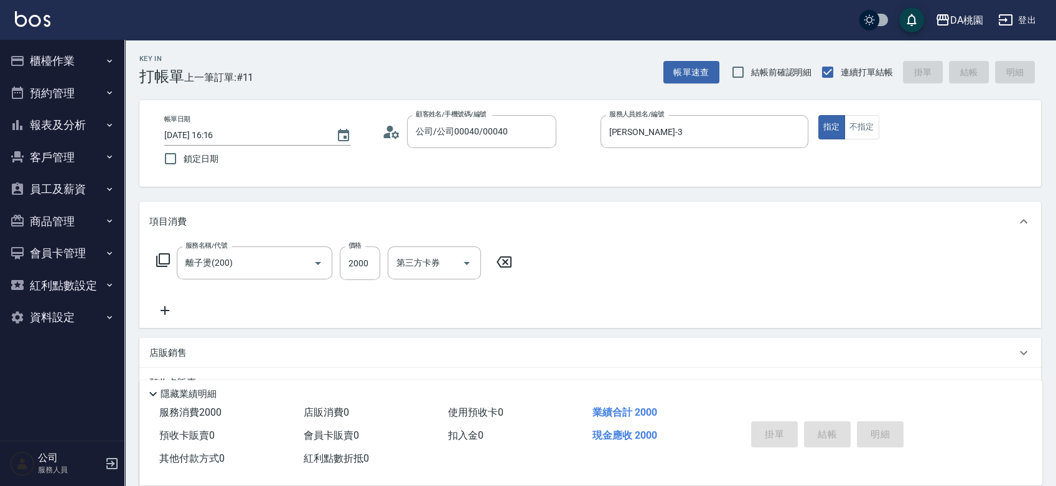
type input "0"
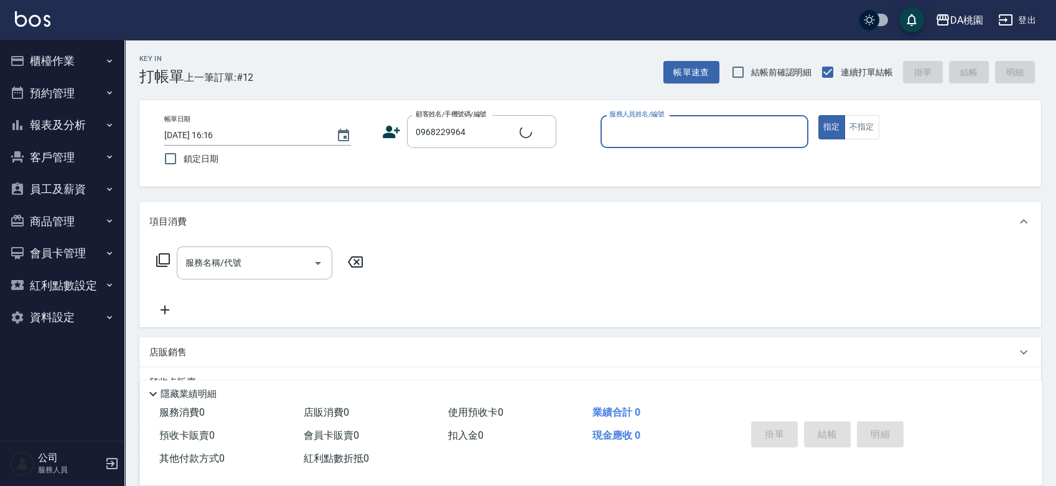
type input "陳仲豪/0968229964/null"
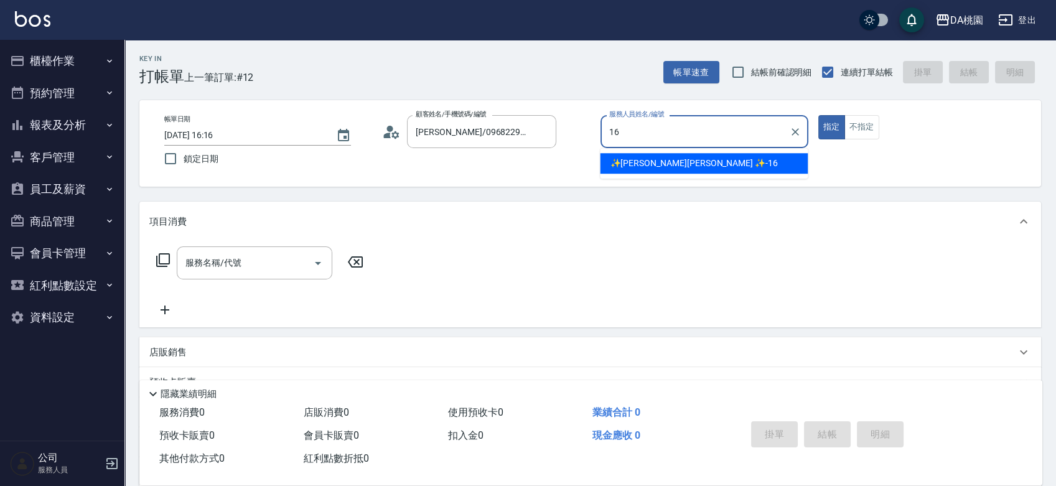
type input "✨GARY蓋瑞 ✨-16"
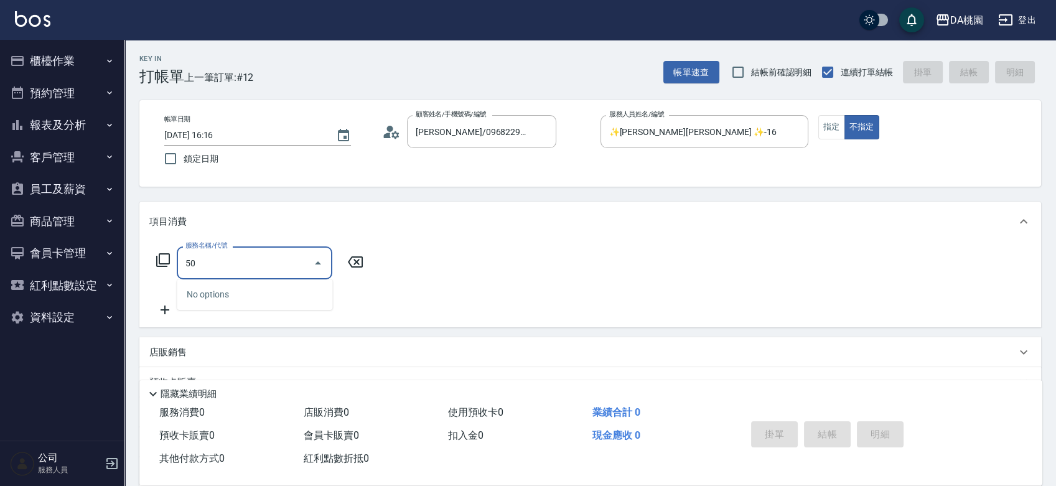
type input "500"
type input "20"
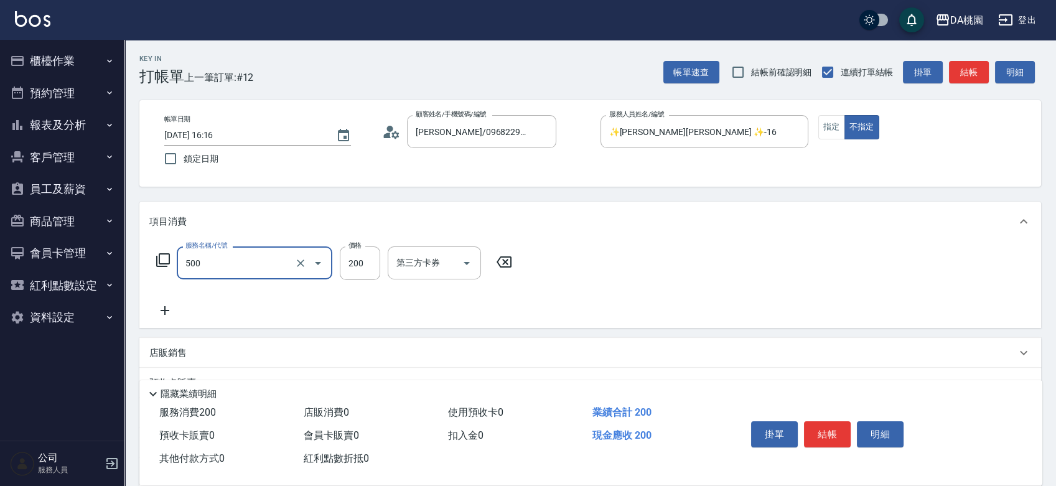
type input "洗髮(500)"
type input "0"
type input "30"
type input "300"
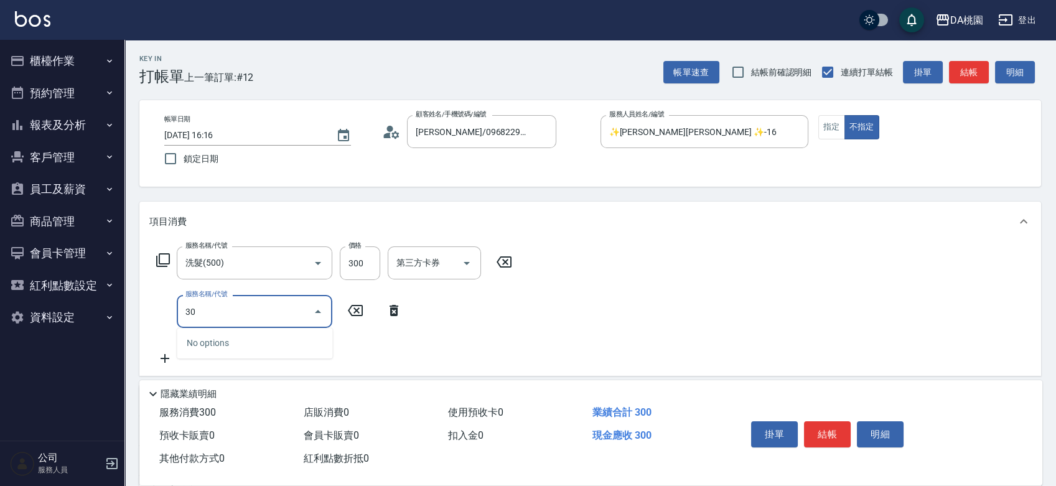
type input "303"
type input "60"
type input "A級剪髮(303)"
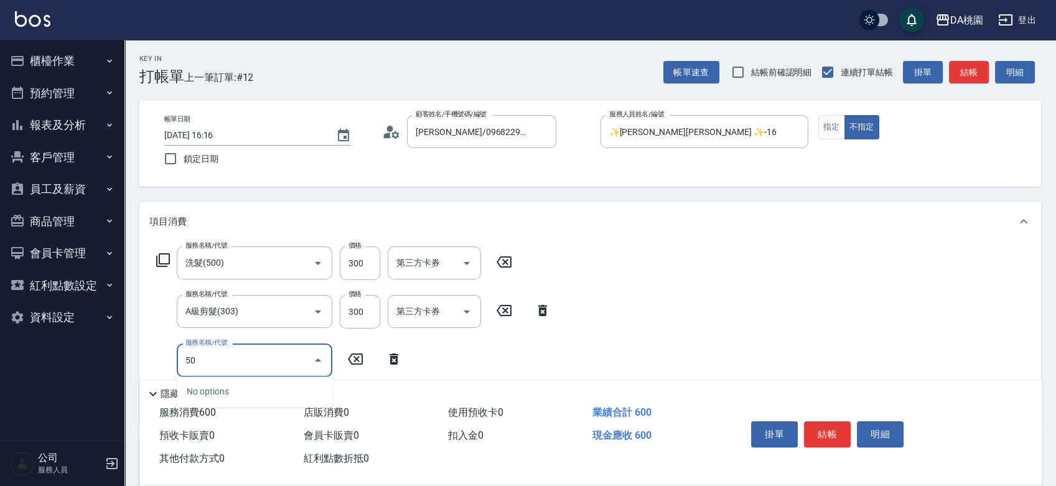
type input "501"
type input "80"
type input "洗髮(互助)(501)"
type input "60"
type input "350"
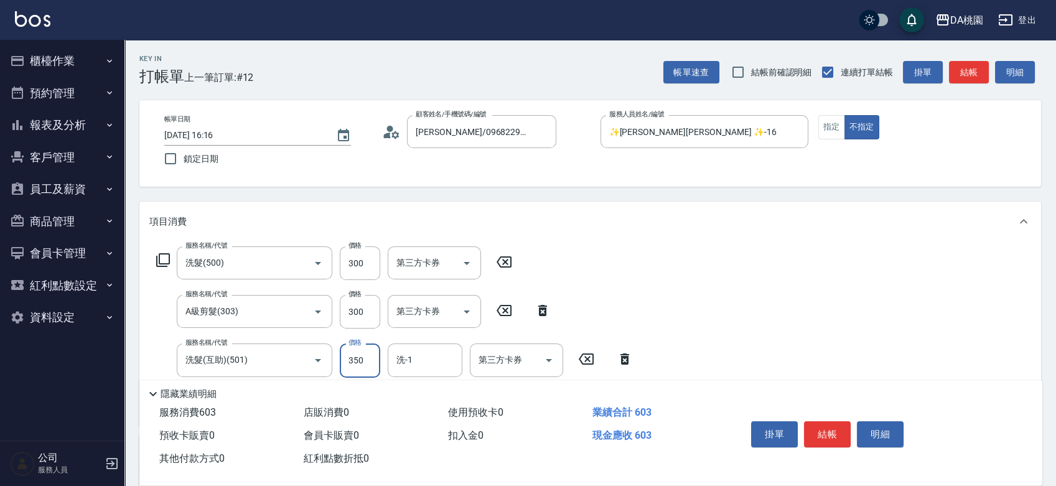
type input "90"
type input "350"
type input "C C-29"
click at [826, 423] on button "結帳" at bounding box center [827, 434] width 47 height 26
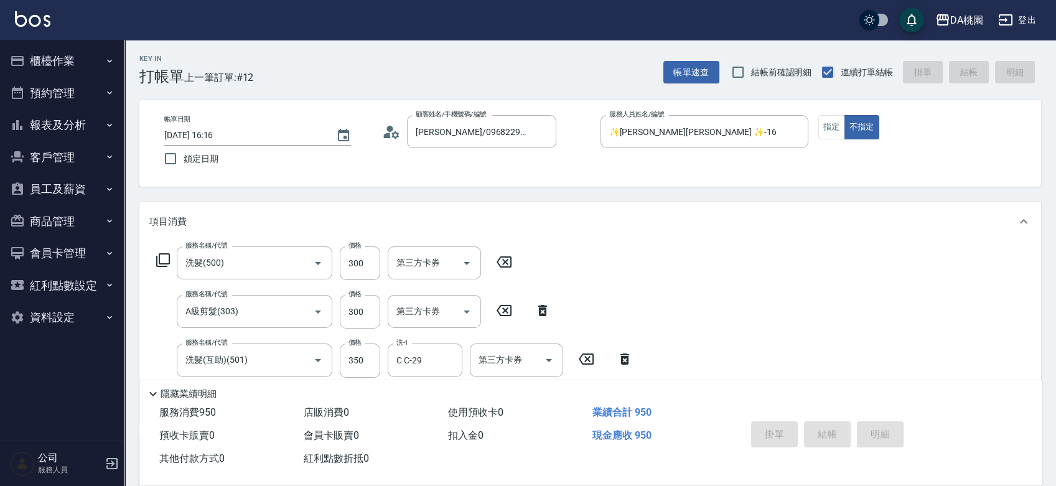
type input "2025/09/09 16:18"
type input "0"
